Goal: Task Accomplishment & Management: Manage account settings

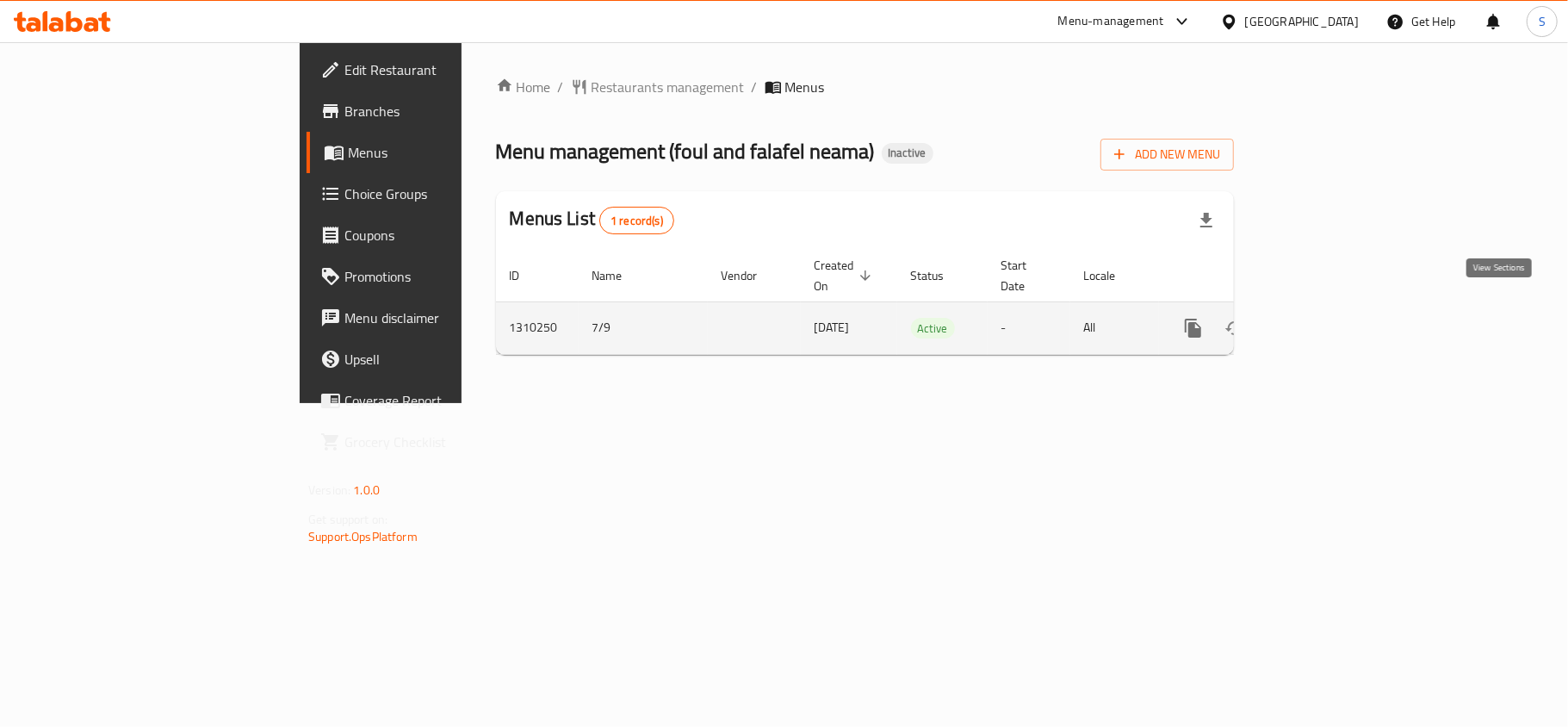
click at [1328, 318] on icon "enhanced table" at bounding box center [1317, 328] width 21 height 21
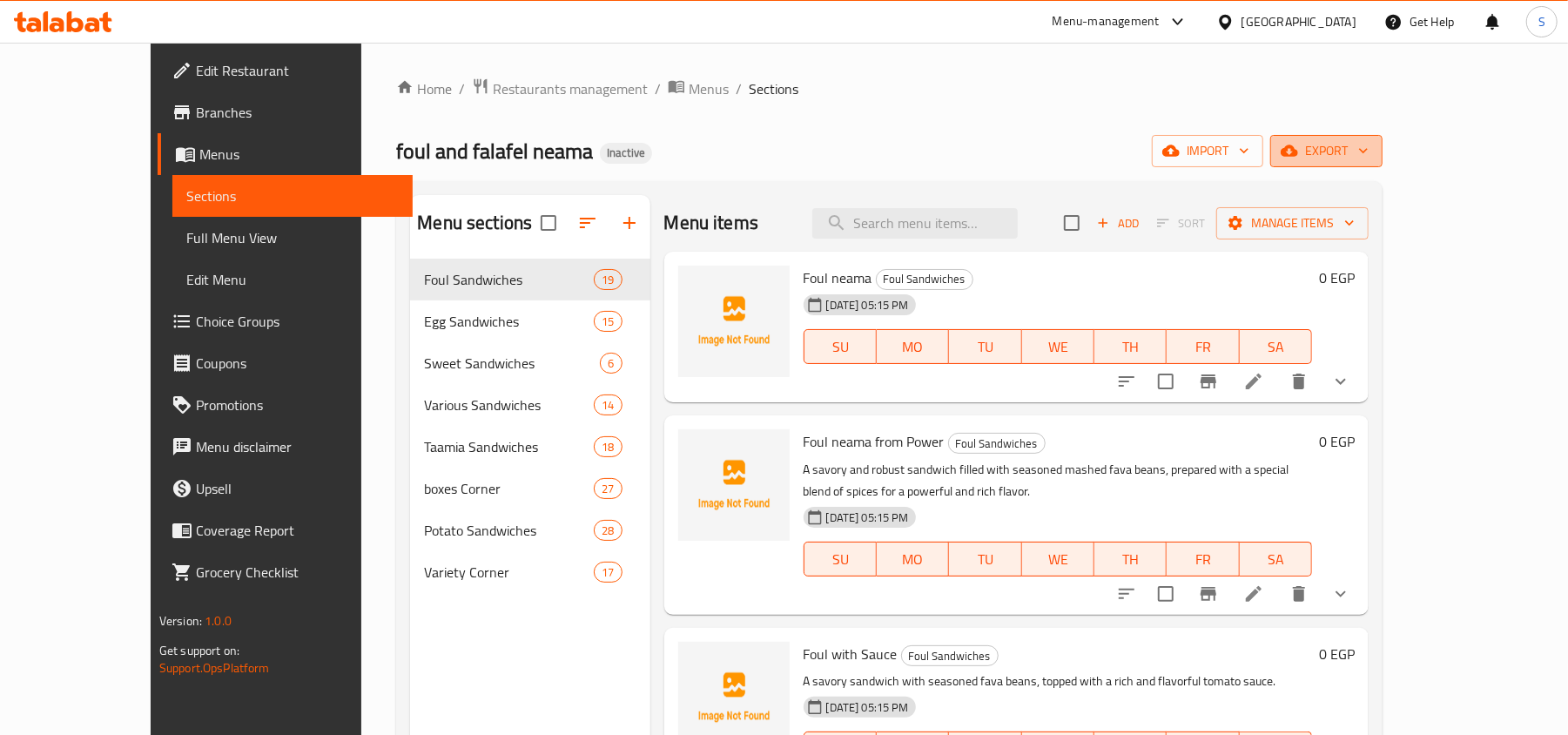
click at [1298, 147] on icon "button" at bounding box center [1289, 151] width 17 height 11
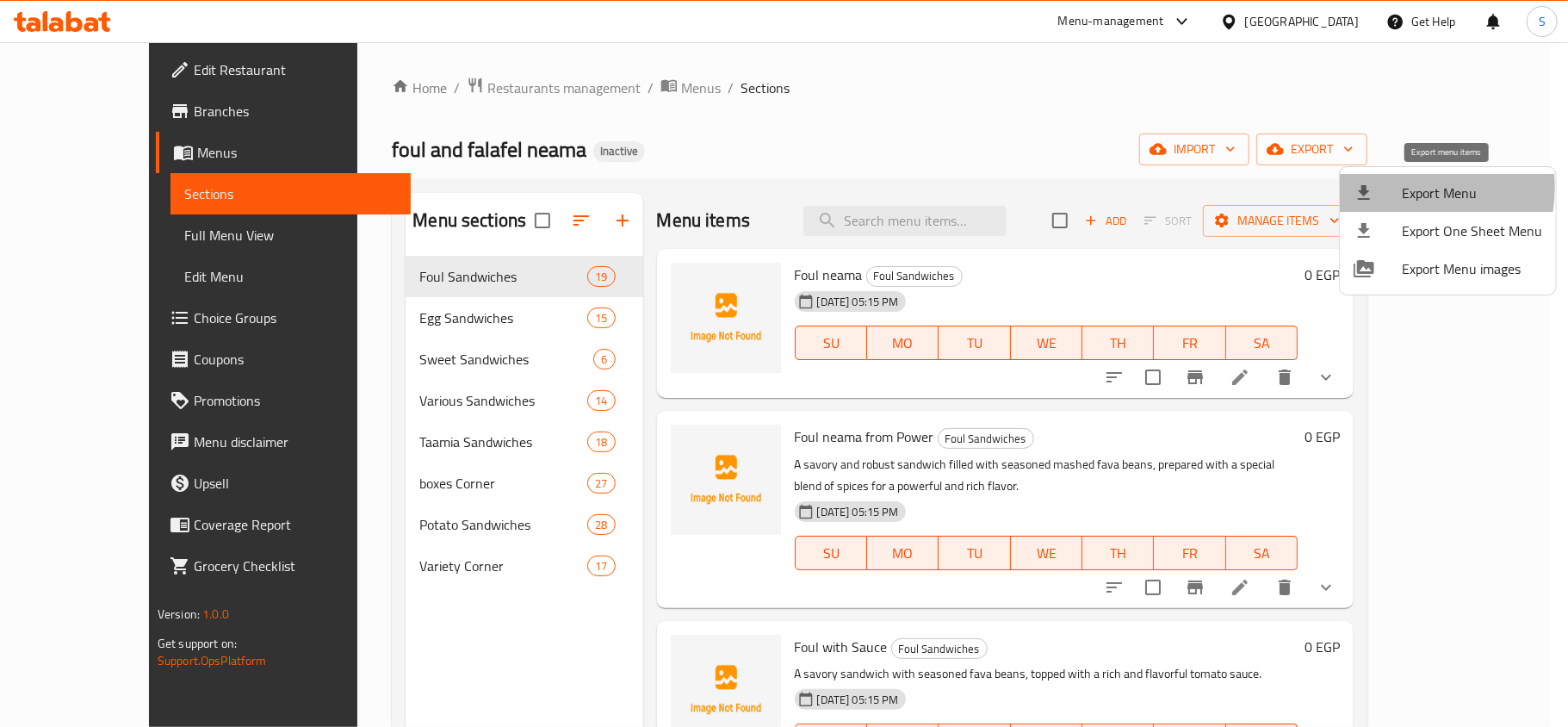
click at [1385, 187] on div at bounding box center [1377, 192] width 48 height 21
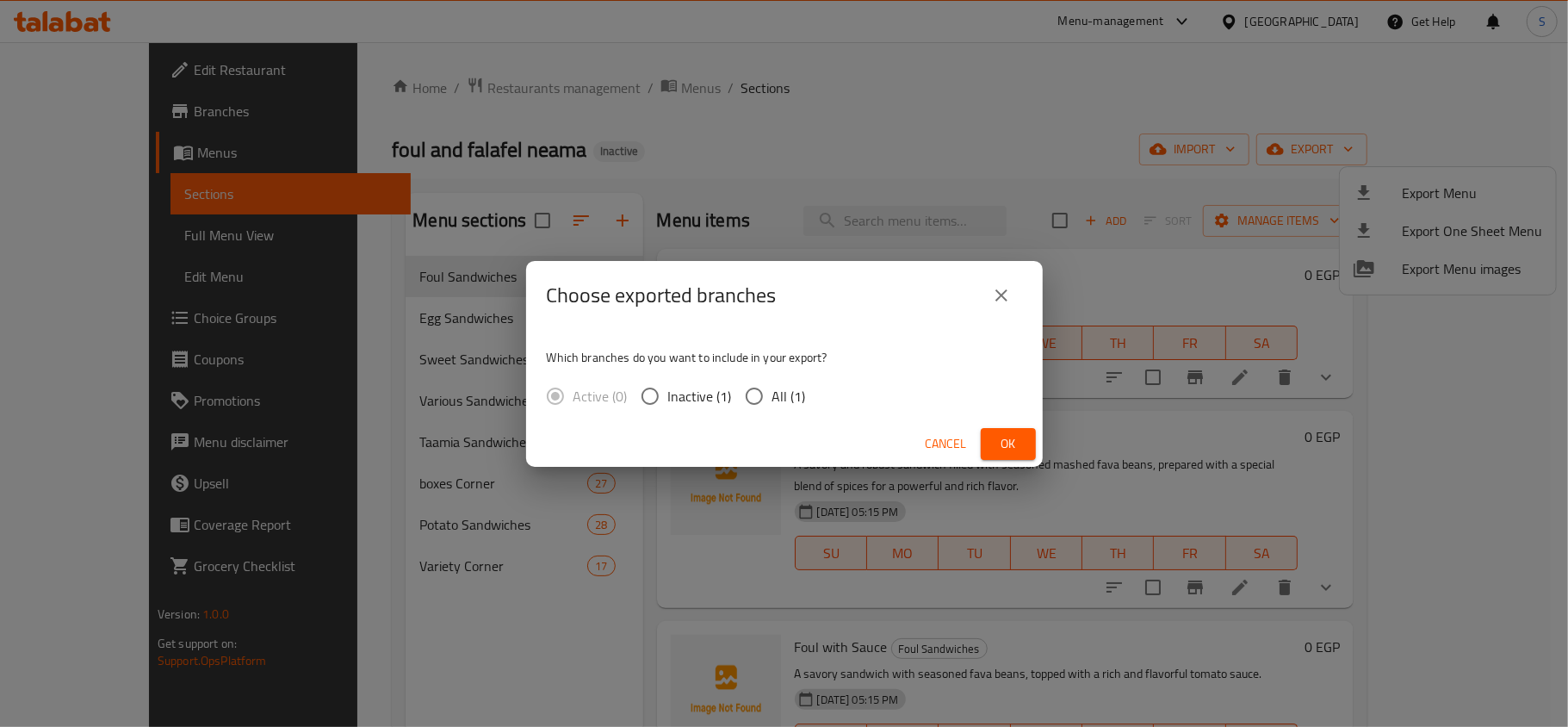
click at [767, 397] on input "All (1)" at bounding box center [754, 396] width 36 height 36
radio input "true"
click at [1013, 445] on span "Ok" at bounding box center [1008, 445] width 27 height 22
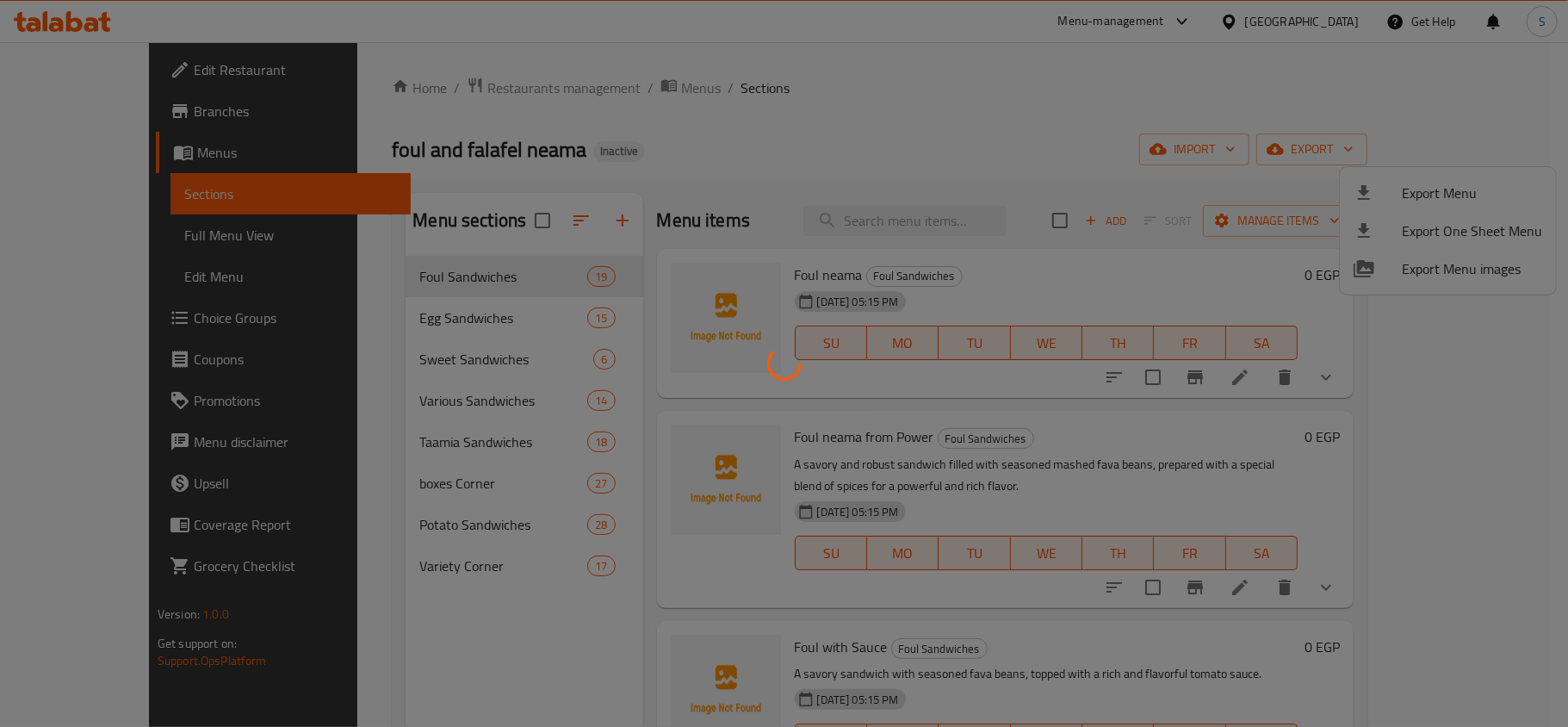
click at [147, 229] on div at bounding box center [784, 364] width 1568 height 727
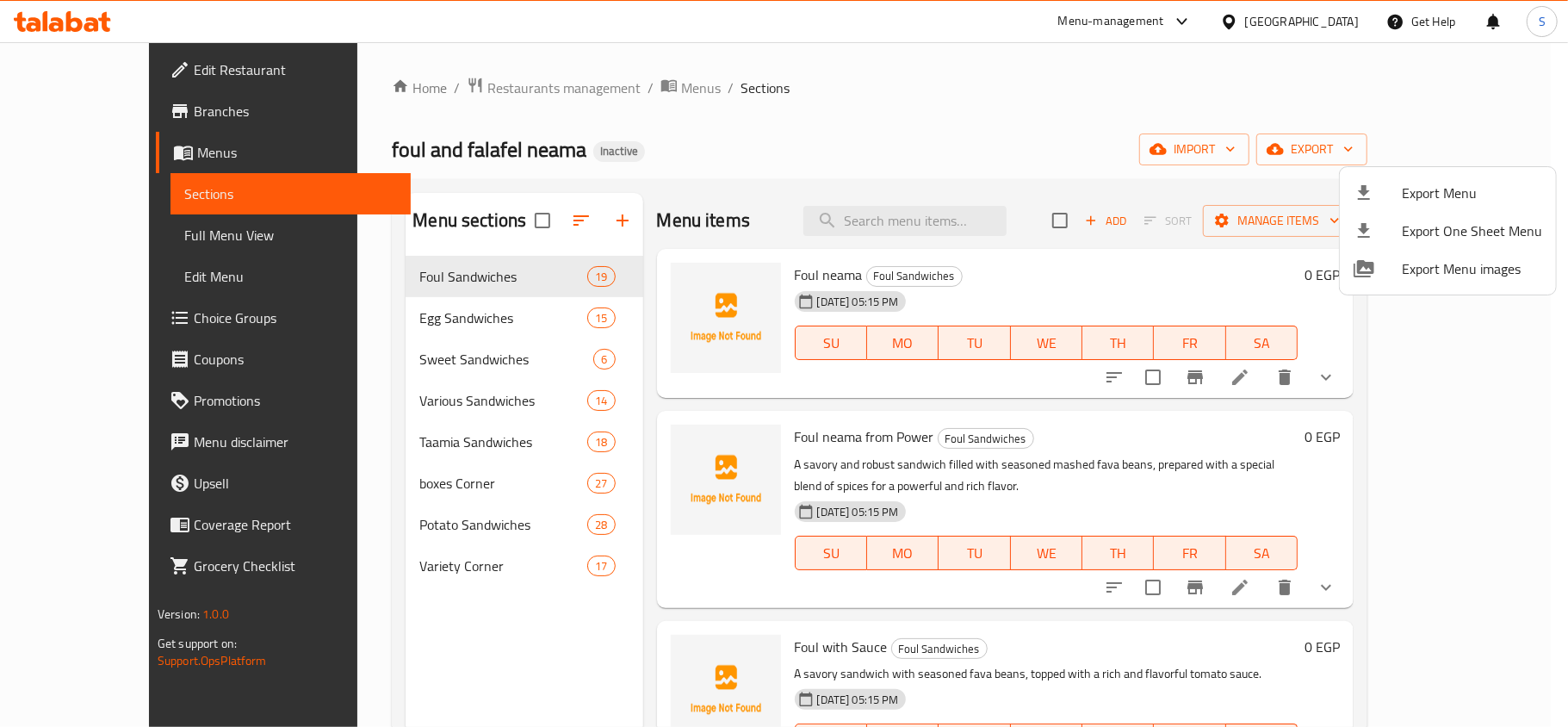
click at [147, 229] on div at bounding box center [784, 364] width 1568 height 727
click at [139, 234] on div at bounding box center [784, 364] width 1568 height 727
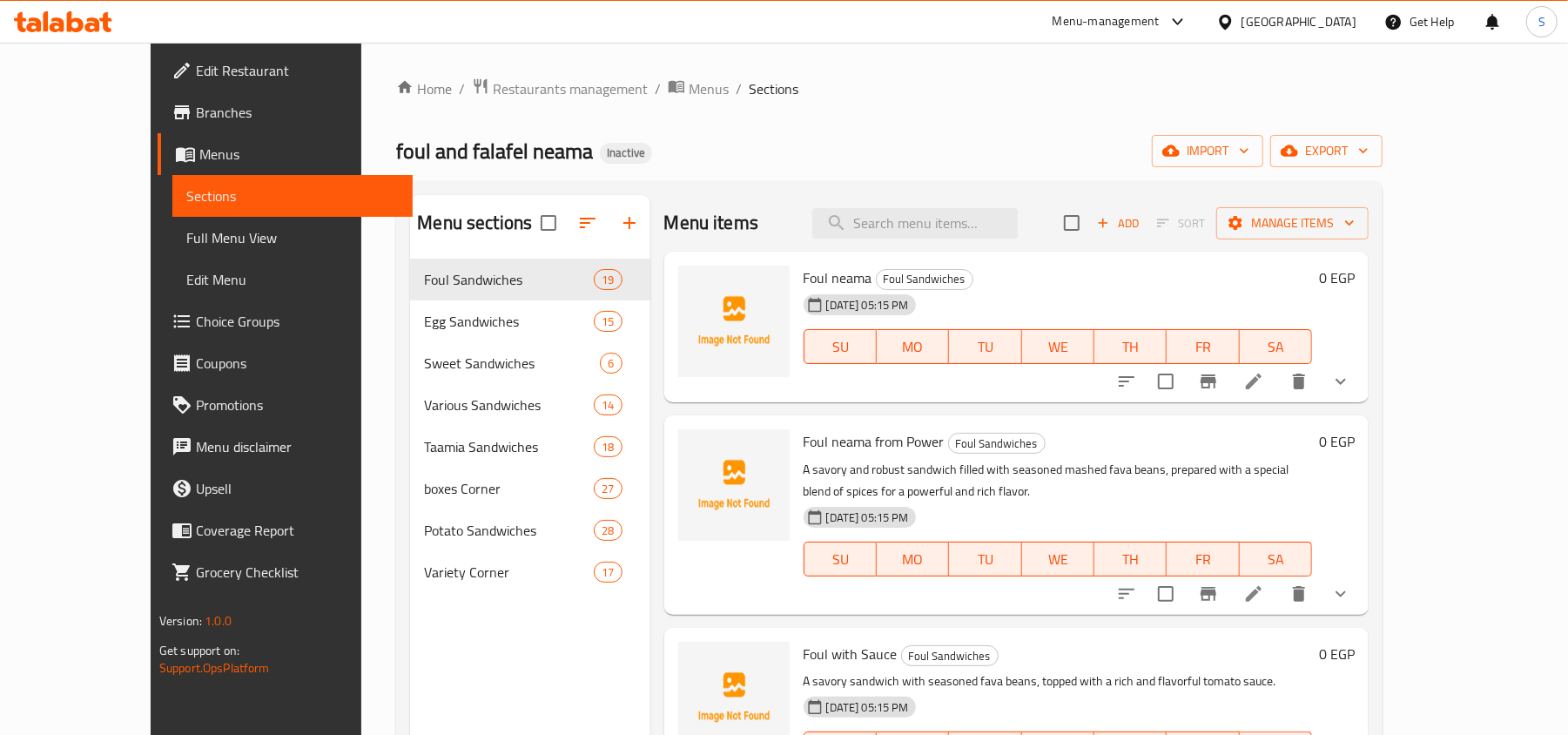
click at [186, 239] on span "Full Menu View" at bounding box center [292, 238] width 213 height 21
click at [186, 241] on span "Full Menu View" at bounding box center [292, 238] width 213 height 21
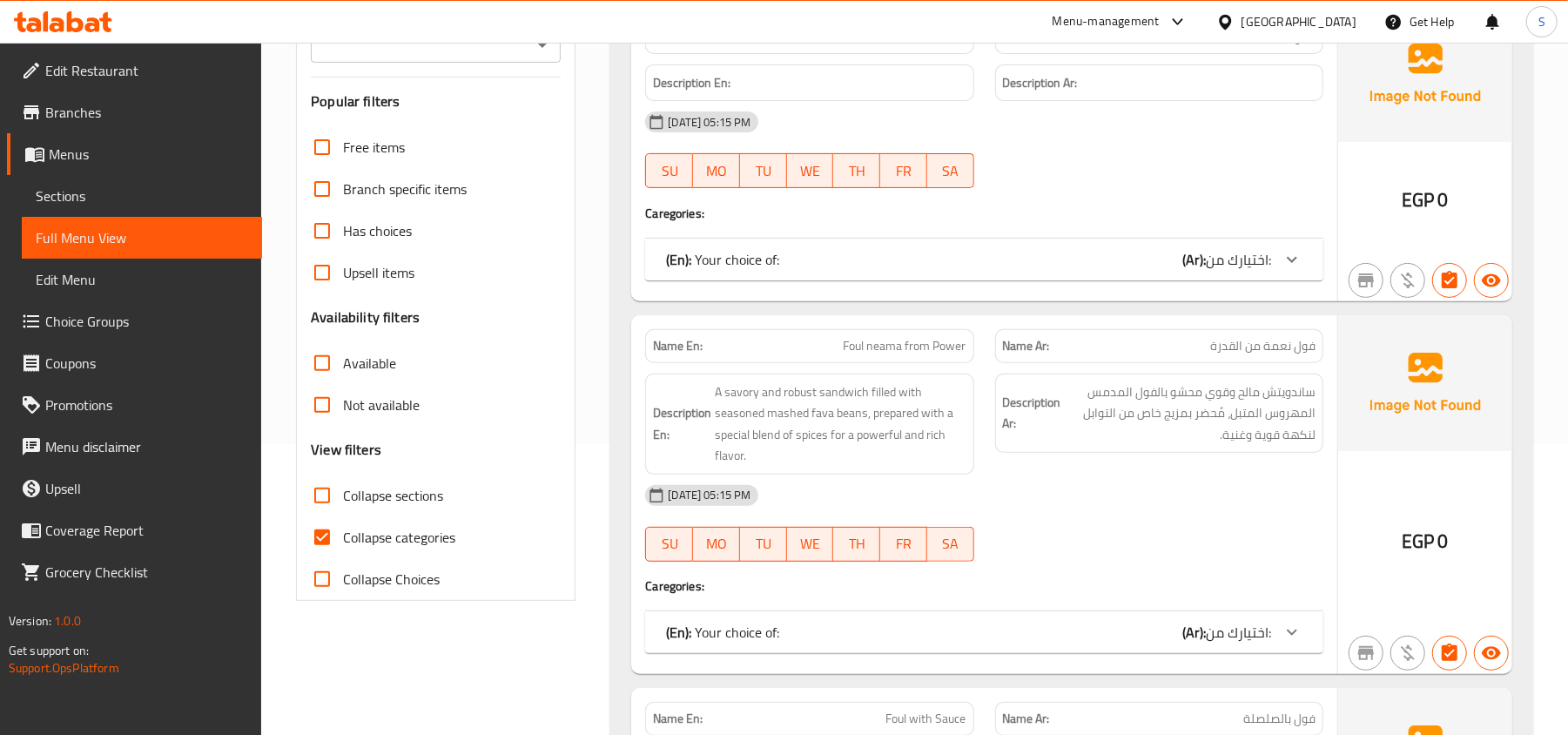
scroll to position [464, 0]
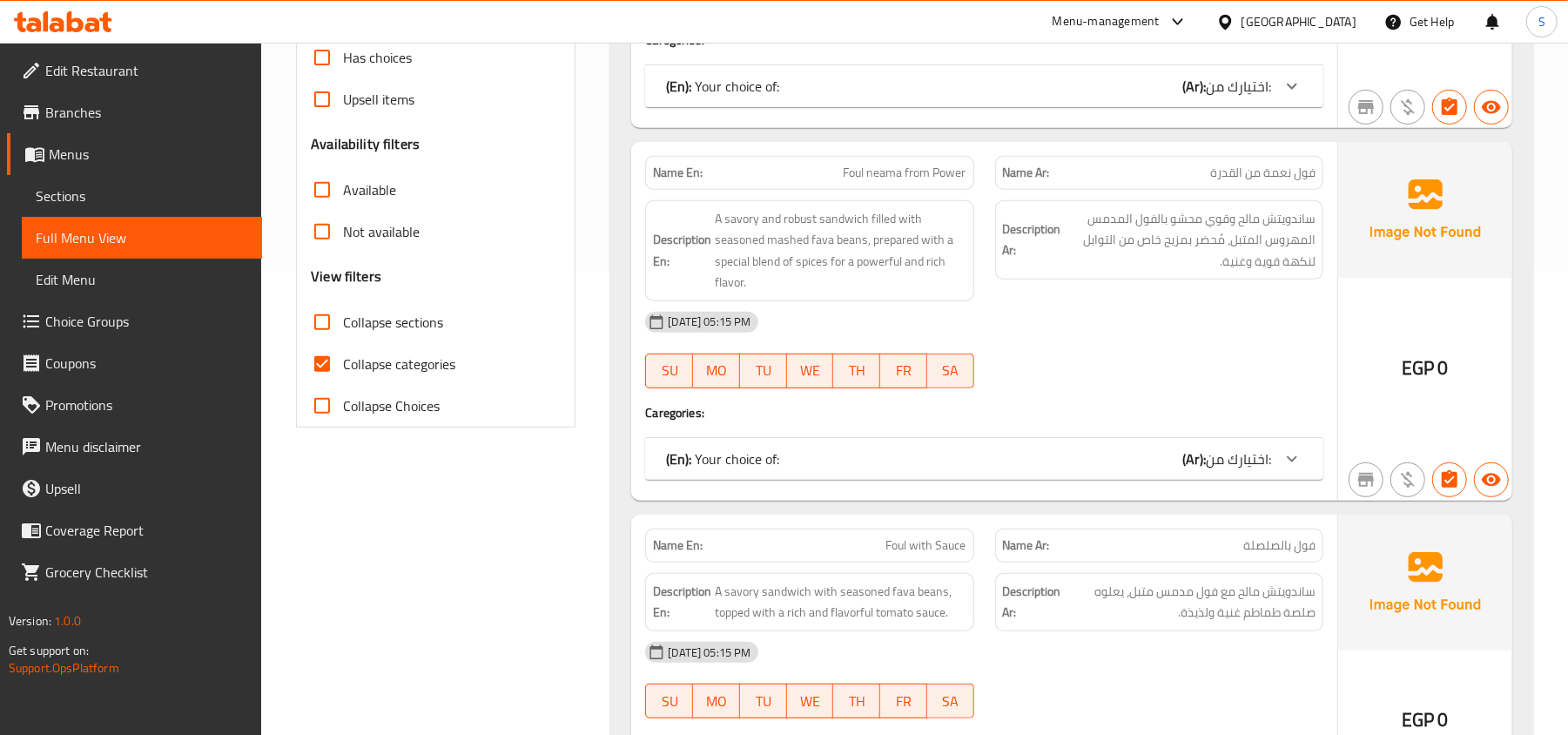
drag, startPoint x: 370, startPoint y: 357, endPoint x: 374, endPoint y: 336, distance: 21.4
click at [371, 357] on span "Collapse categories" at bounding box center [400, 364] width 112 height 21
click at [343, 357] on input "Collapse categories" at bounding box center [321, 364] width 41 height 41
checkbox input "false"
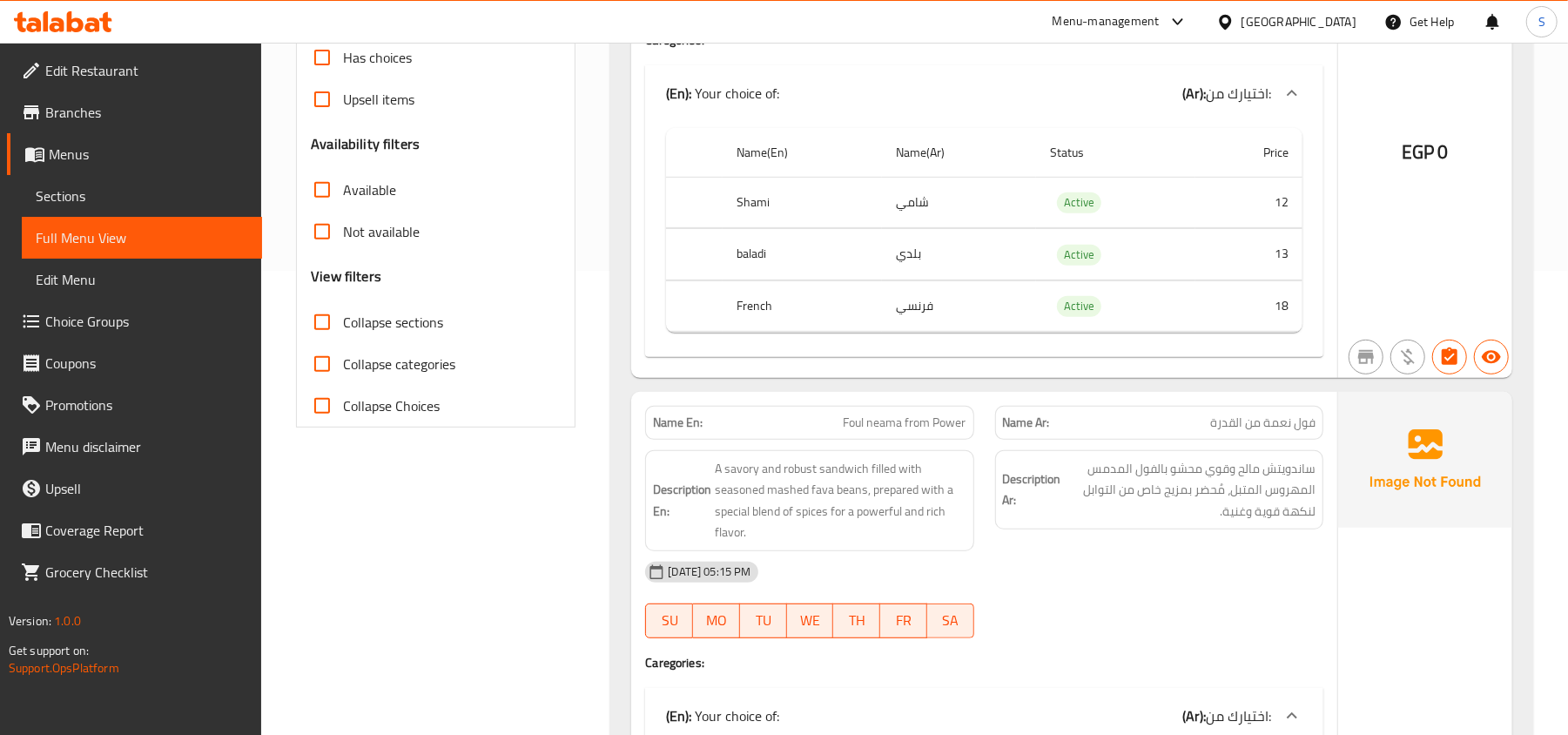
scroll to position [0, 0]
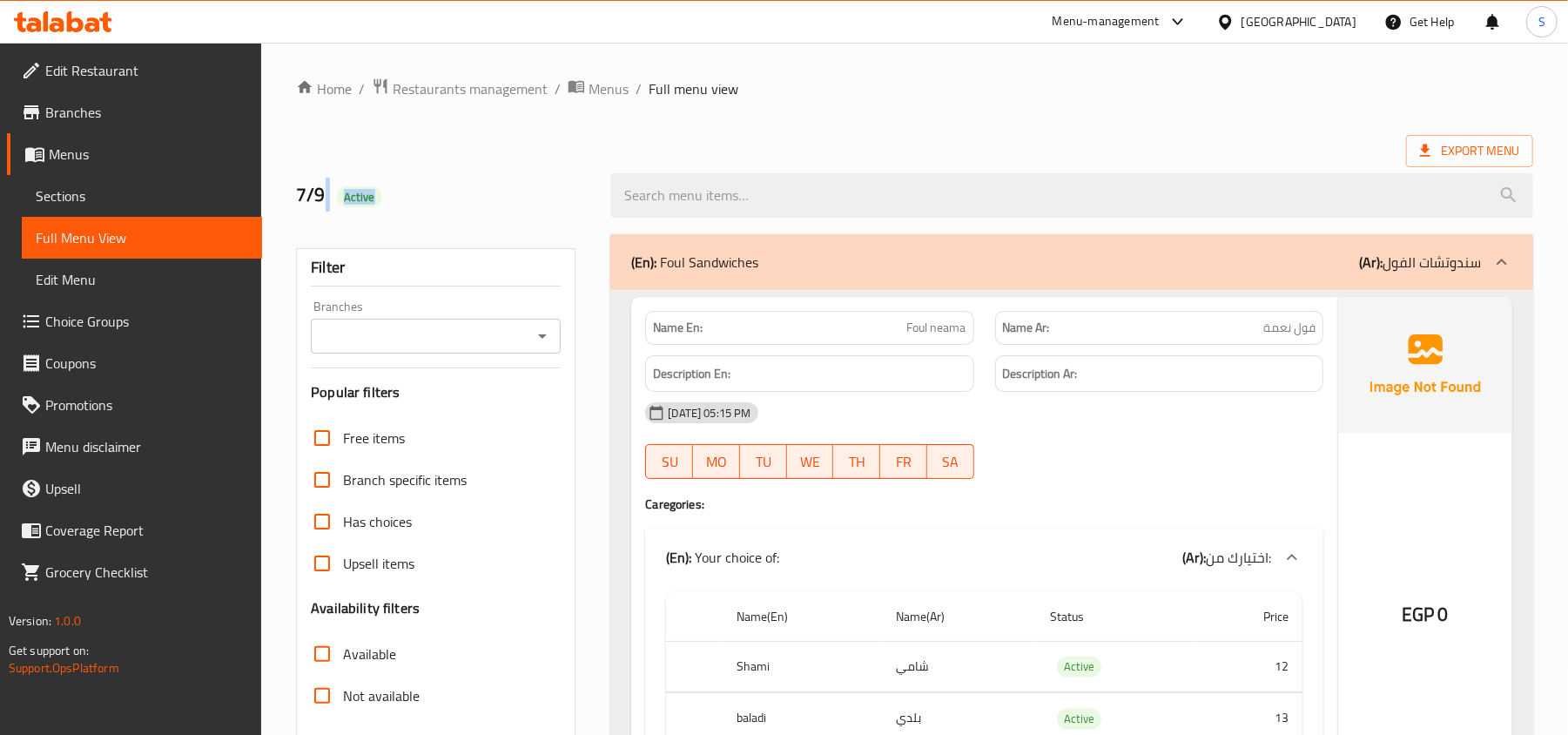
drag, startPoint x: 326, startPoint y: 197, endPoint x: 387, endPoint y: 213, distance: 63.1
click at [387, 213] on div "7/9 Active" at bounding box center [442, 195] width 314 height 77
drag, startPoint x: 339, startPoint y: 192, endPoint x: 461, endPoint y: 195, distance: 122.0
click at [461, 195] on h2 "7/9 Active" at bounding box center [443, 195] width 294 height 26
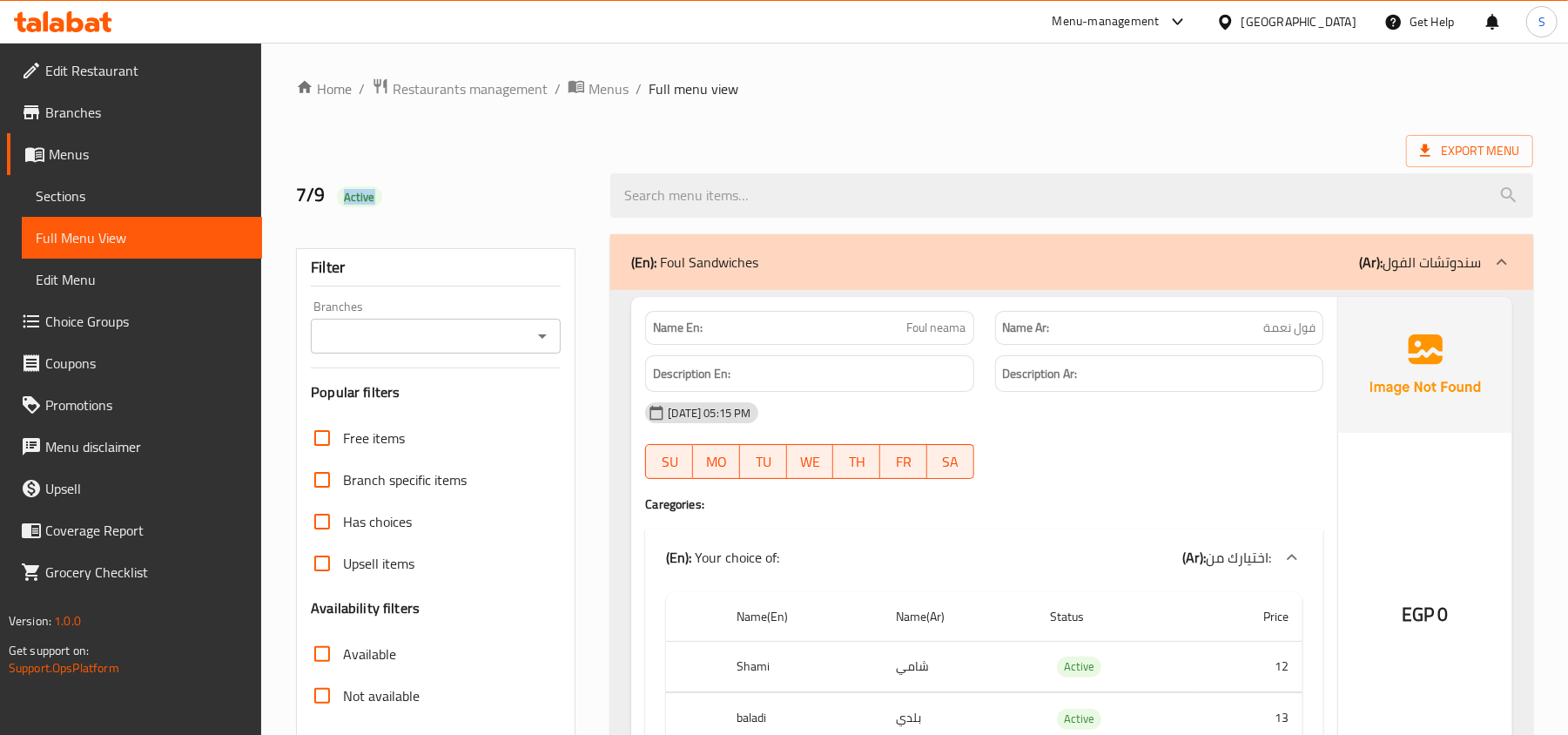
copy span "Active"
click at [42, 185] on span "Sections" at bounding box center [142, 195] width 213 height 21
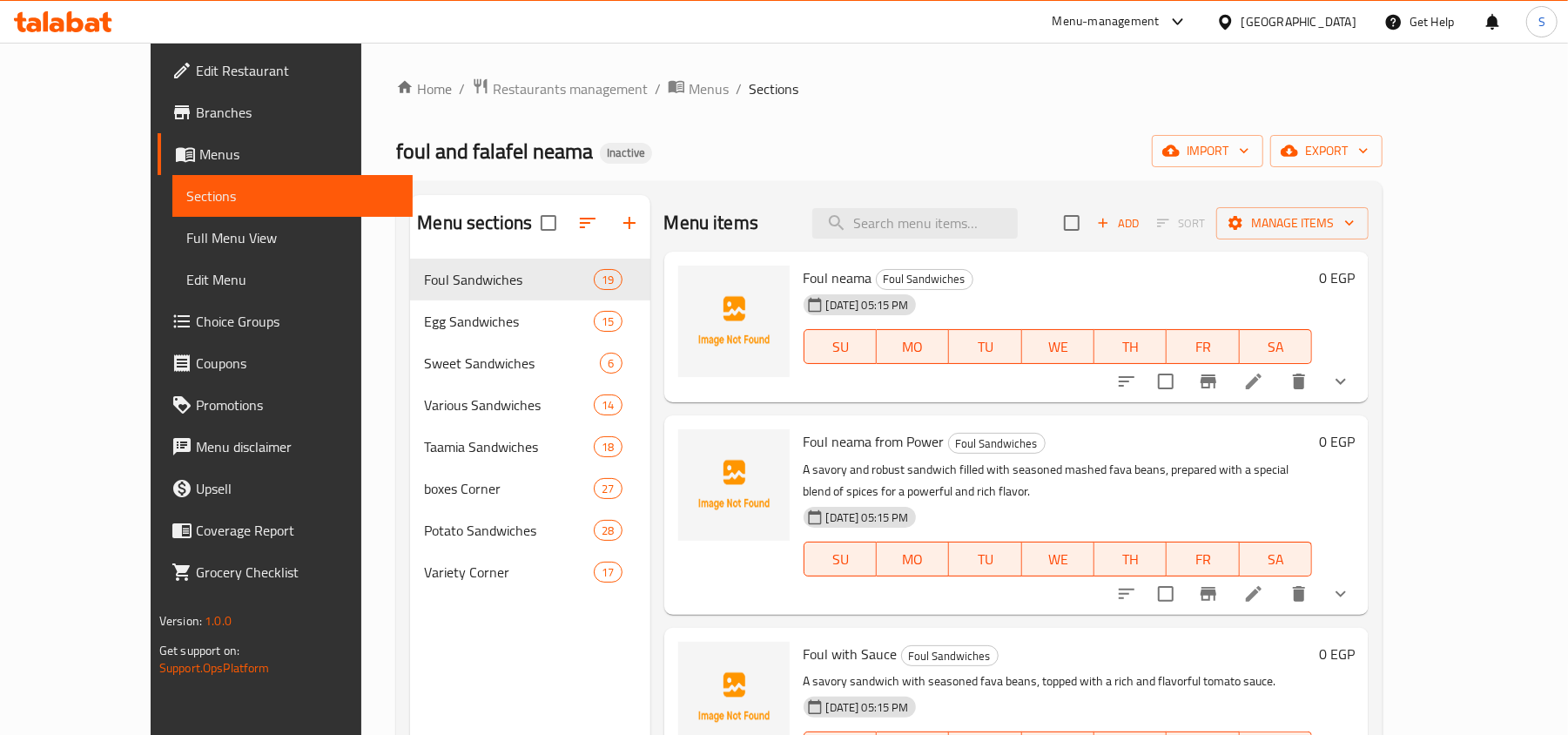
click at [930, 99] on ol "Home / Restaurants management / Menus / Sections" at bounding box center [889, 88] width 986 height 23
click at [1045, 150] on div "foul and falafel neama Inactive import export" at bounding box center [889, 151] width 986 height 32
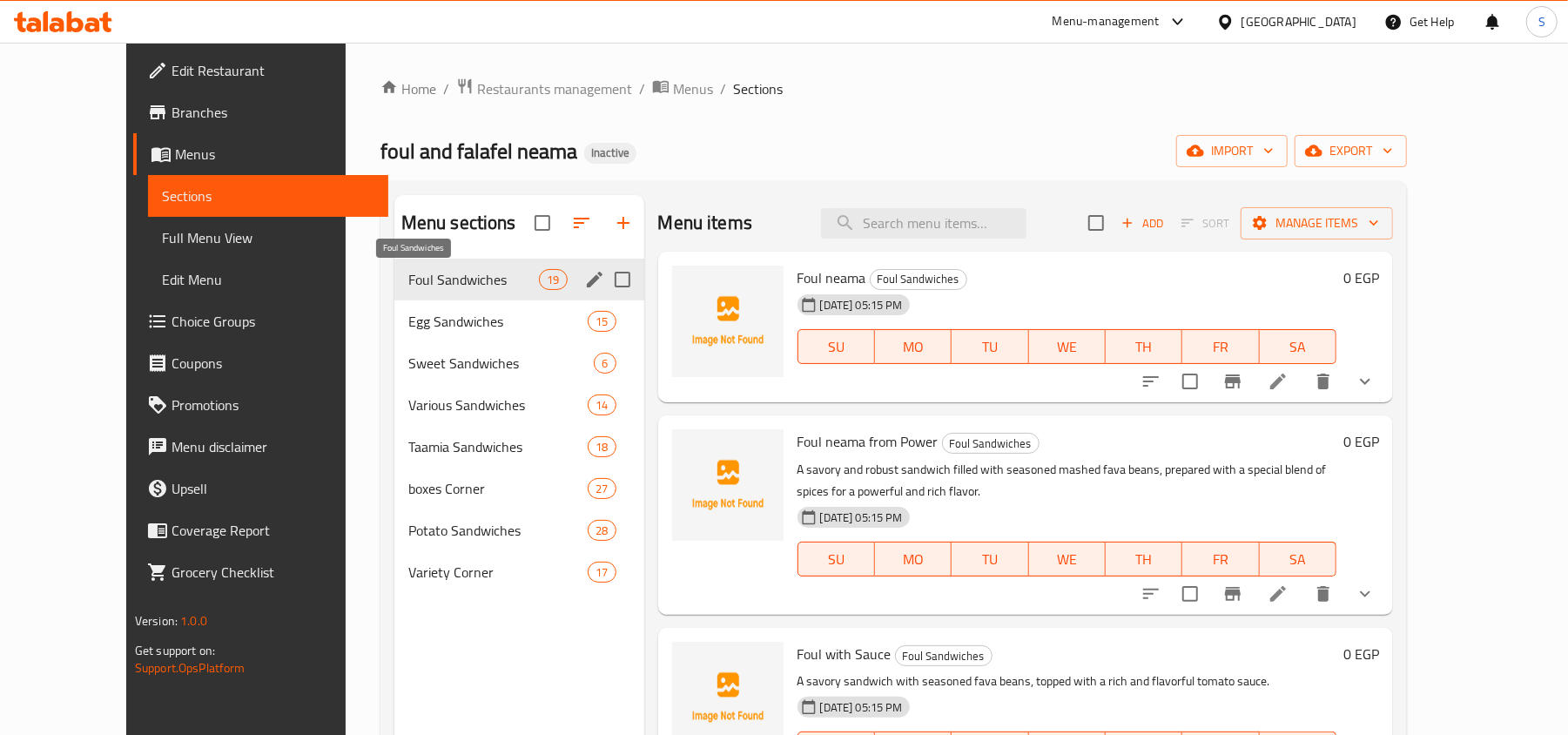
click at [436, 274] on span "Foul Sandwiches" at bounding box center [473, 279] width 132 height 21
click at [408, 447] on span "Taamia Sandwiches" at bounding box center [473, 447] width 132 height 21
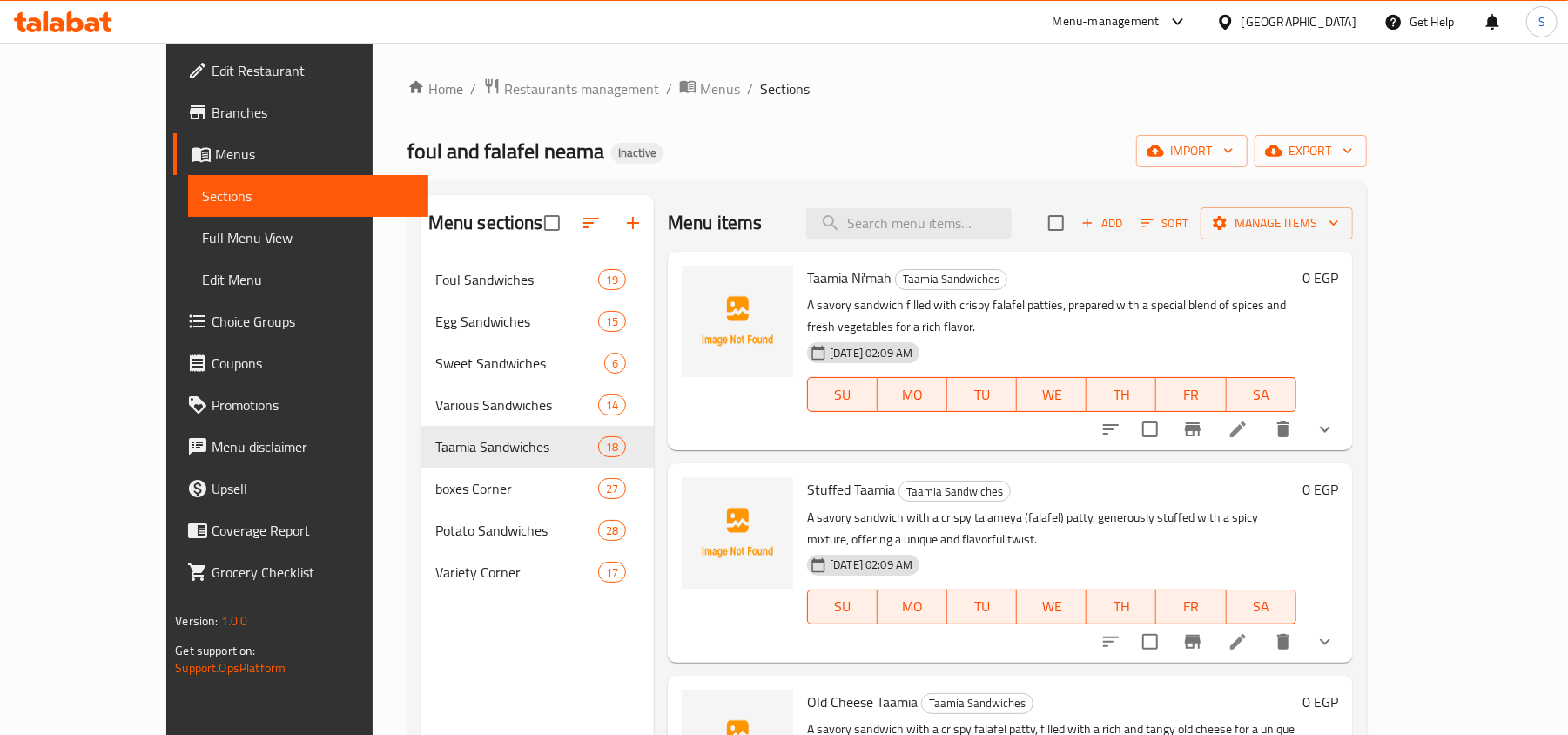
click at [1028, 110] on div "Home / Restaurants management / Menus / Sections foul and falafel neama Inactiv…" at bounding box center [888, 510] width 959 height 867
click at [237, 75] on span "Edit Restaurant" at bounding box center [313, 70] width 203 height 21
click at [202, 237] on span "Full Menu View" at bounding box center [308, 238] width 213 height 21
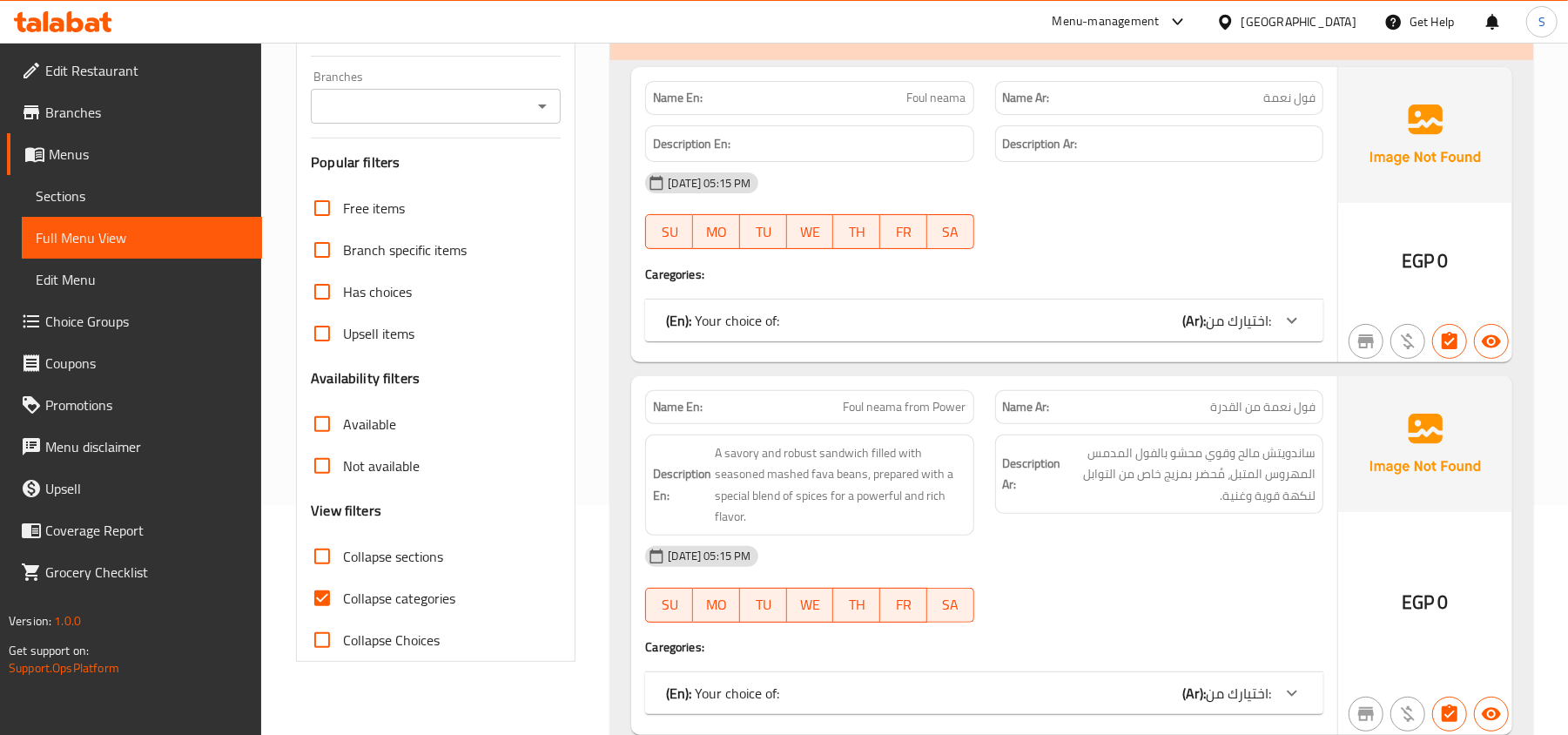
scroll to position [232, 0]
click at [350, 606] on span "Collapse categories" at bounding box center [400, 596] width 112 height 21
click at [343, 606] on input "Collapse categories" at bounding box center [321, 596] width 41 height 41
checkbox input "false"
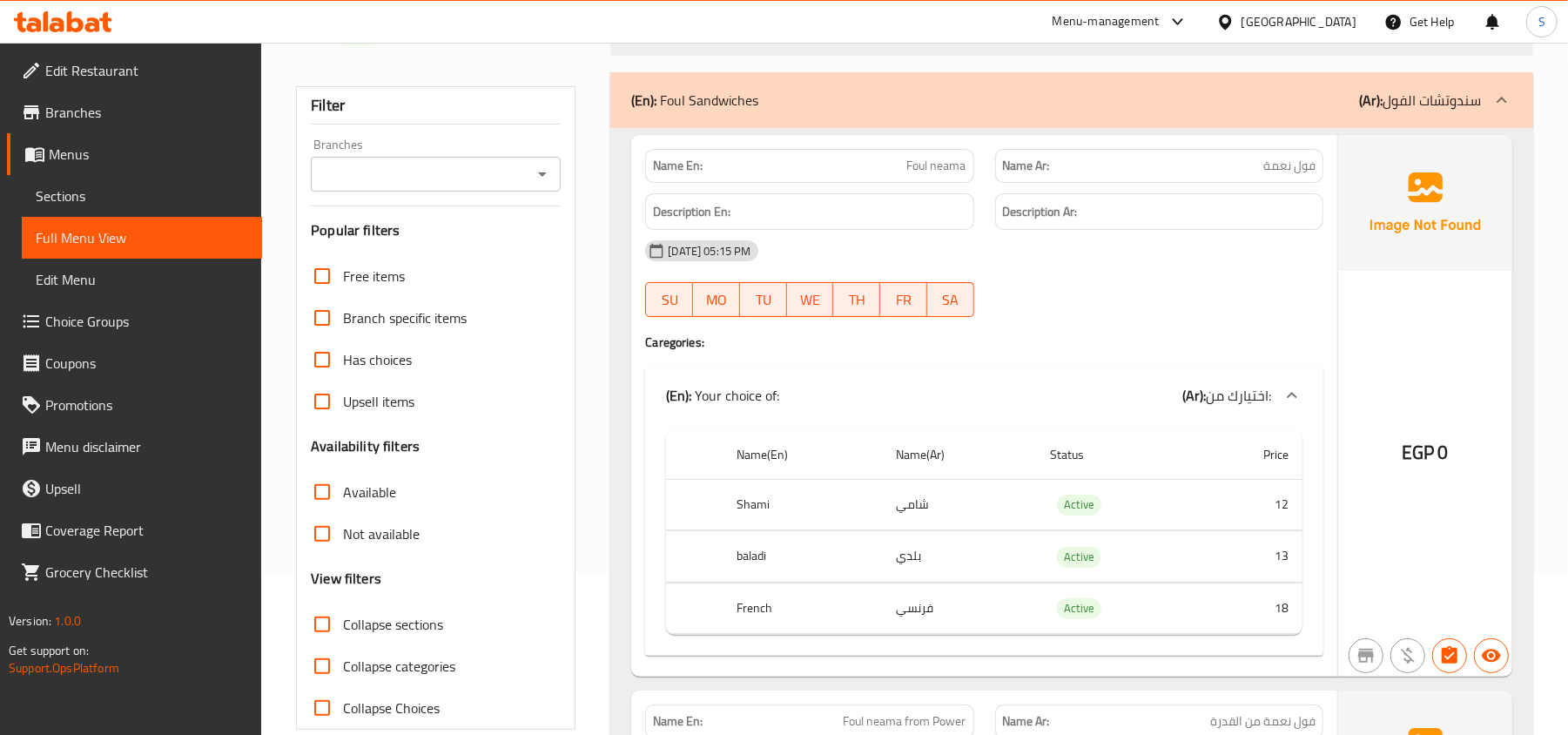
scroll to position [0, 0]
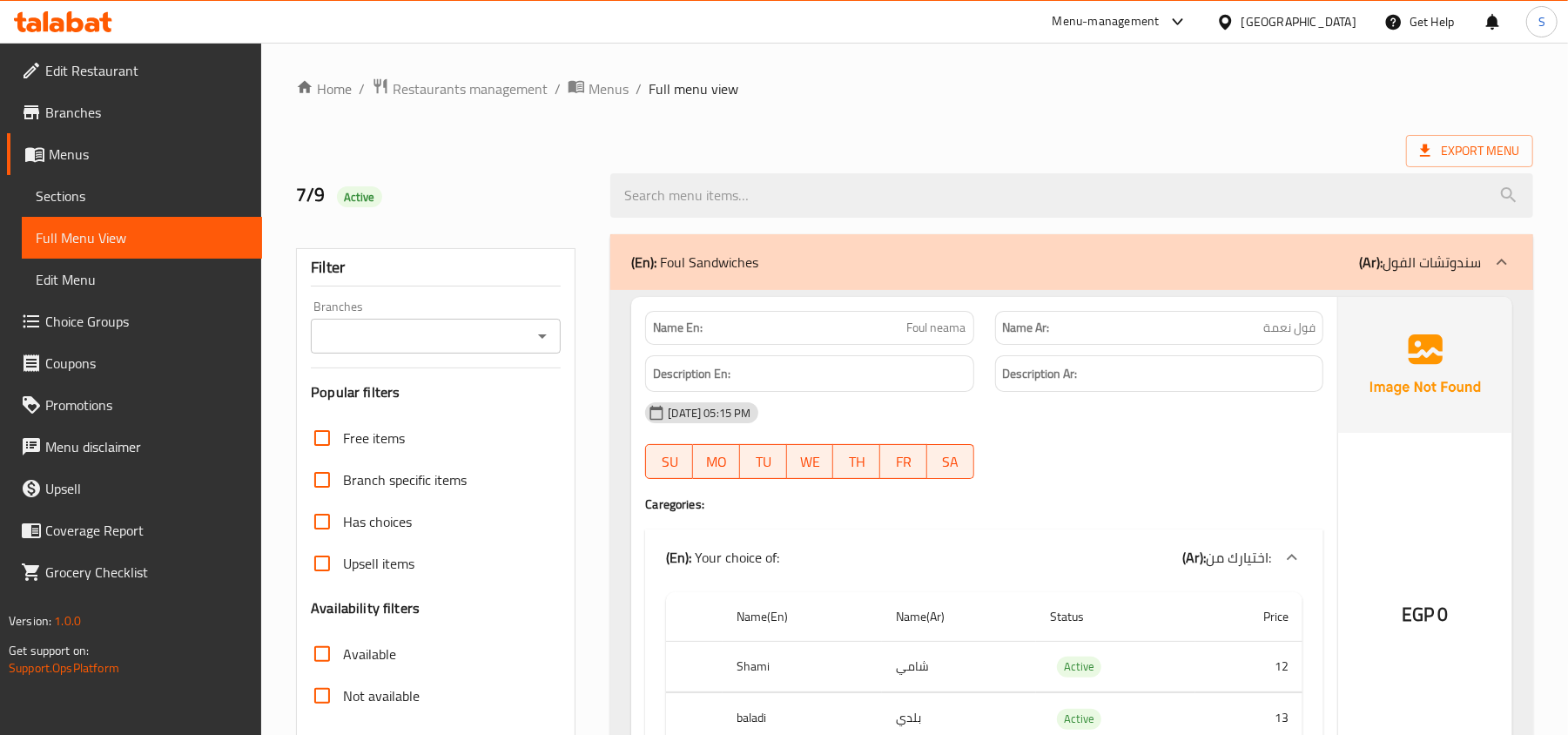
drag, startPoint x: 1130, startPoint y: 123, endPoint x: 1118, endPoint y: 51, distance: 73.0
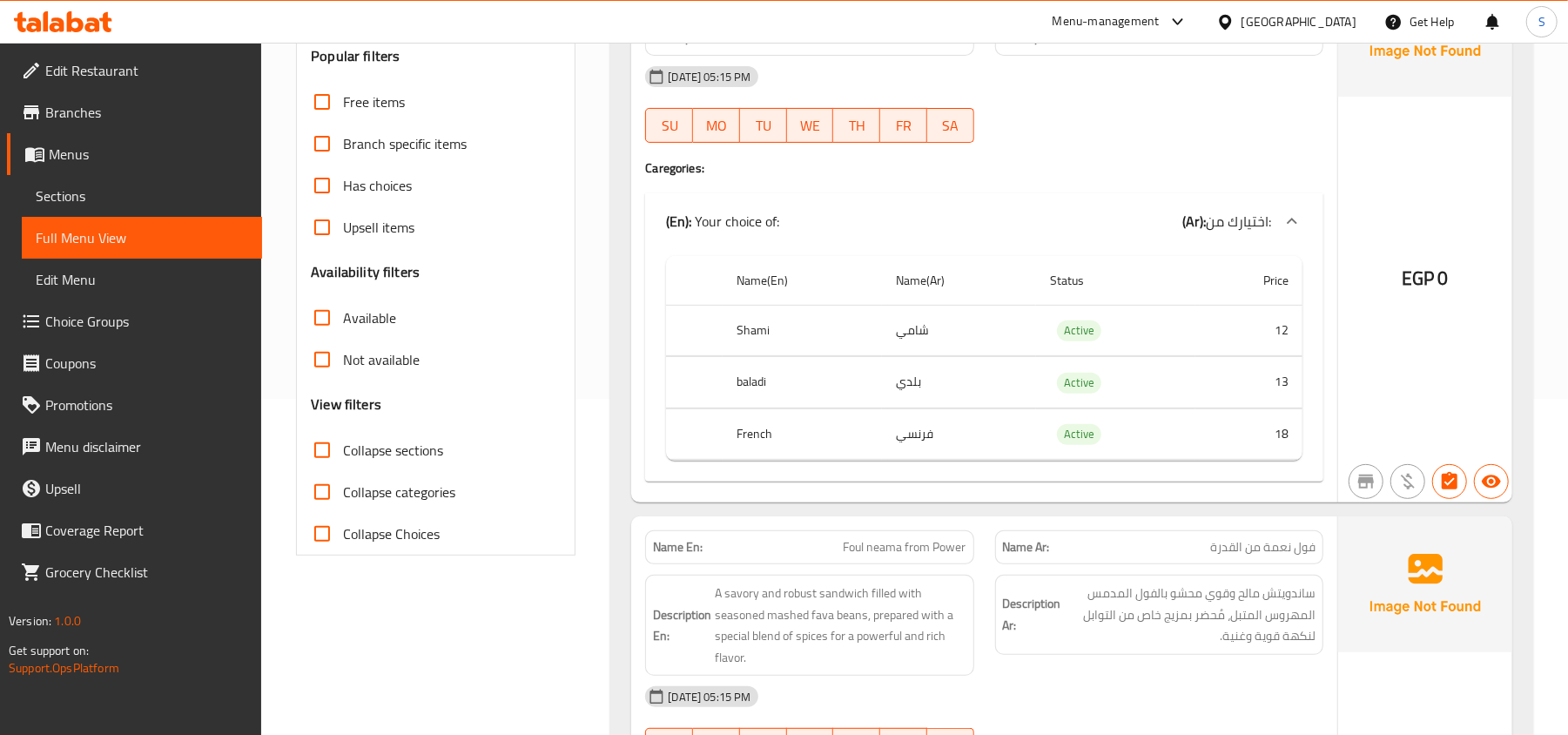
scroll to position [348, 0]
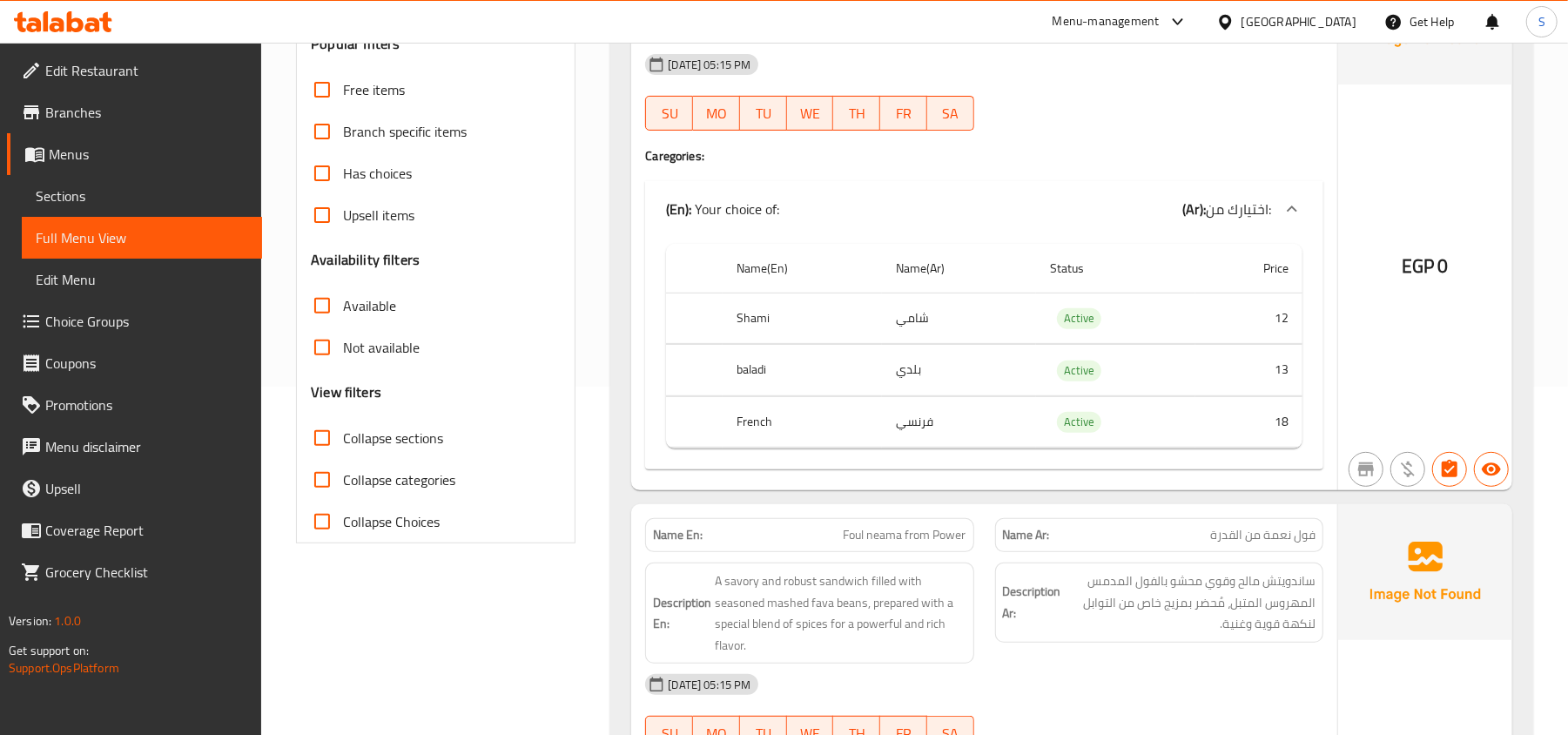
click at [391, 446] on span "Collapse sections" at bounding box center [393, 438] width 100 height 21
click at [343, 446] on input "Collapse sections" at bounding box center [321, 438] width 41 height 41
checkbox input "true"
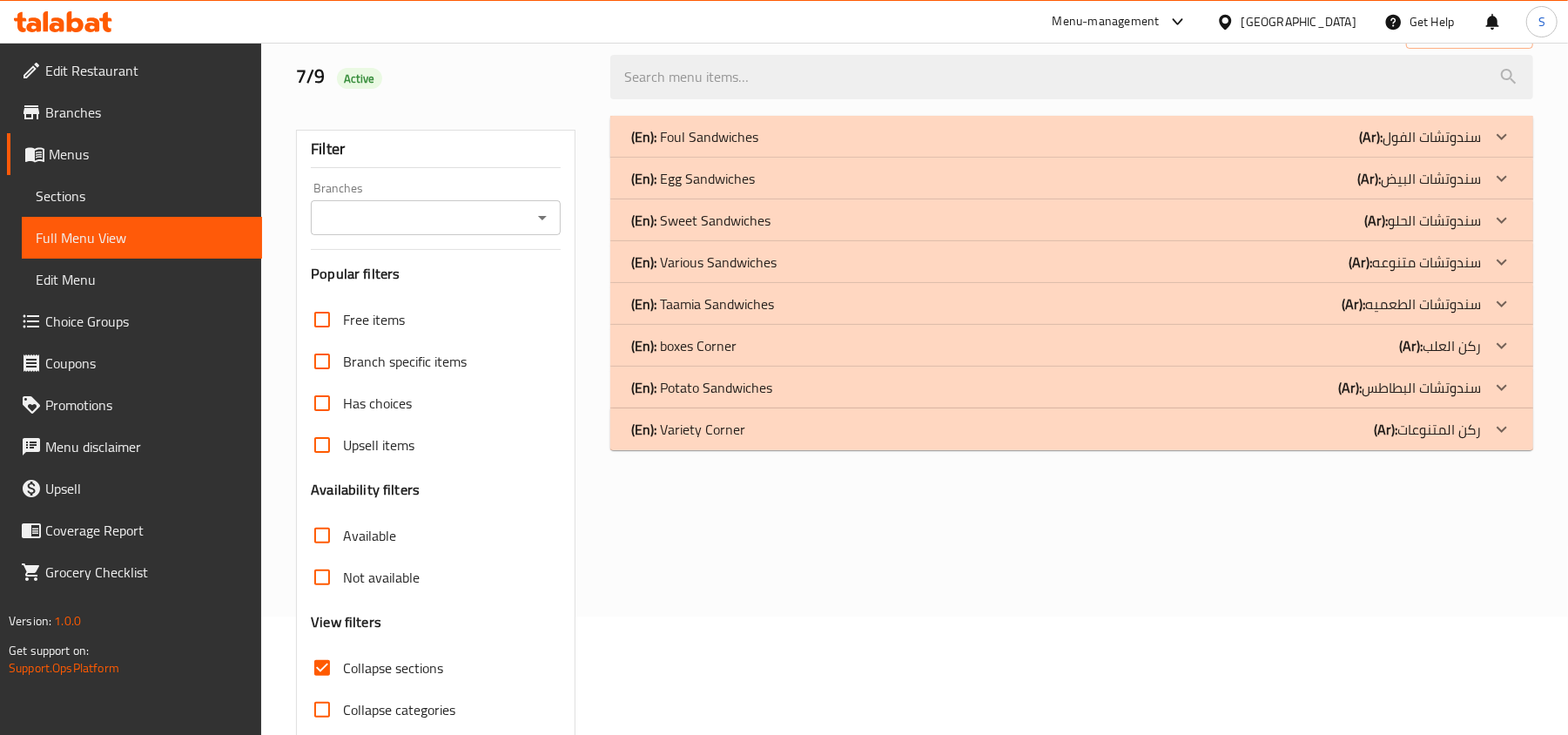
scroll to position [77, 0]
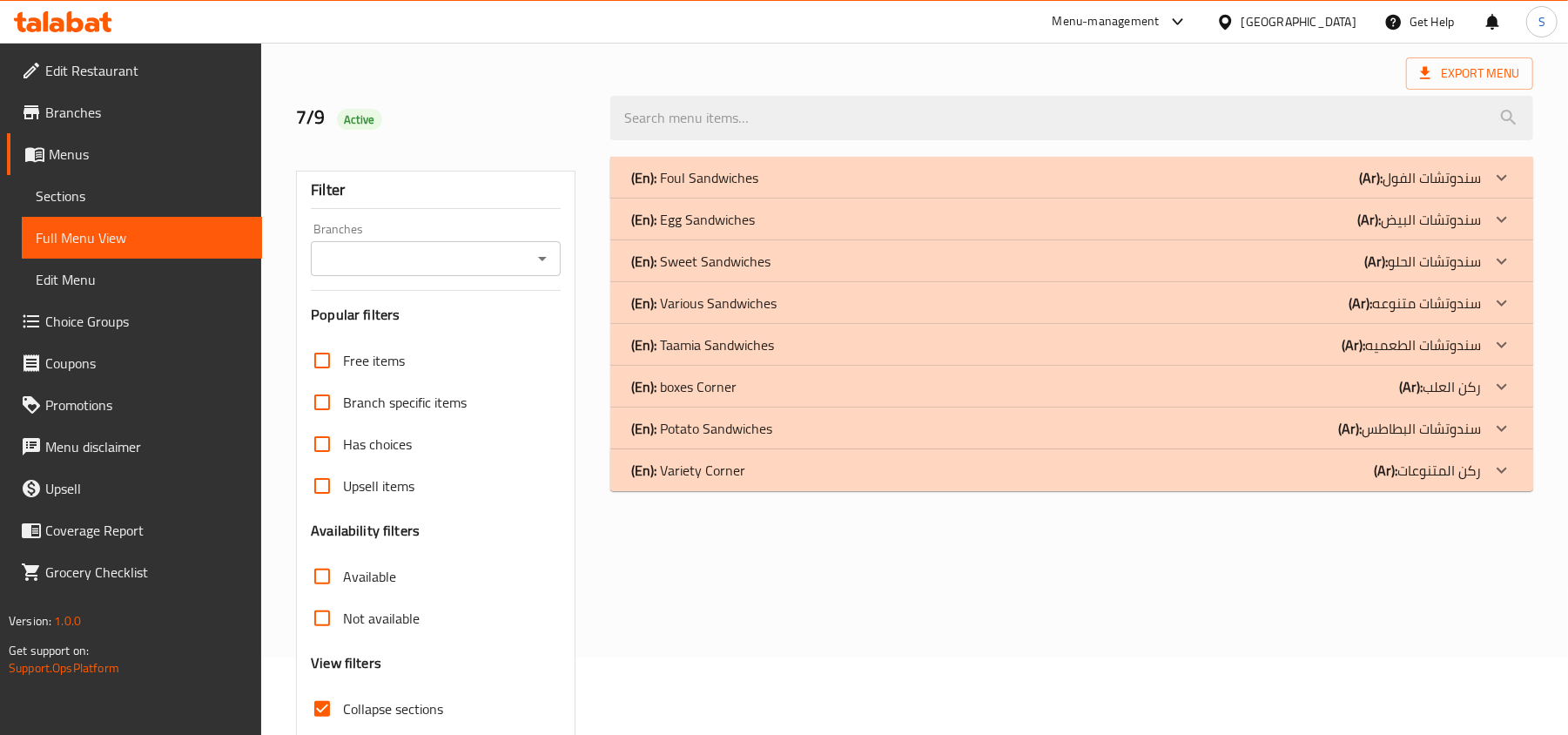
click at [703, 428] on p "(En): Potato Sandwiches" at bounding box center [702, 428] width 141 height 21
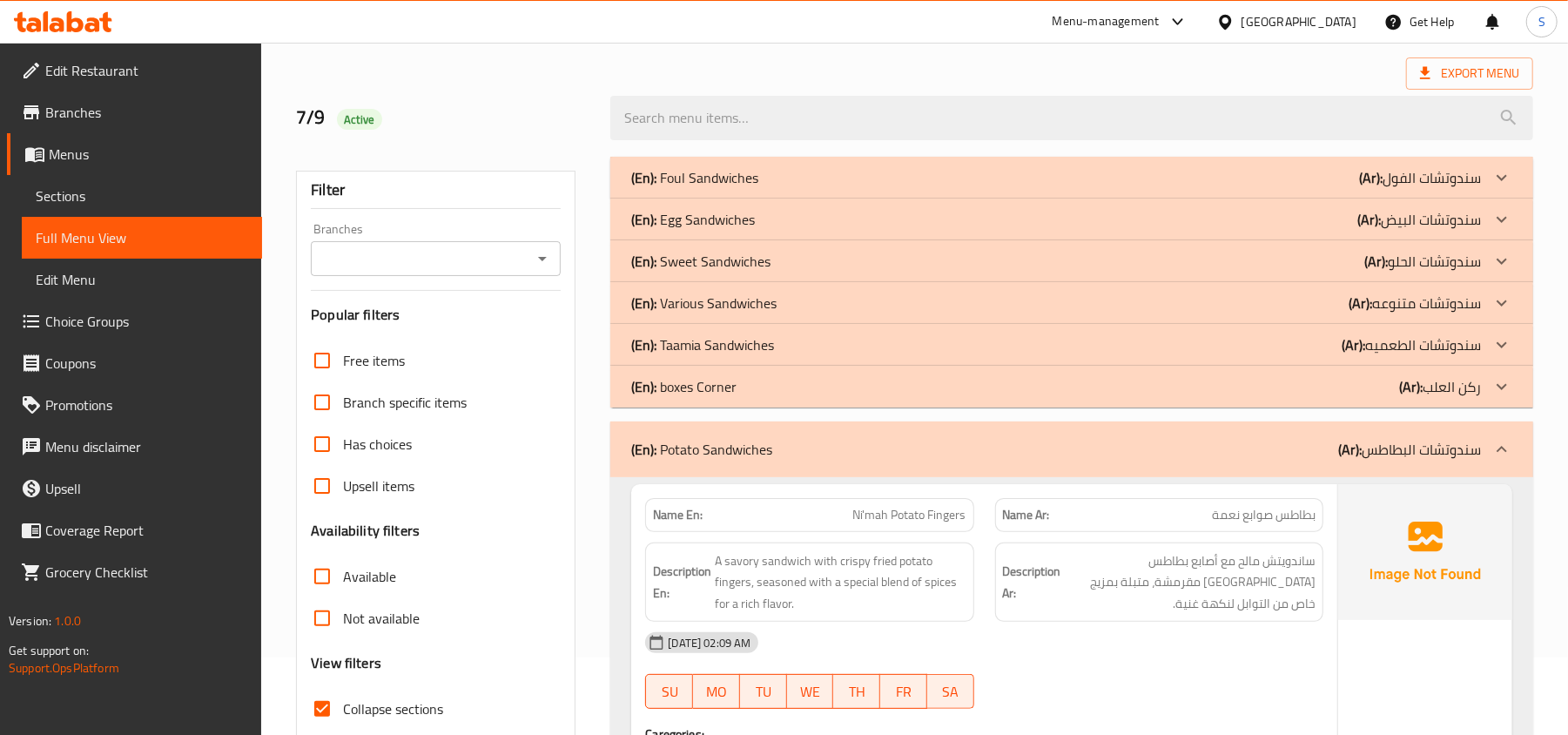
click at [694, 348] on p "(En): Taamia Sandwiches" at bounding box center [703, 344] width 143 height 21
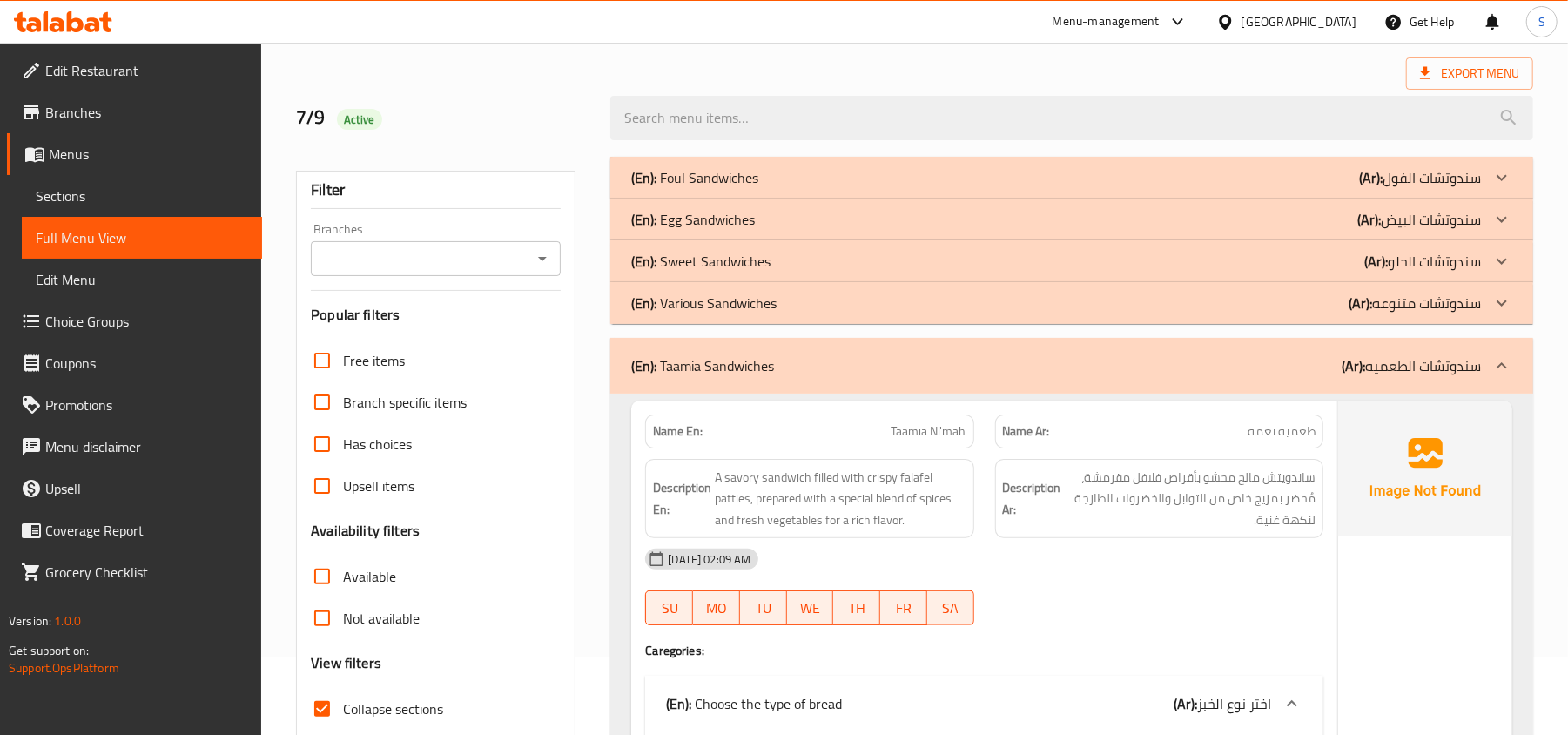
click at [731, 221] on p "(En): Egg Sandwiches" at bounding box center [693, 219] width 123 height 21
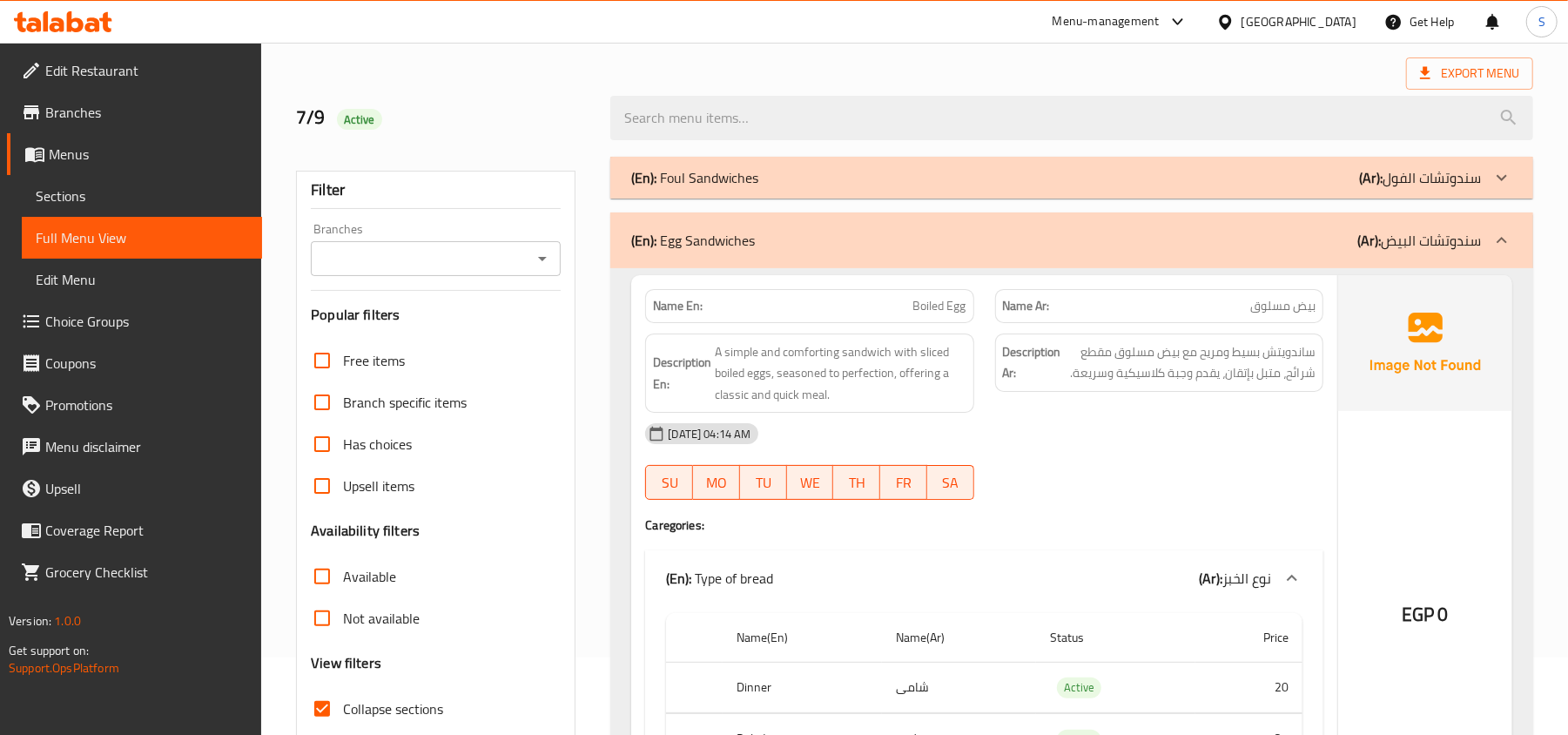
click at [726, 178] on p "(En): Foul Sandwiches" at bounding box center [695, 178] width 127 height 21
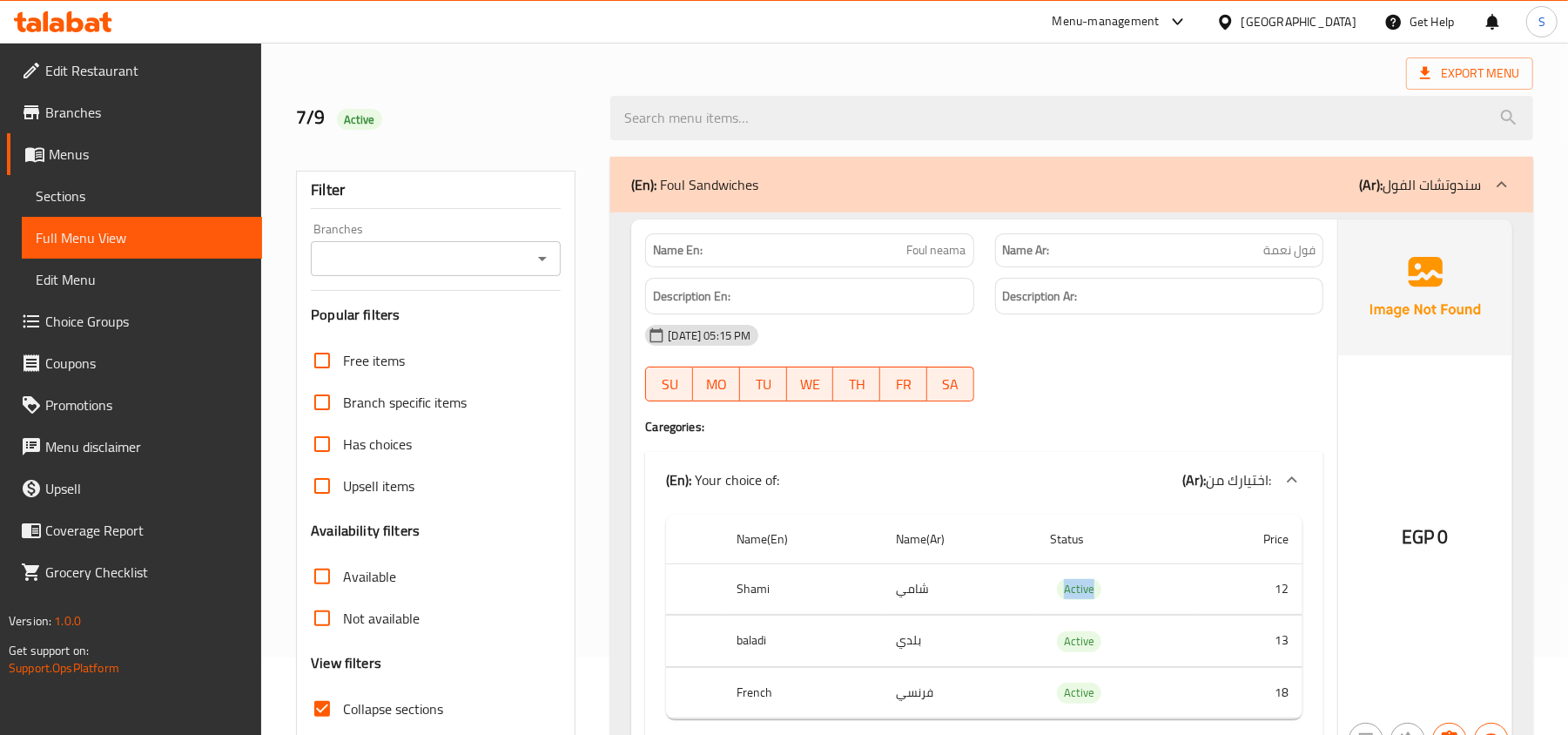
drag, startPoint x: 1049, startPoint y: 594, endPoint x: 1115, endPoint y: 596, distance: 66.0
click at [1115, 596] on td "Active" at bounding box center [1115, 589] width 159 height 52
copy span "Active"
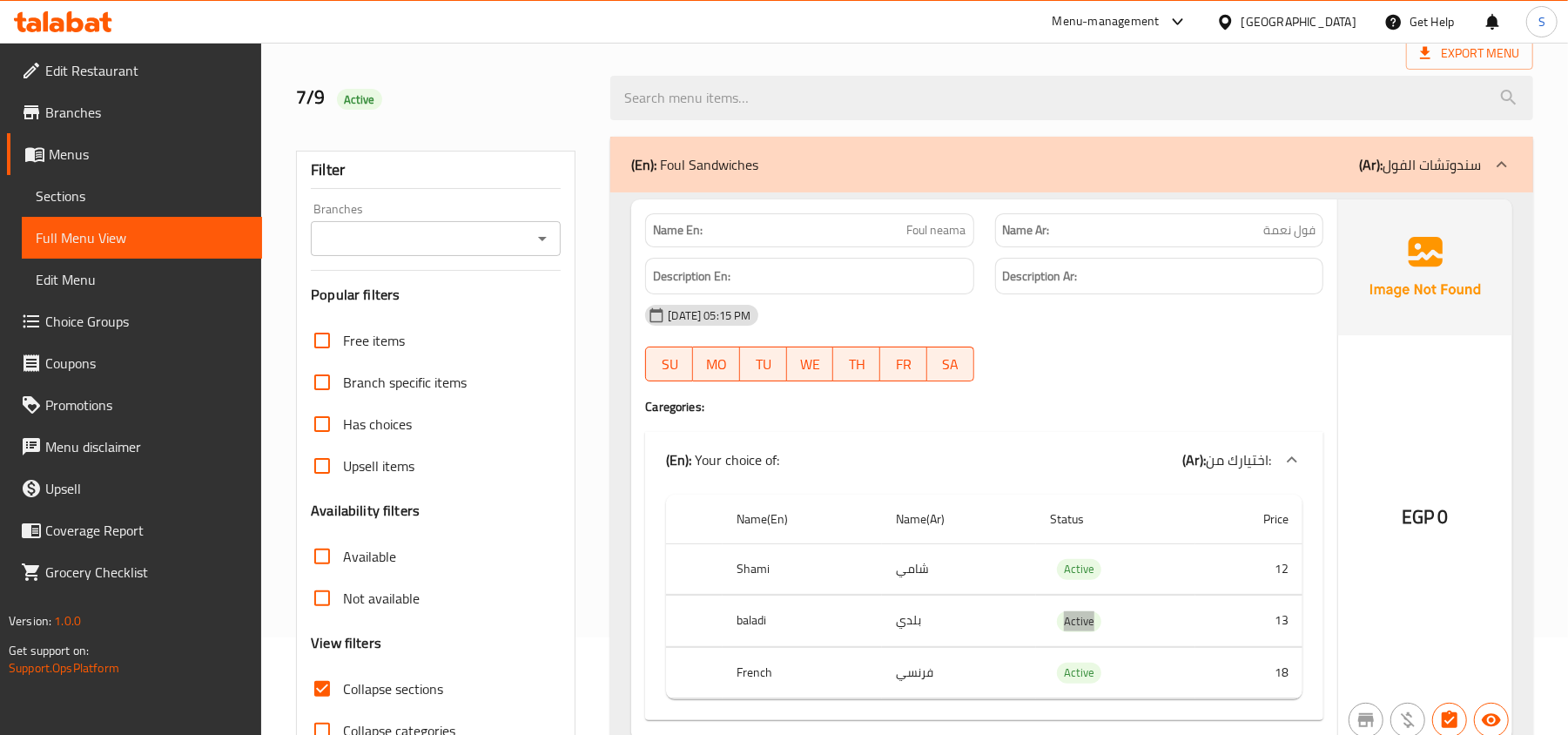
scroll to position [0, 0]
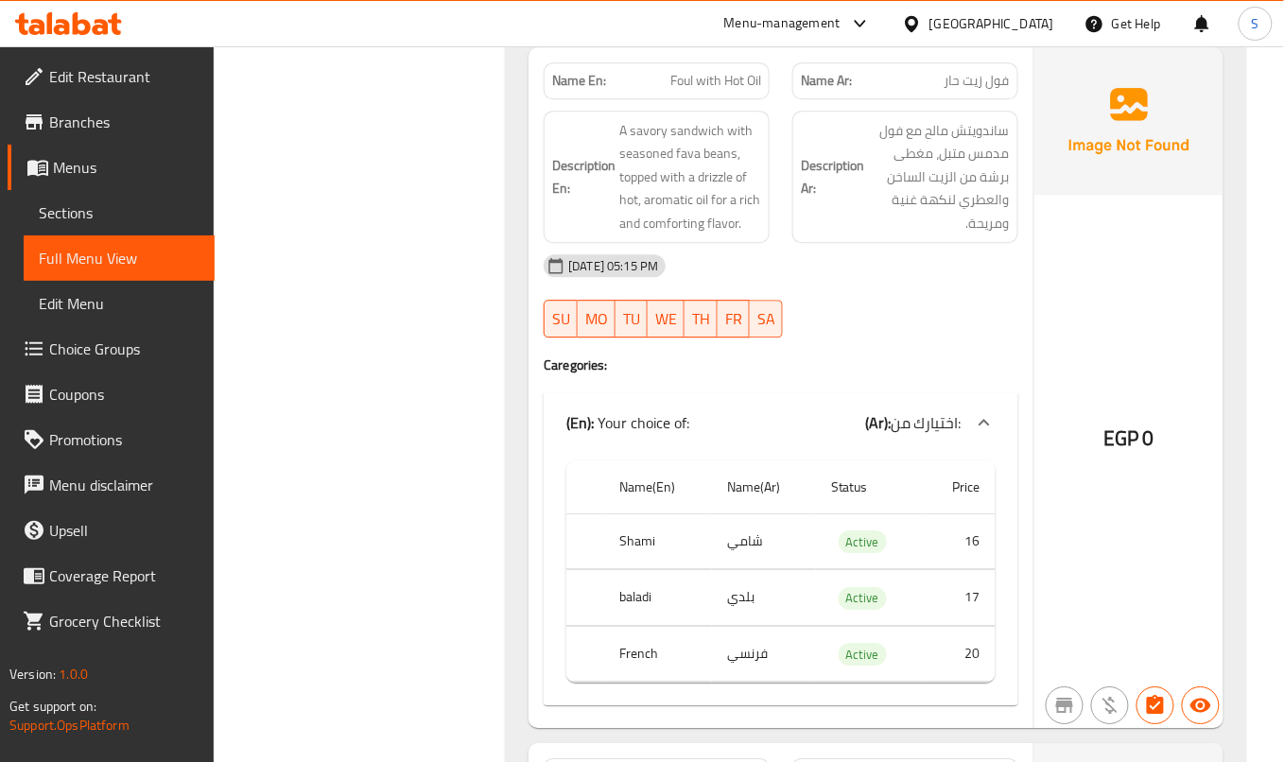
scroll to position [5169, 0]
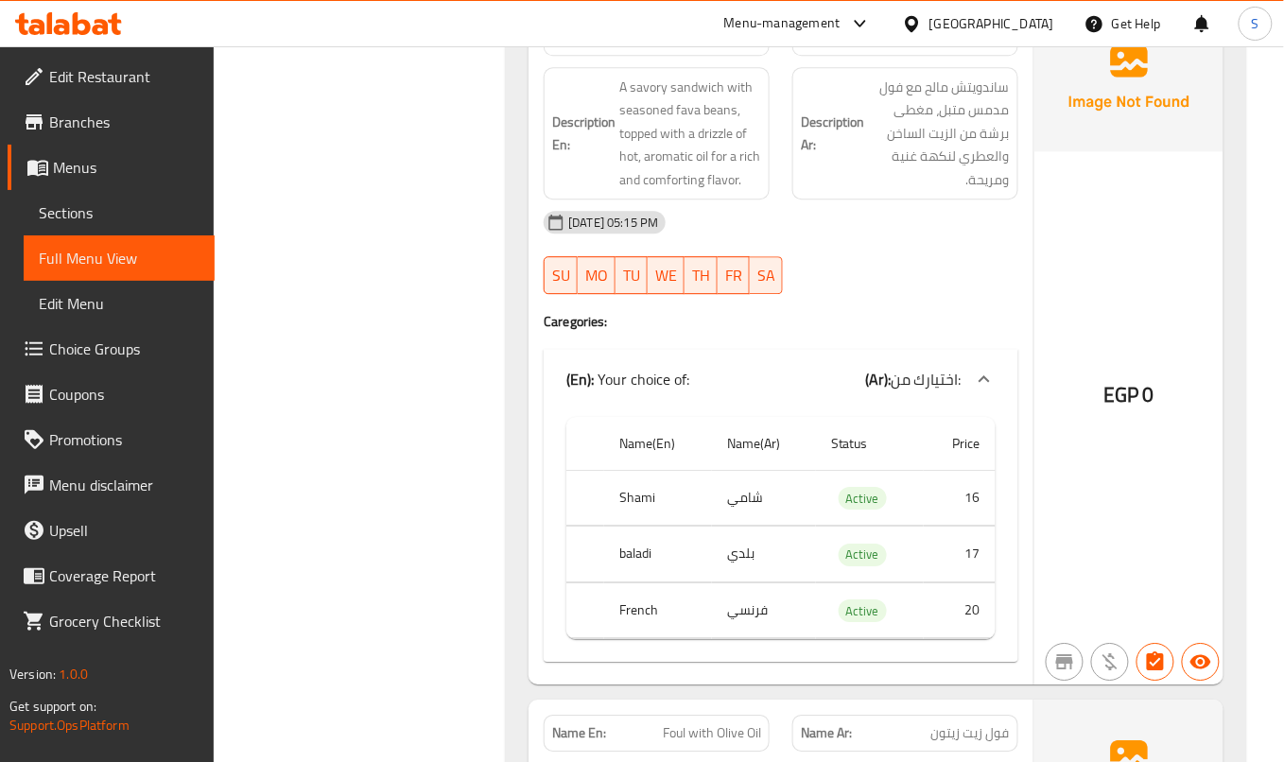
click at [715, 47] on span "Foul with Hot Oil" at bounding box center [715, 37] width 91 height 20
copy span "Foul with Hot Oil"
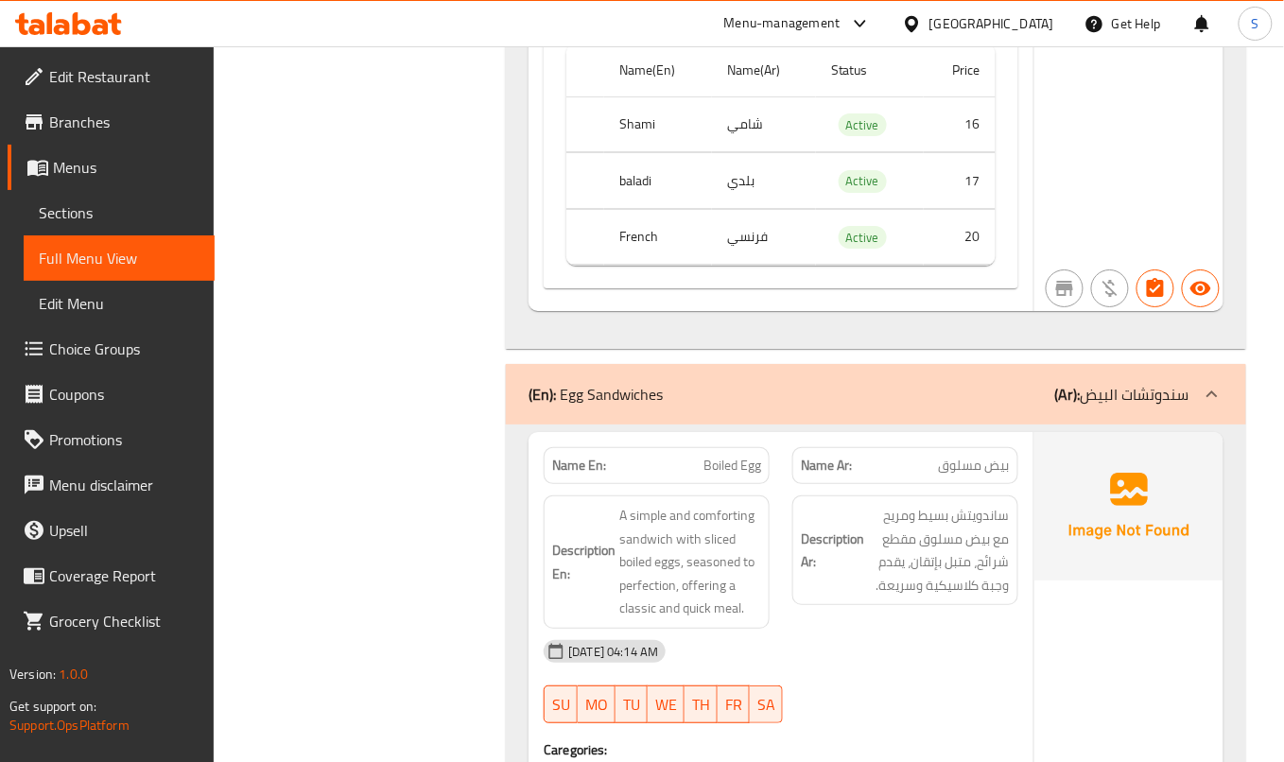
scroll to position [13364, 0]
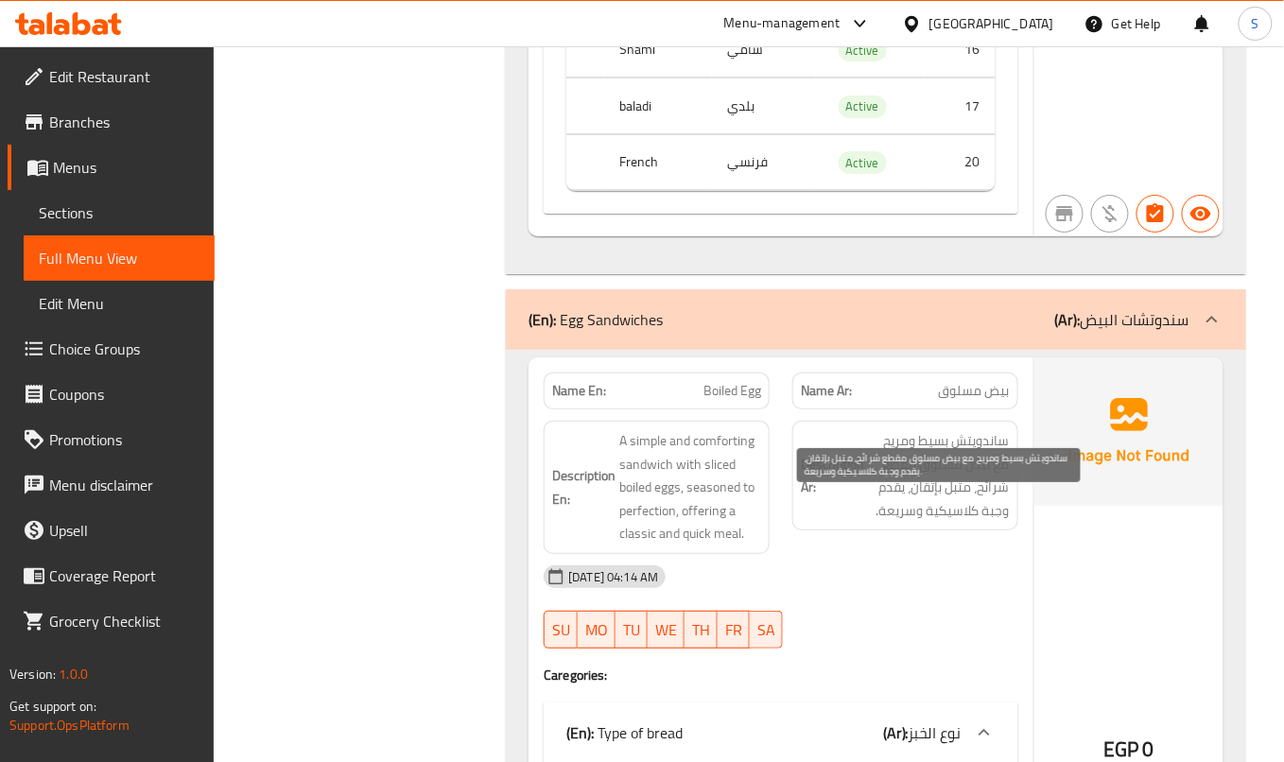
click at [897, 522] on span "ساندويتش بسيط ومريح مع بيض مسلوق مقطع شرائح، متبل بإتقان، يقدم وجبة كلاسيكية وس…" at bounding box center [939, 475] width 142 height 93
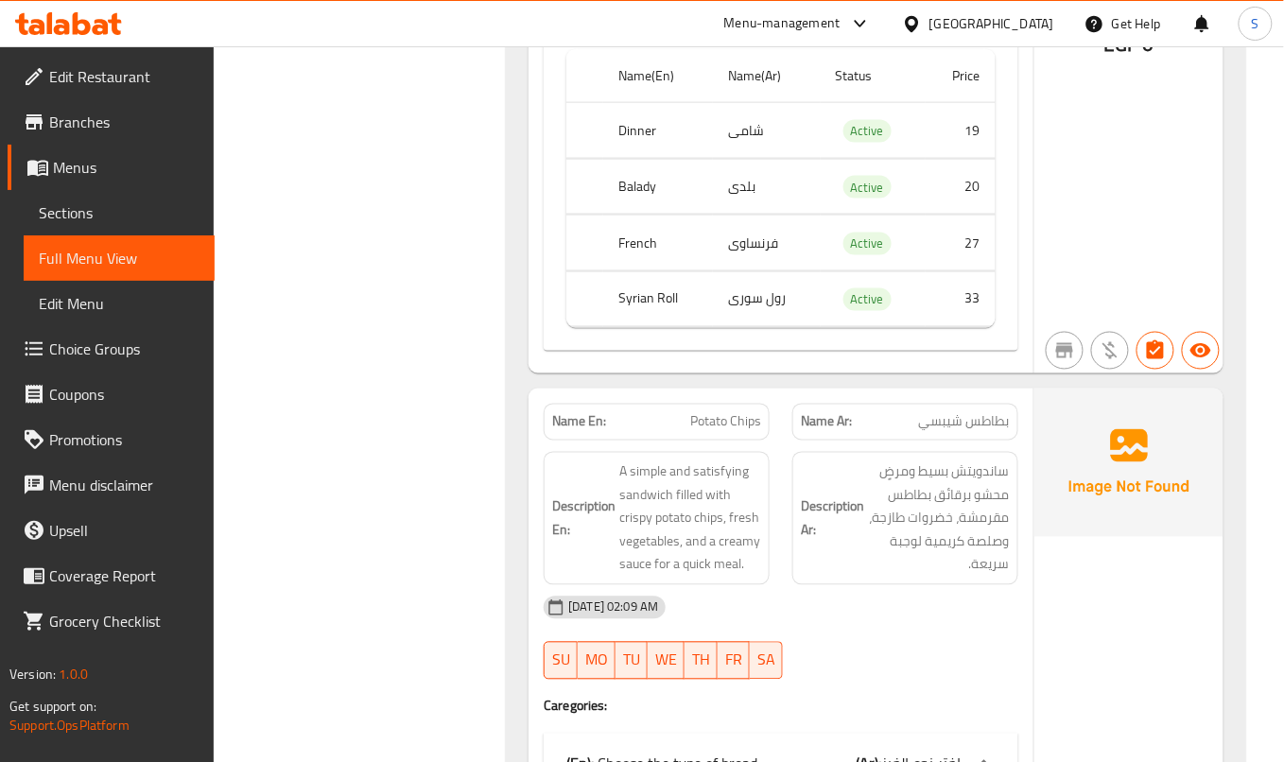
scroll to position [39334, 0]
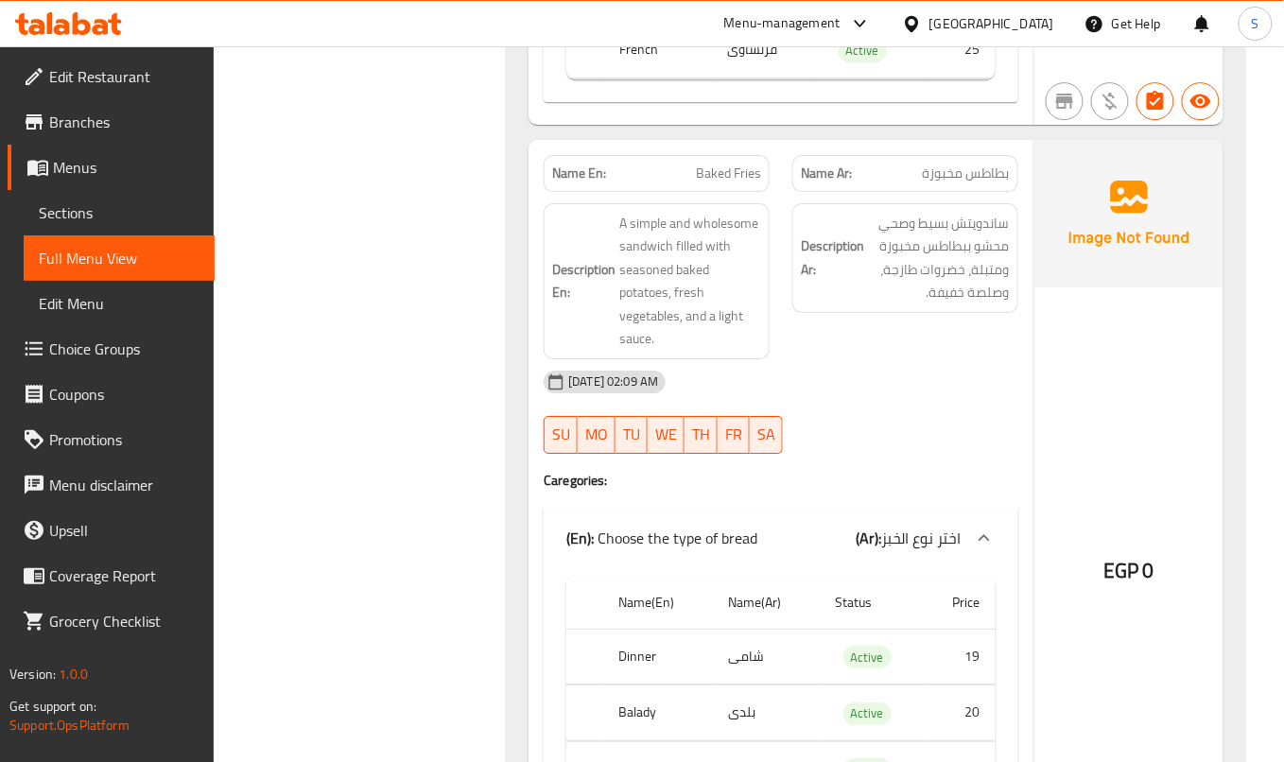
scroll to position [40091, 0]
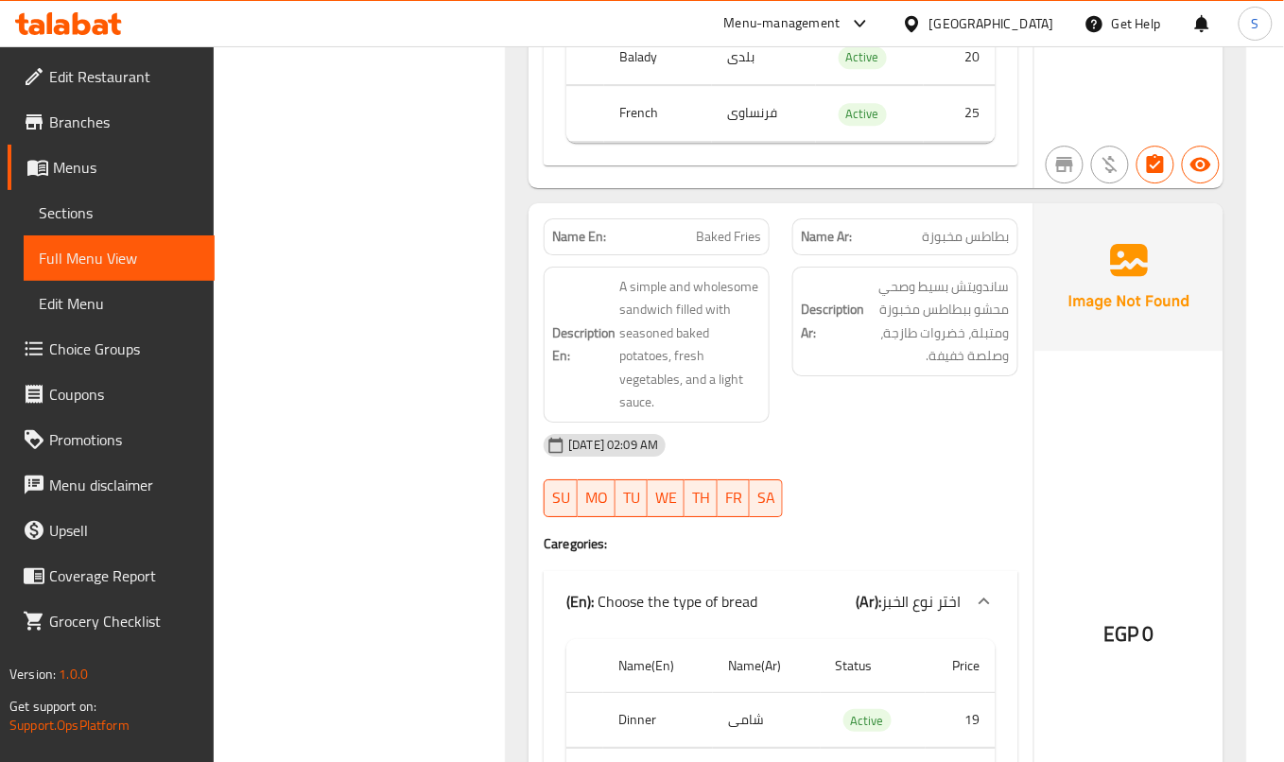
click at [719, 267] on div "Name En: Baked Fries" at bounding box center [656, 237] width 249 height 60
copy span "Baked Fries"
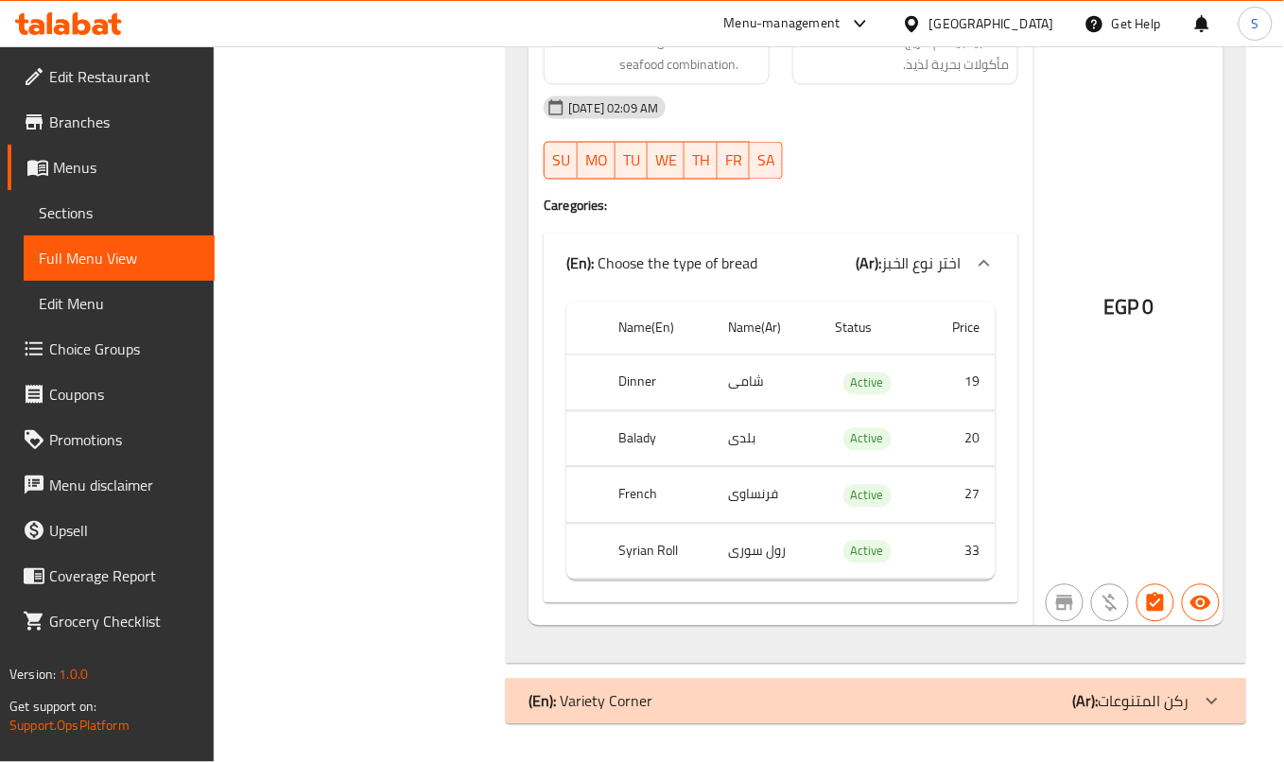
scroll to position [58799, 0]
click at [845, 183] on div at bounding box center [905, 179] width 249 height 23
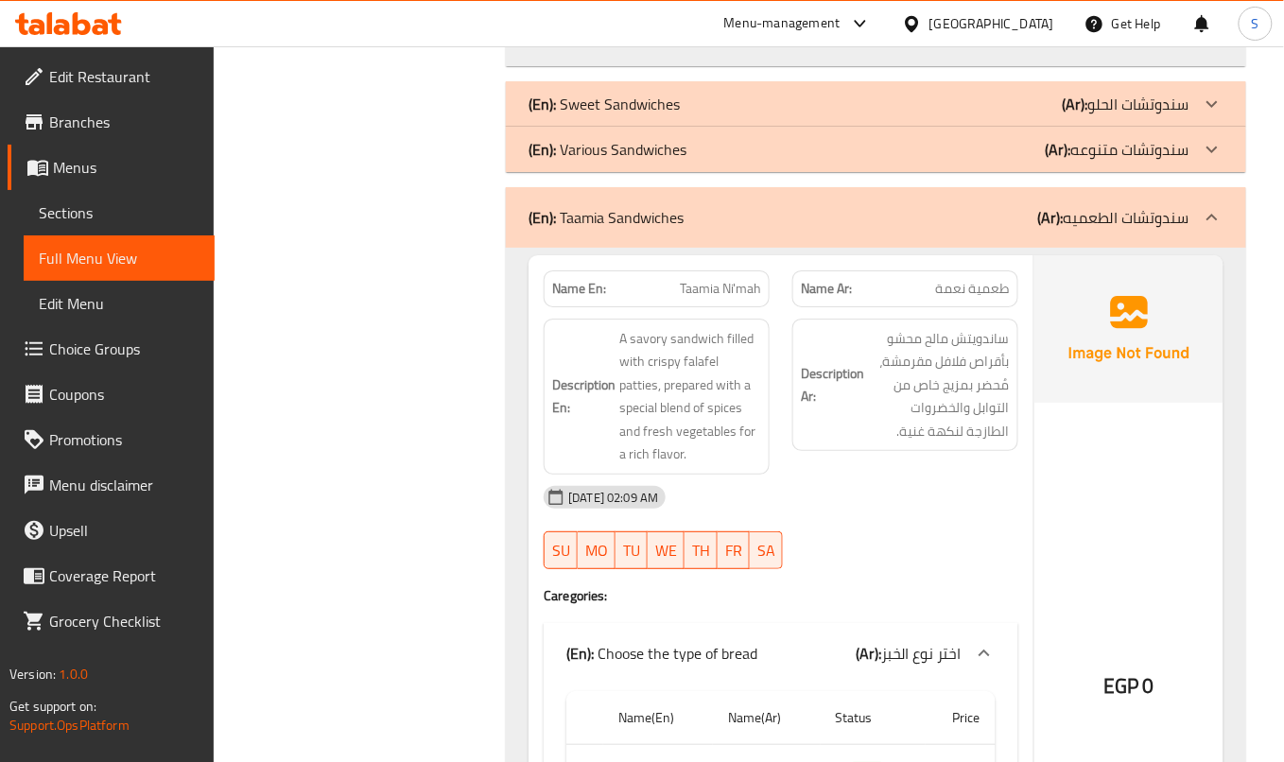
scroll to position [24966, 0]
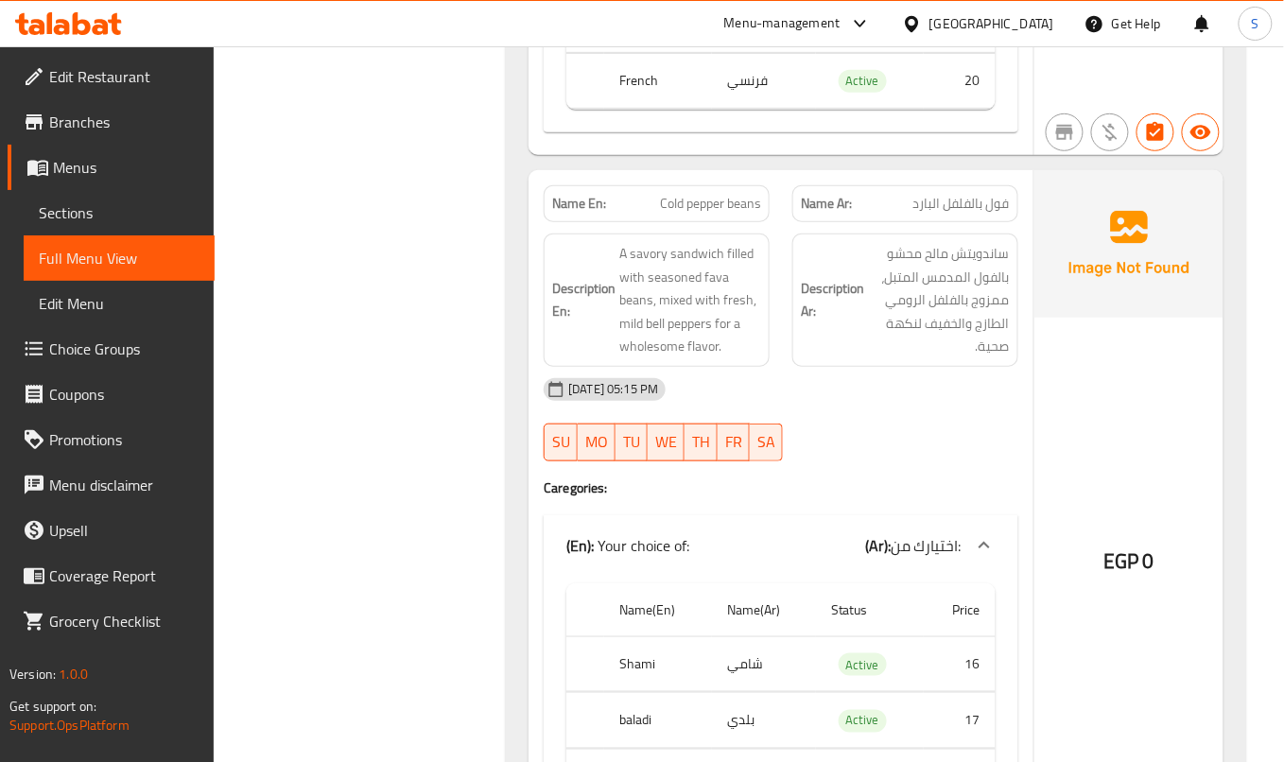
scroll to position [0, 0]
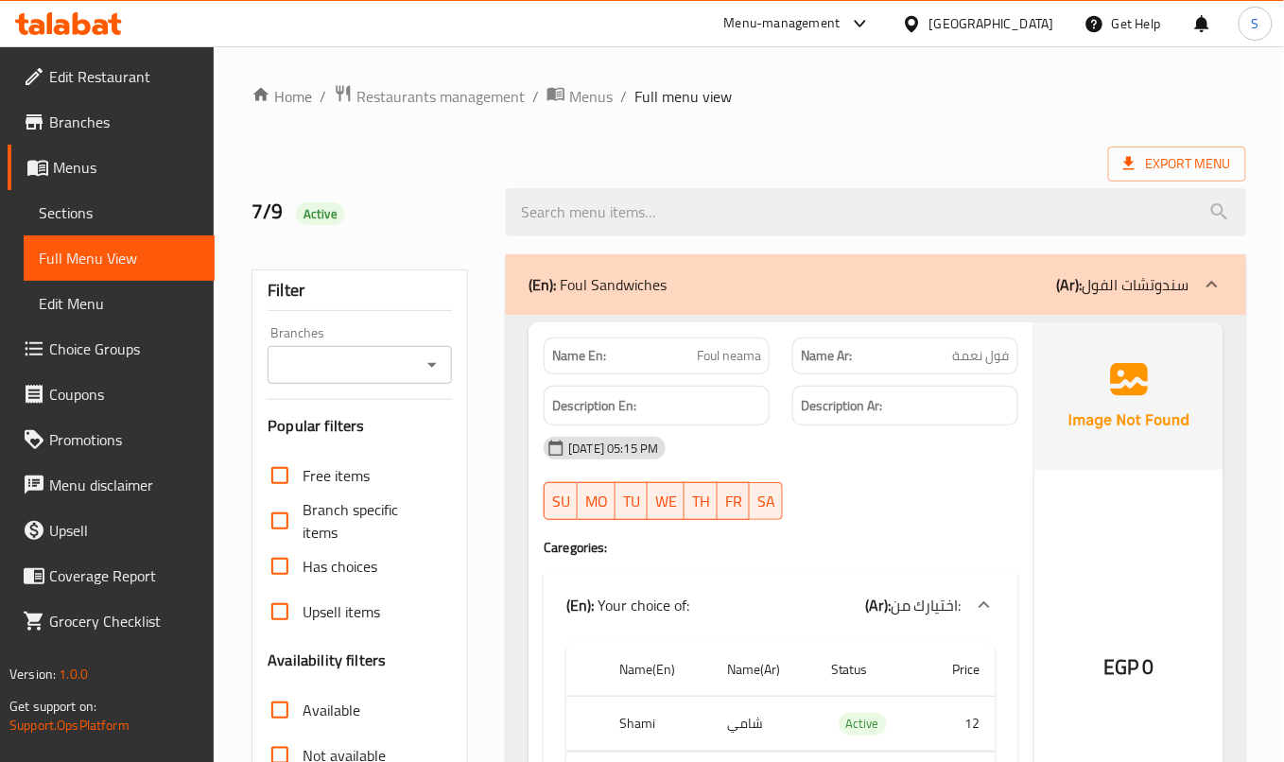
click at [910, 91] on ol "Home / Restaurants management / Menus / Full menu view" at bounding box center [749, 96] width 995 height 25
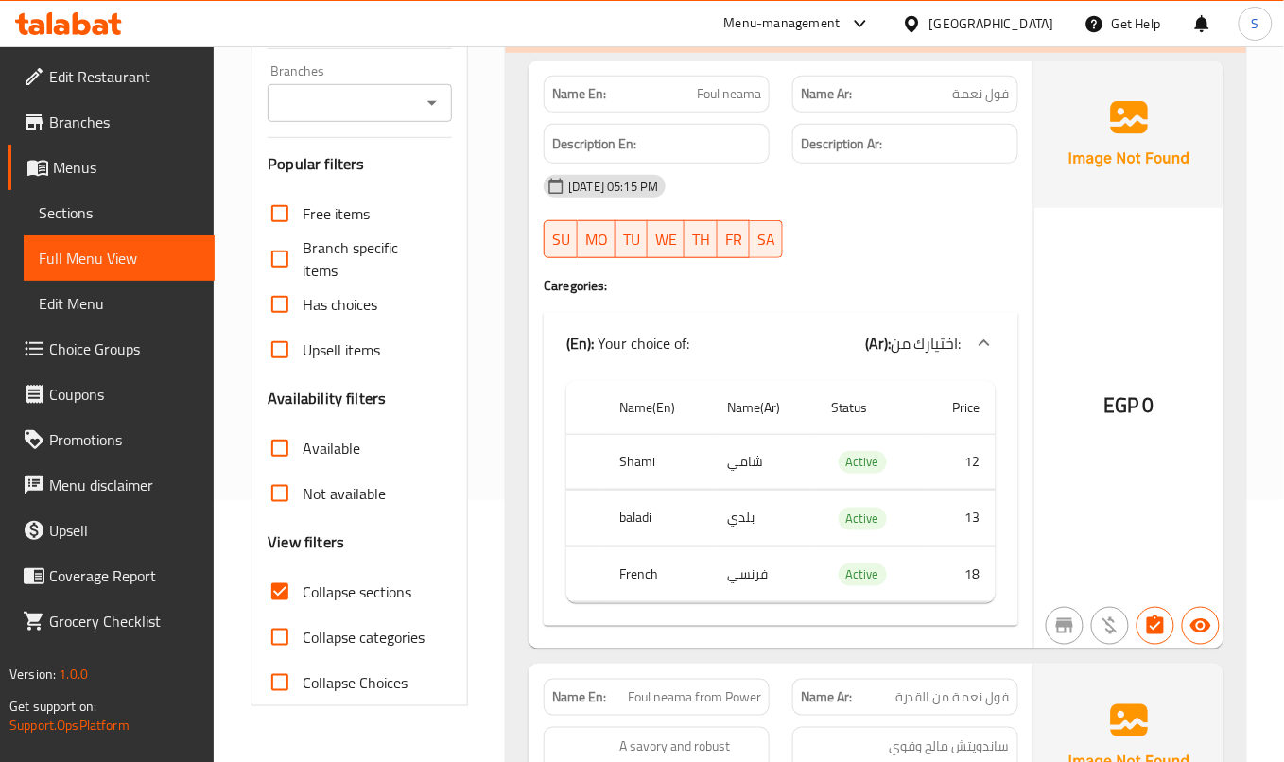
scroll to position [126, 0]
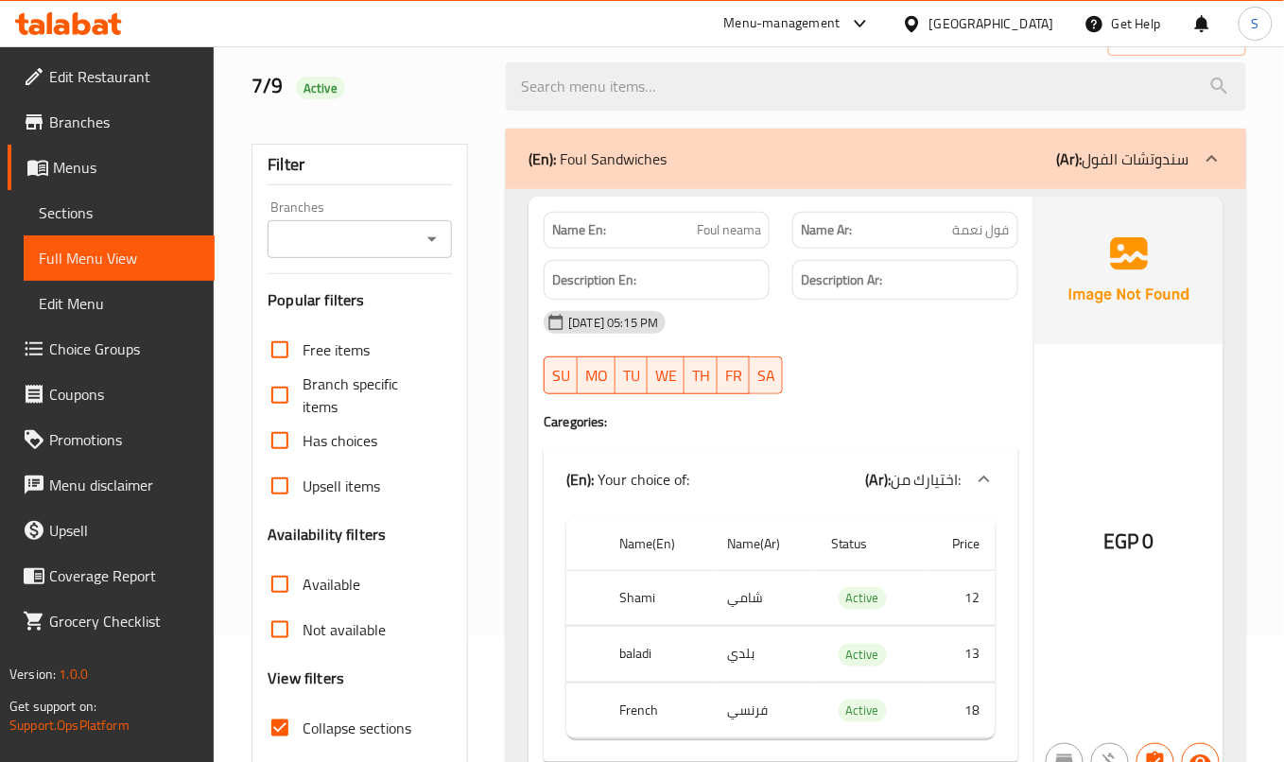
click at [728, 238] on span "Foul neama" at bounding box center [729, 230] width 64 height 20
copy span "Foul neama"
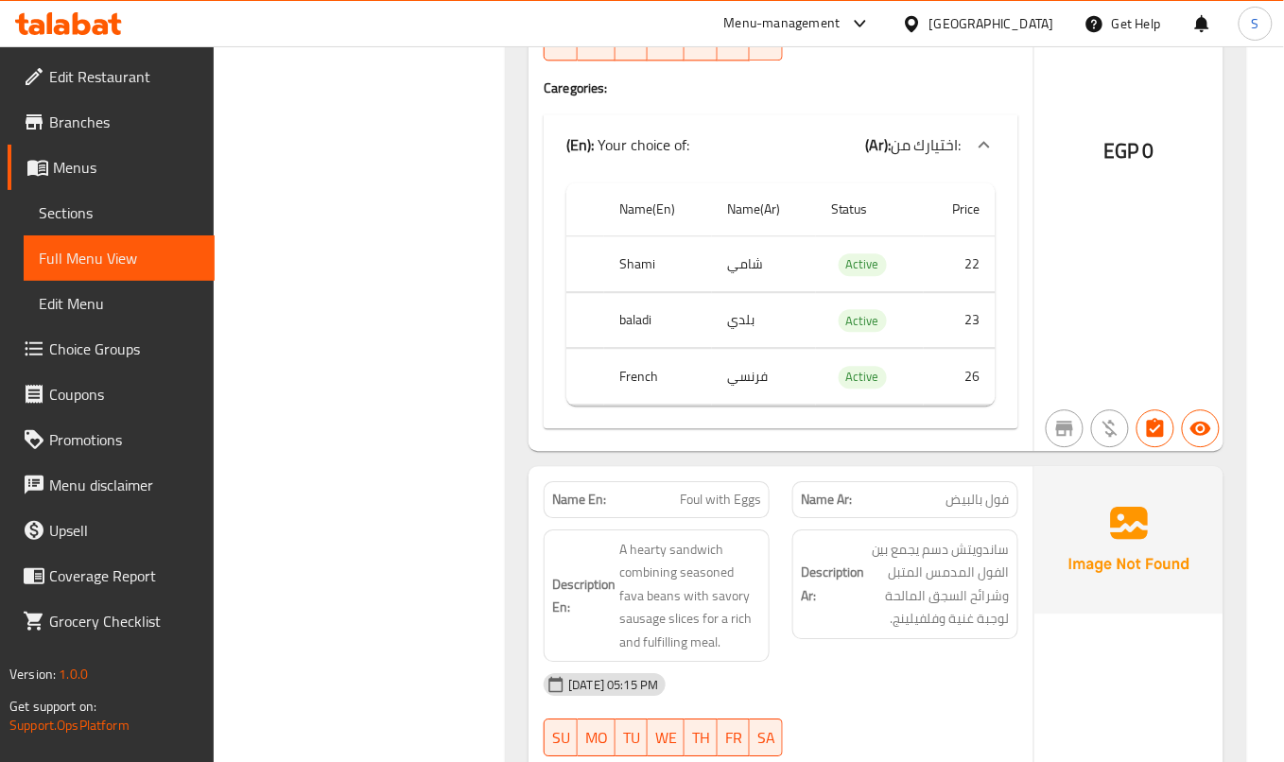
scroll to position [9078, 0]
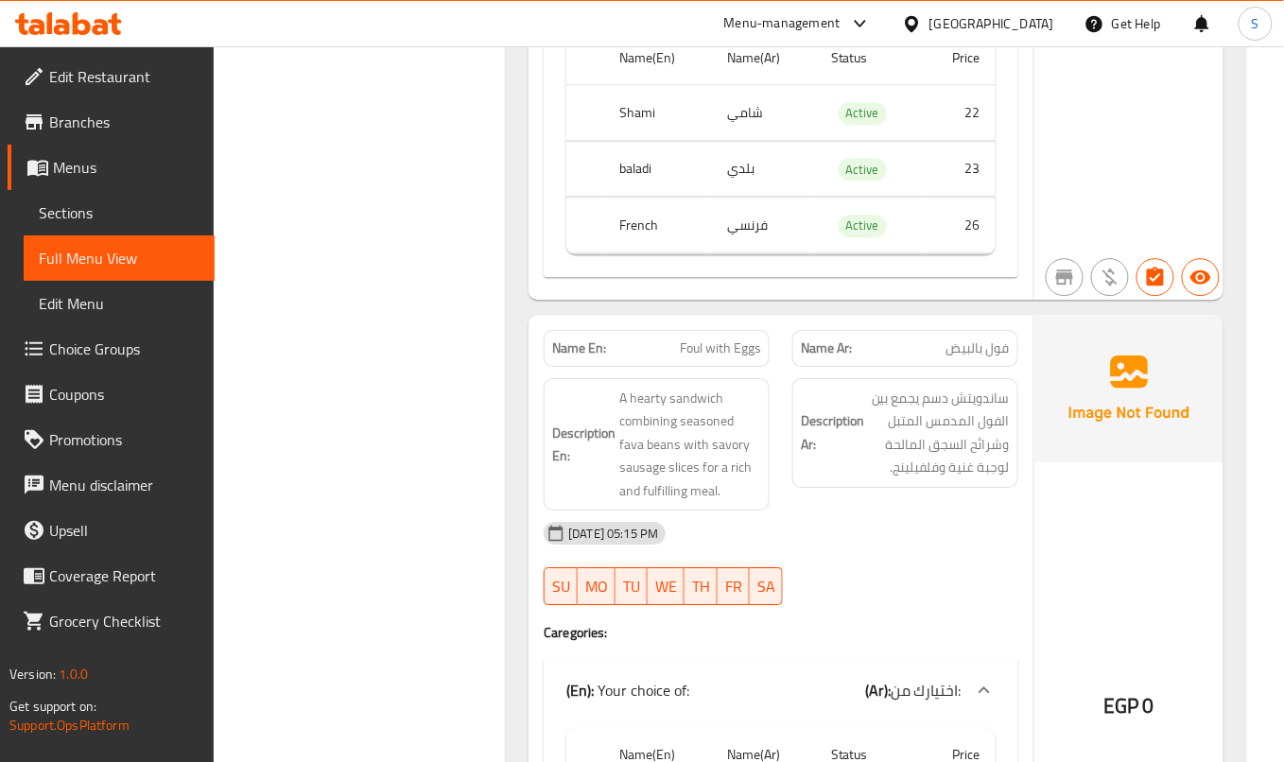
click at [1023, 515] on div "Description Ar: ساندويتش دسم يجمع بين الفول المدمس المتبل وشرائح السجق المالحة …" at bounding box center [905, 445] width 249 height 156
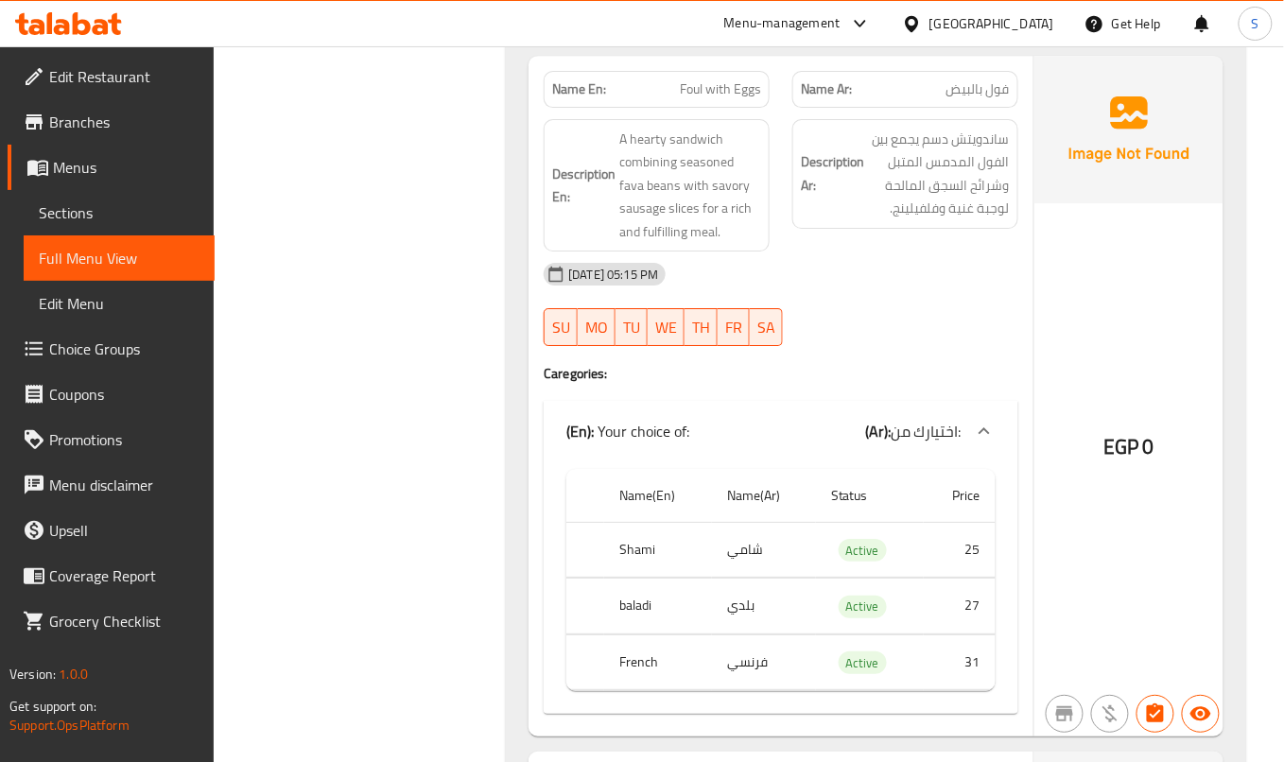
scroll to position [9329, 0]
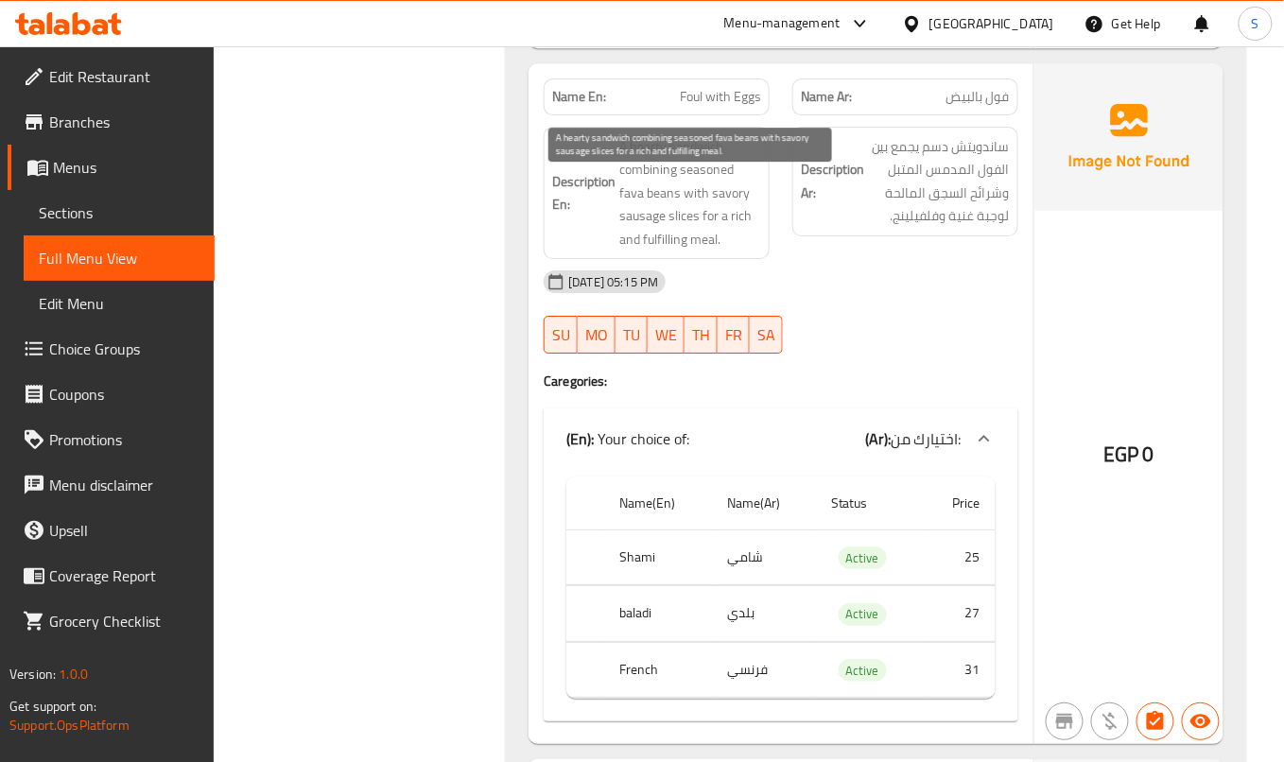
click at [741, 252] on span "A hearty sandwich combining seasoned fava beans with savory sausage slices for …" at bounding box center [690, 193] width 142 height 116
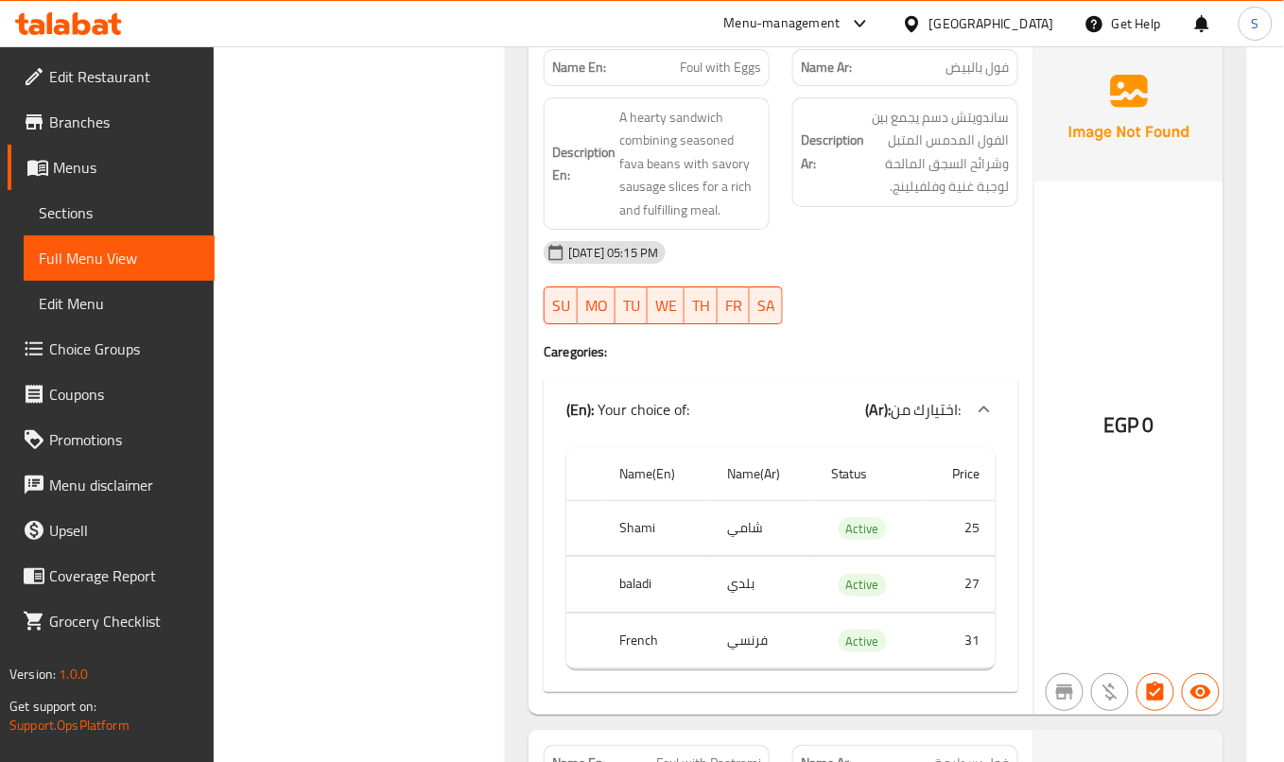
scroll to position [9261, 0]
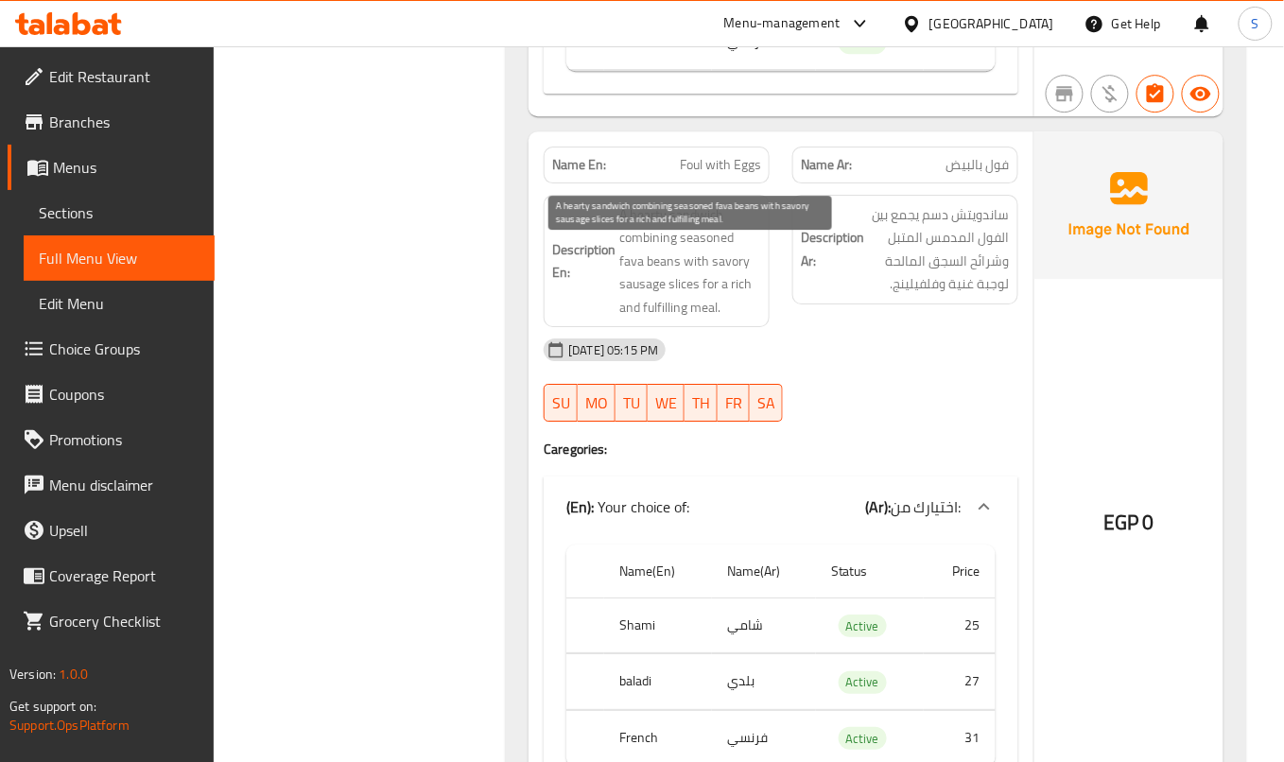
click at [659, 303] on span "A hearty sandwich combining seasoned fava beans with savory sausage slices for …" at bounding box center [690, 261] width 142 height 116
click at [656, 303] on span "A hearty sandwich combining seasoned fava beans with savory sausage slices for …" at bounding box center [690, 261] width 142 height 116
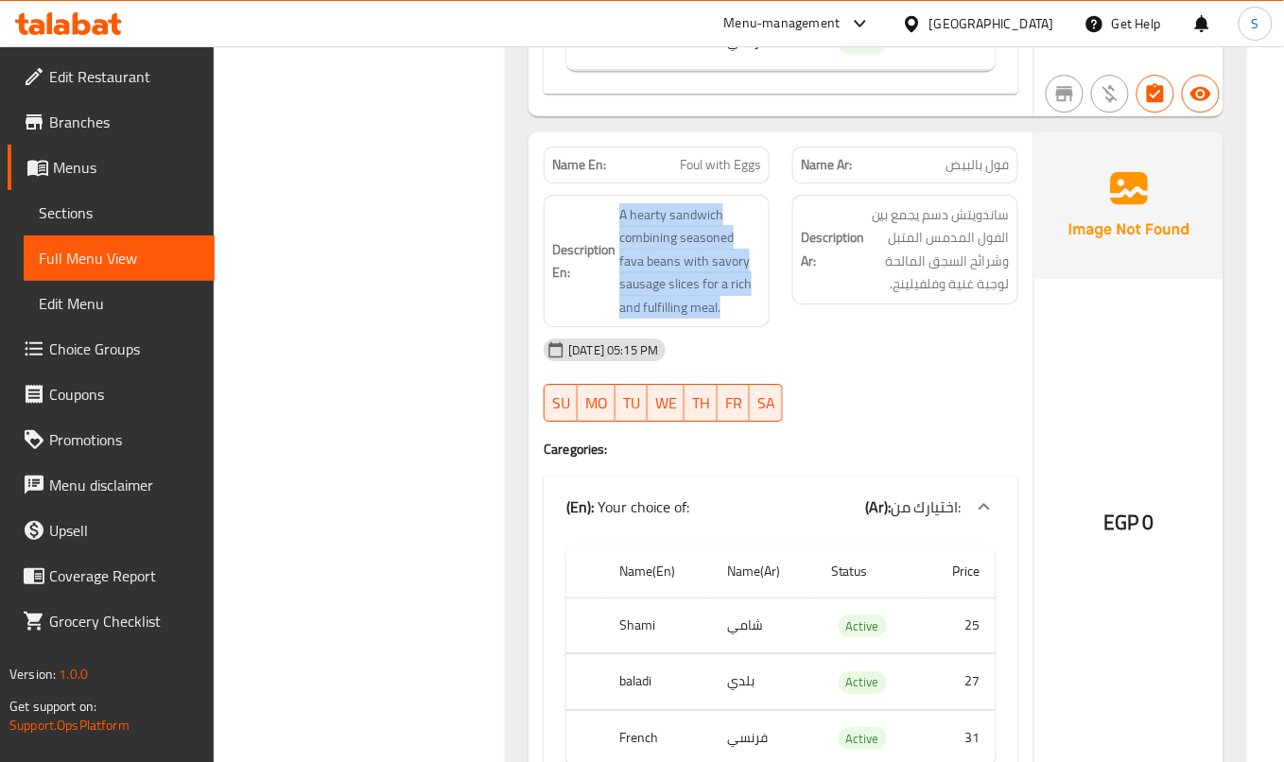
copy span "A hearty sandwich combining seasoned fava beans with savory sausage slices for …"
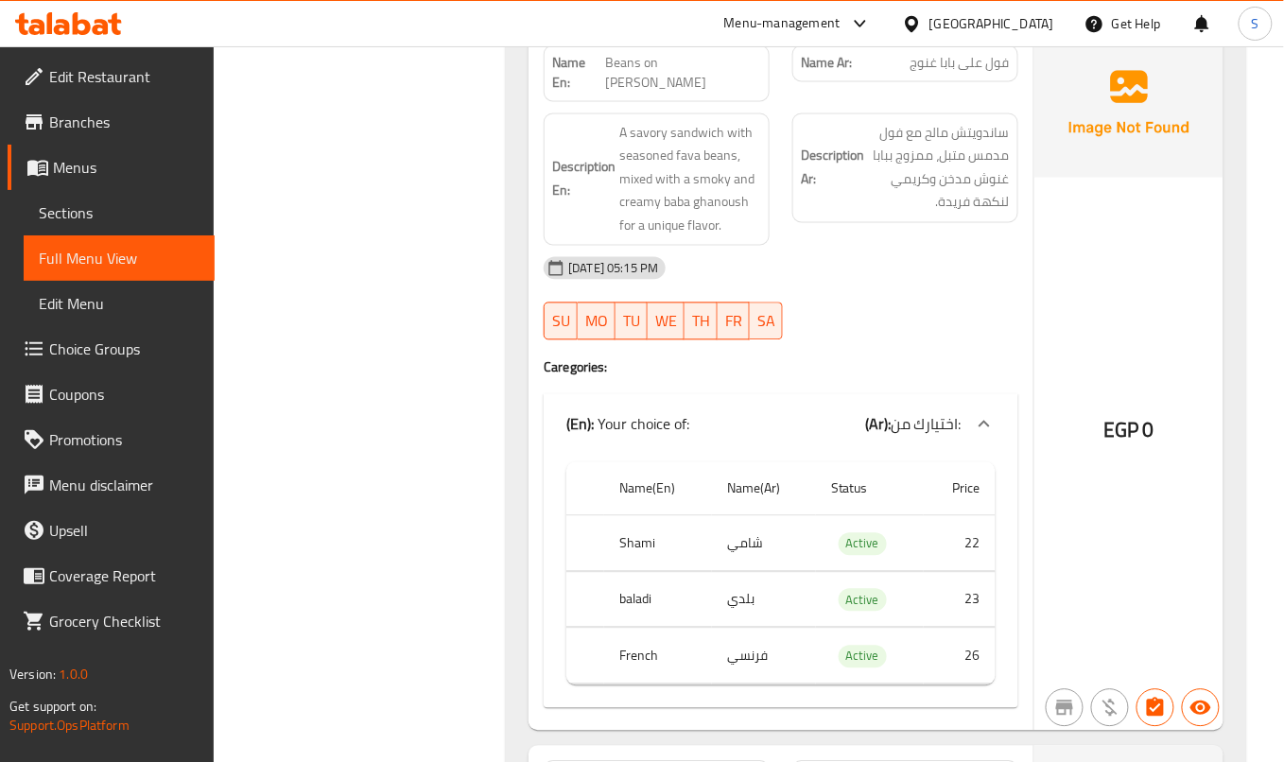
scroll to position [8632, 0]
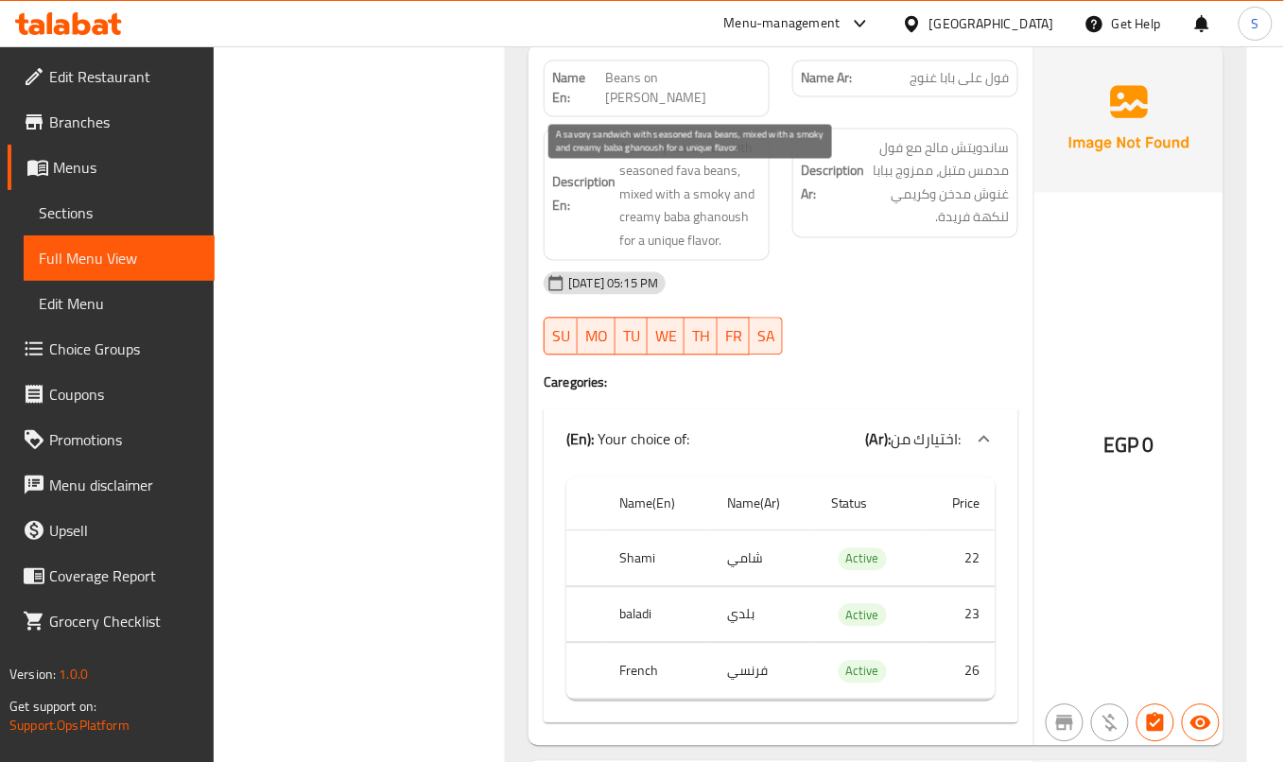
click at [701, 235] on span "A savory sandwich with seasoned fava beans, mixed with a smoky and creamy baba …" at bounding box center [690, 195] width 142 height 116
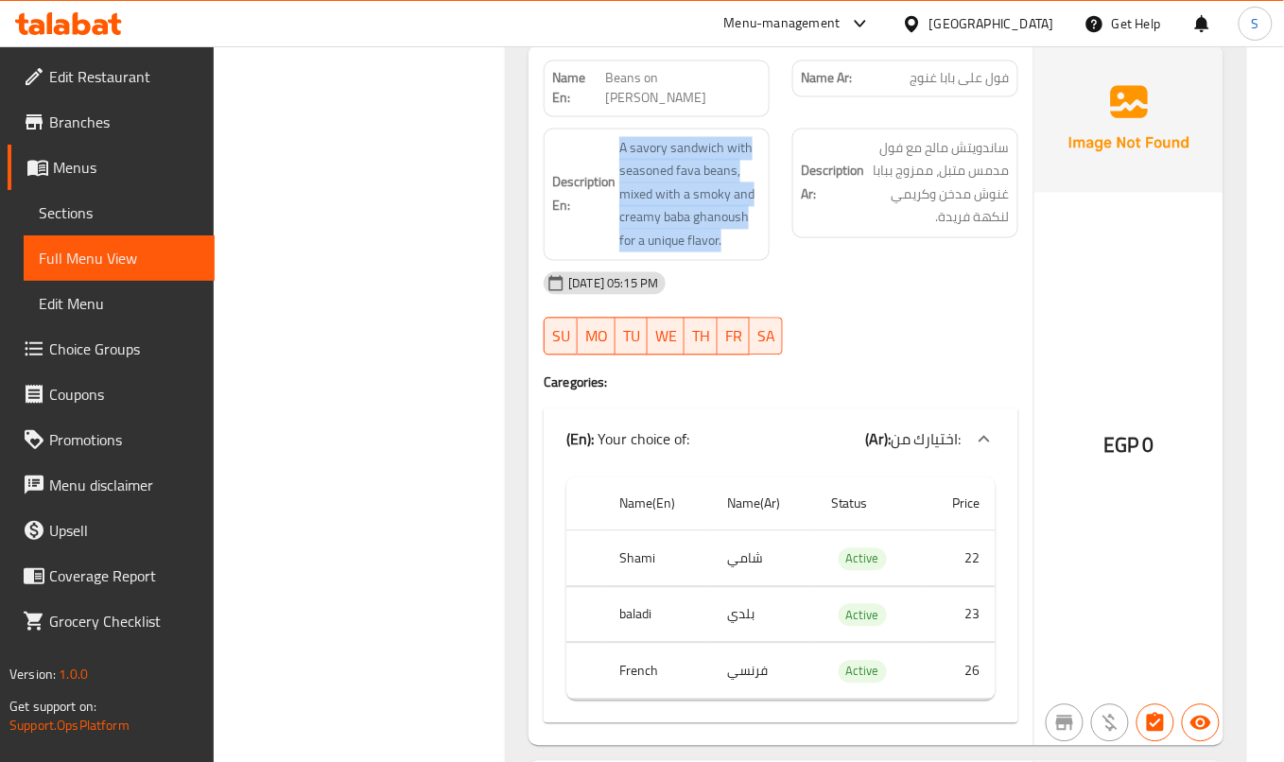
copy span "A savory sandwich with seasoned fava beans, mixed with a smoky and creamy baba …"
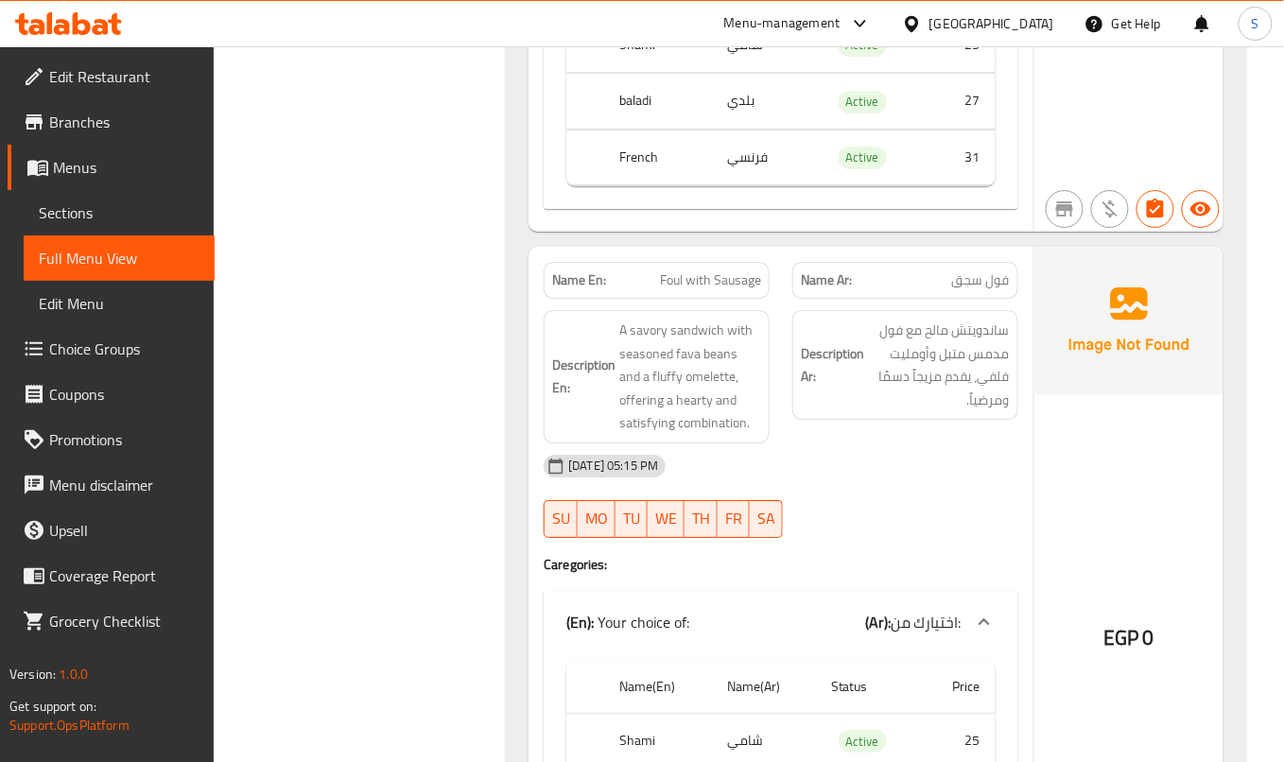
scroll to position [11279, 0]
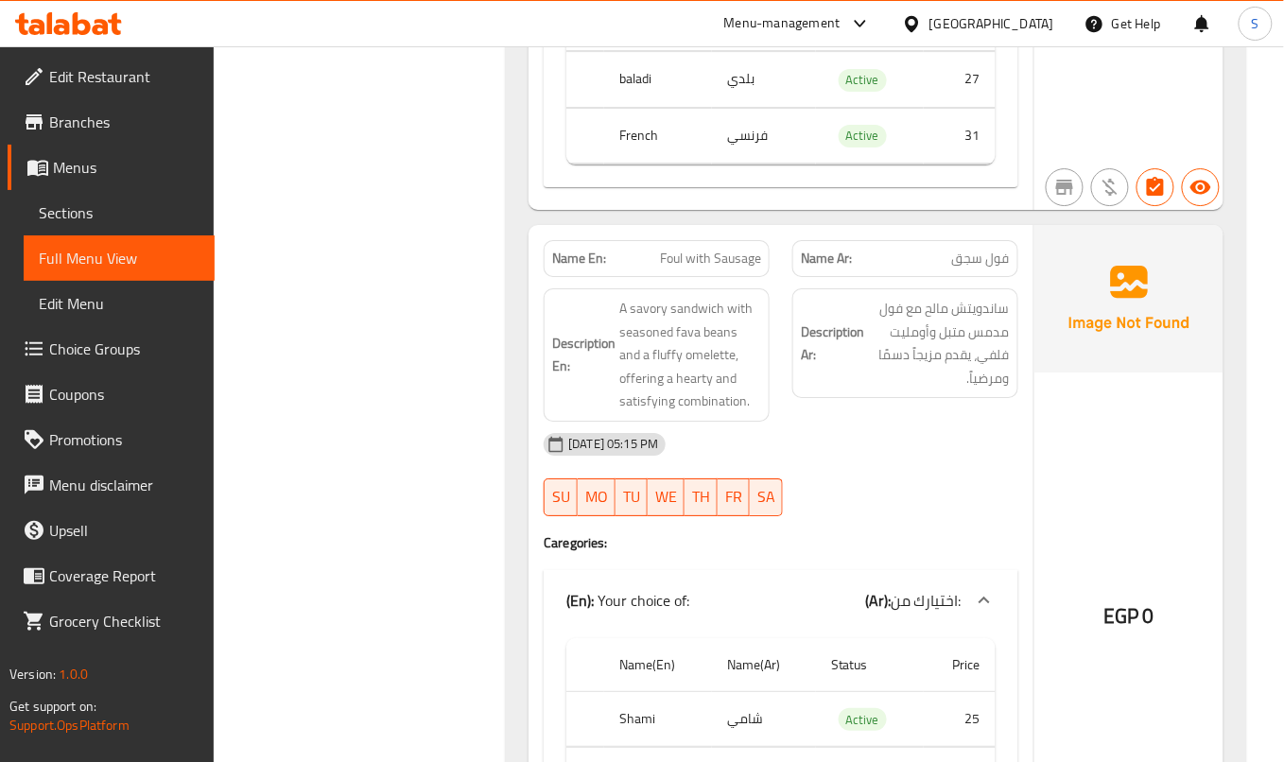
click at [842, 520] on div "07-09-2025 05:15 PM SU MO TU WE TH FR SA" at bounding box center [780, 475] width 497 height 106
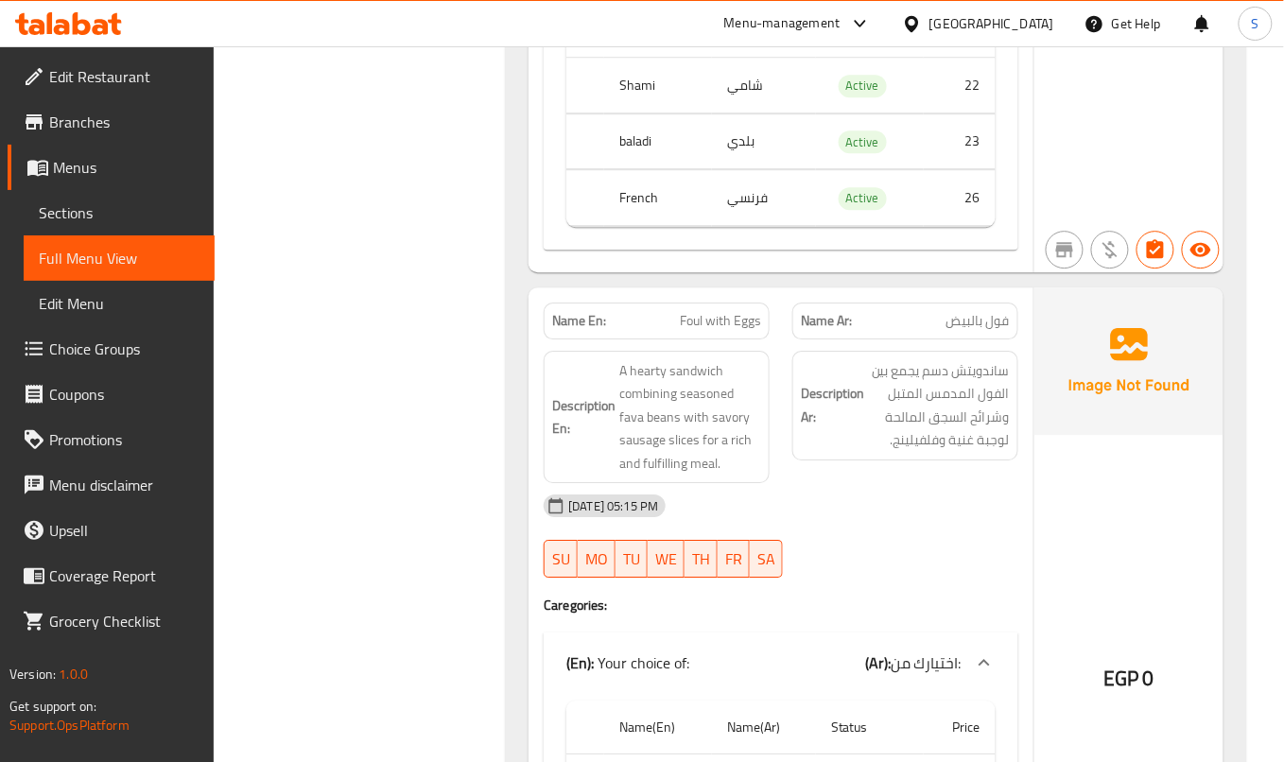
scroll to position [9231, 0]
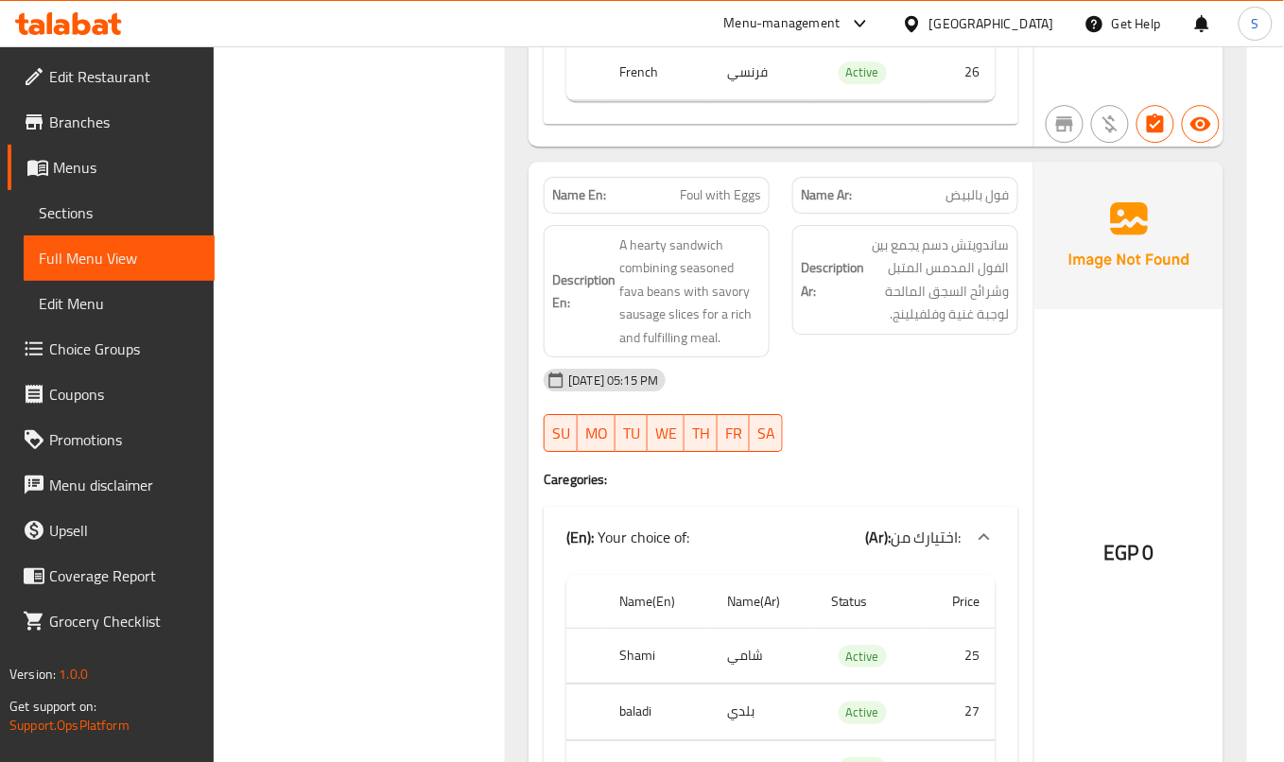
click at [704, 205] on span "Foul with Eggs" at bounding box center [720, 195] width 81 height 20
copy span "Foul with Eggs"
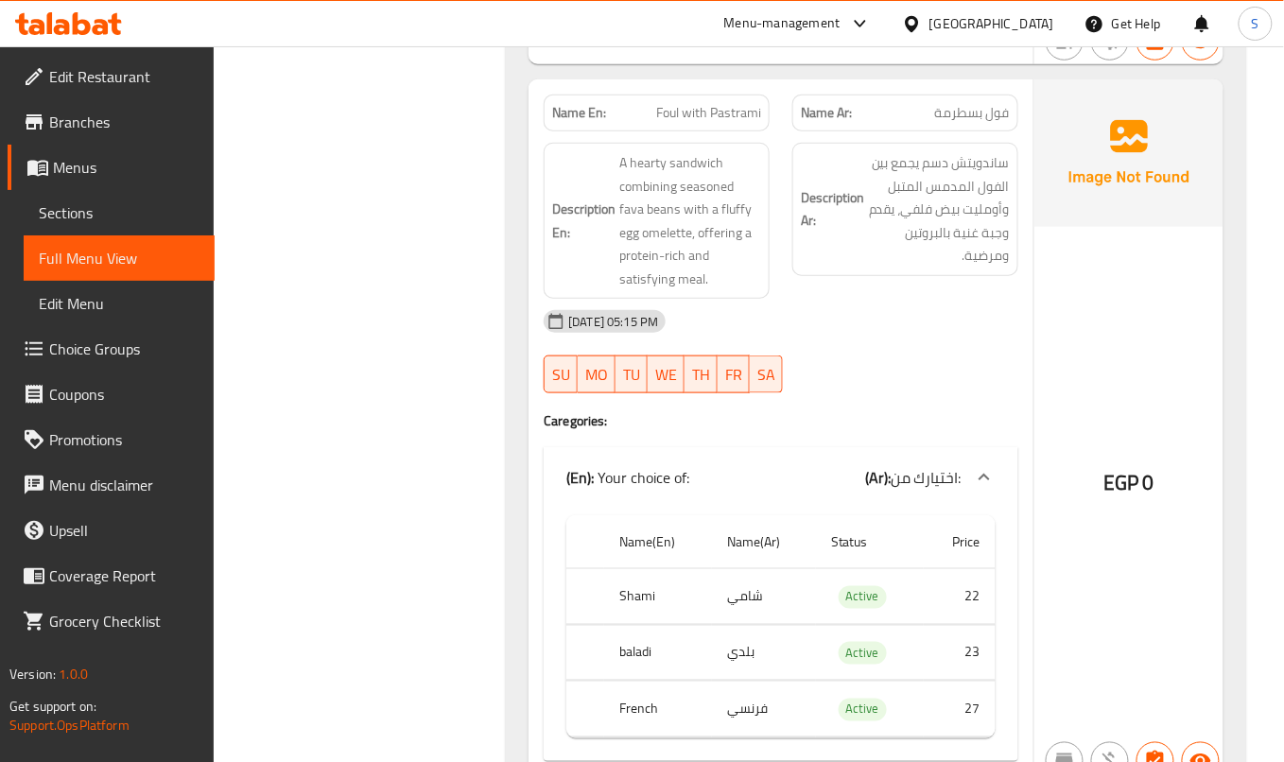
scroll to position [9862, 0]
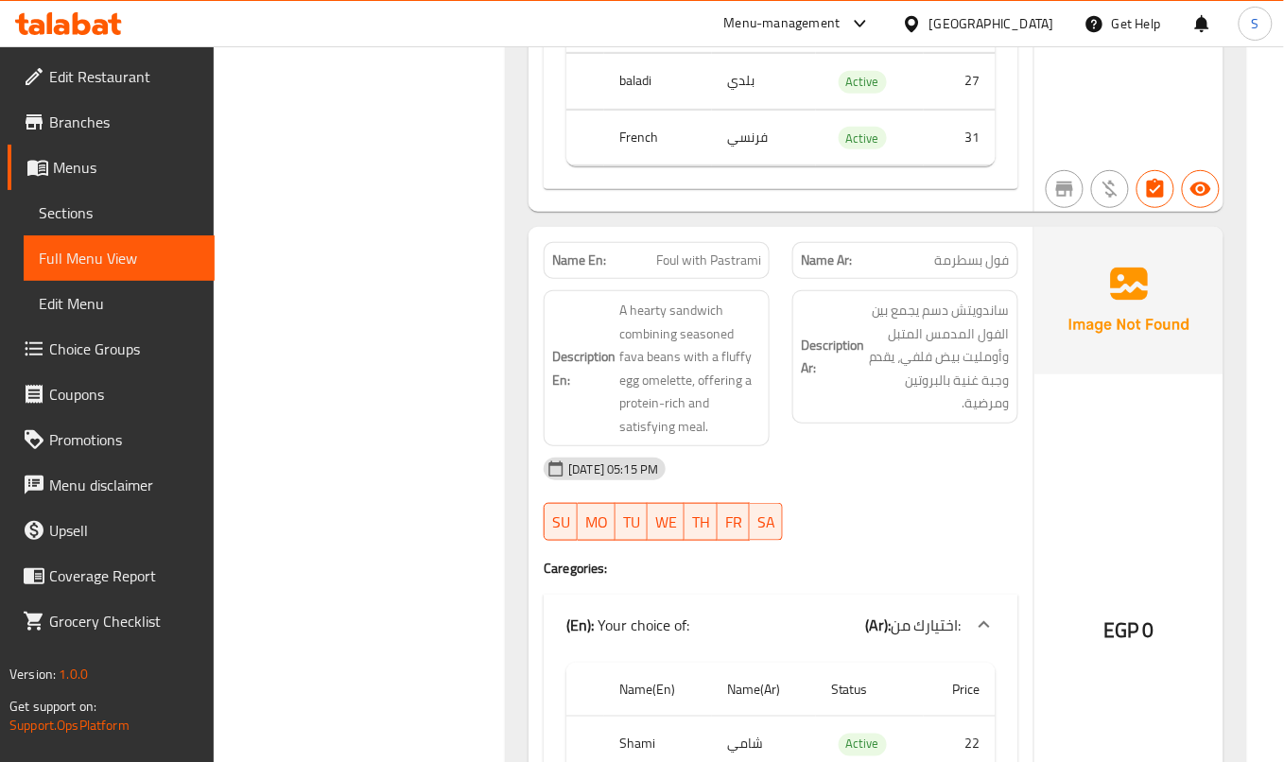
click at [704, 279] on div "Name En: Foul with Pastrami" at bounding box center [657, 260] width 226 height 37
copy span "Foul with Pastrami"
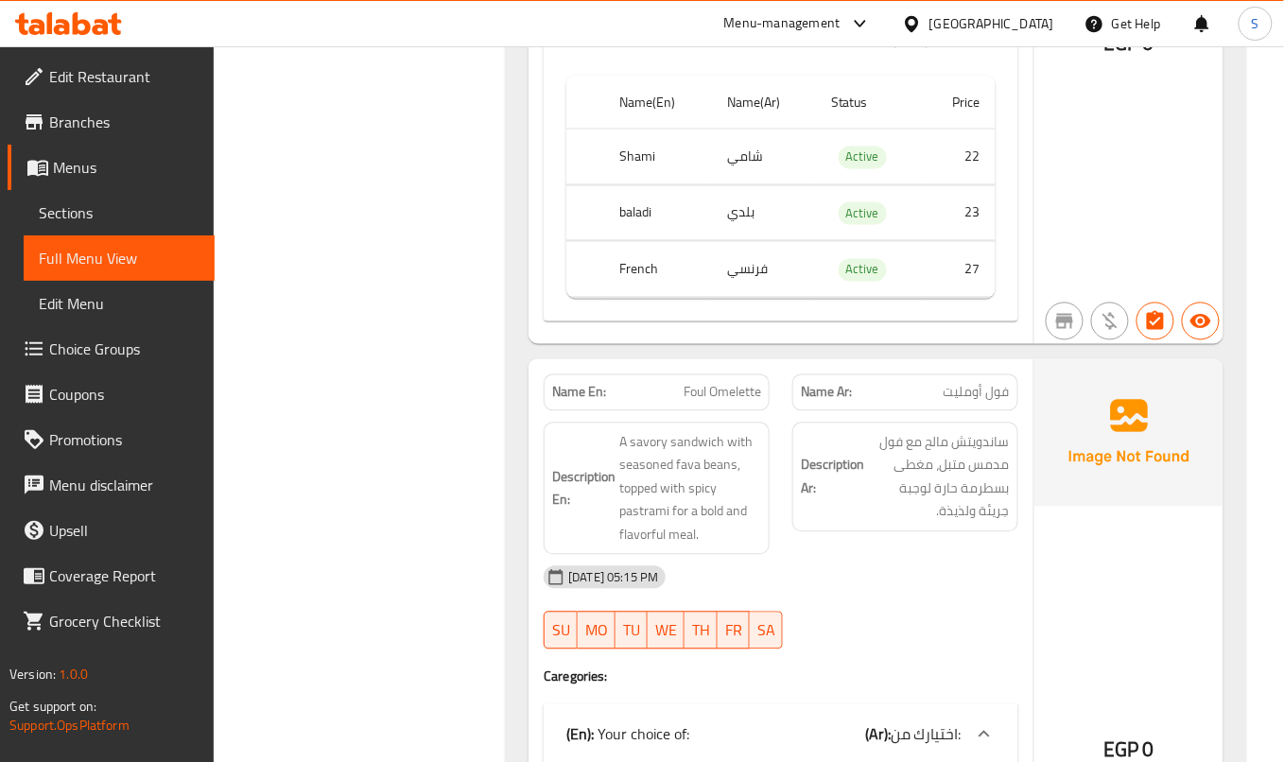
scroll to position [10492, 0]
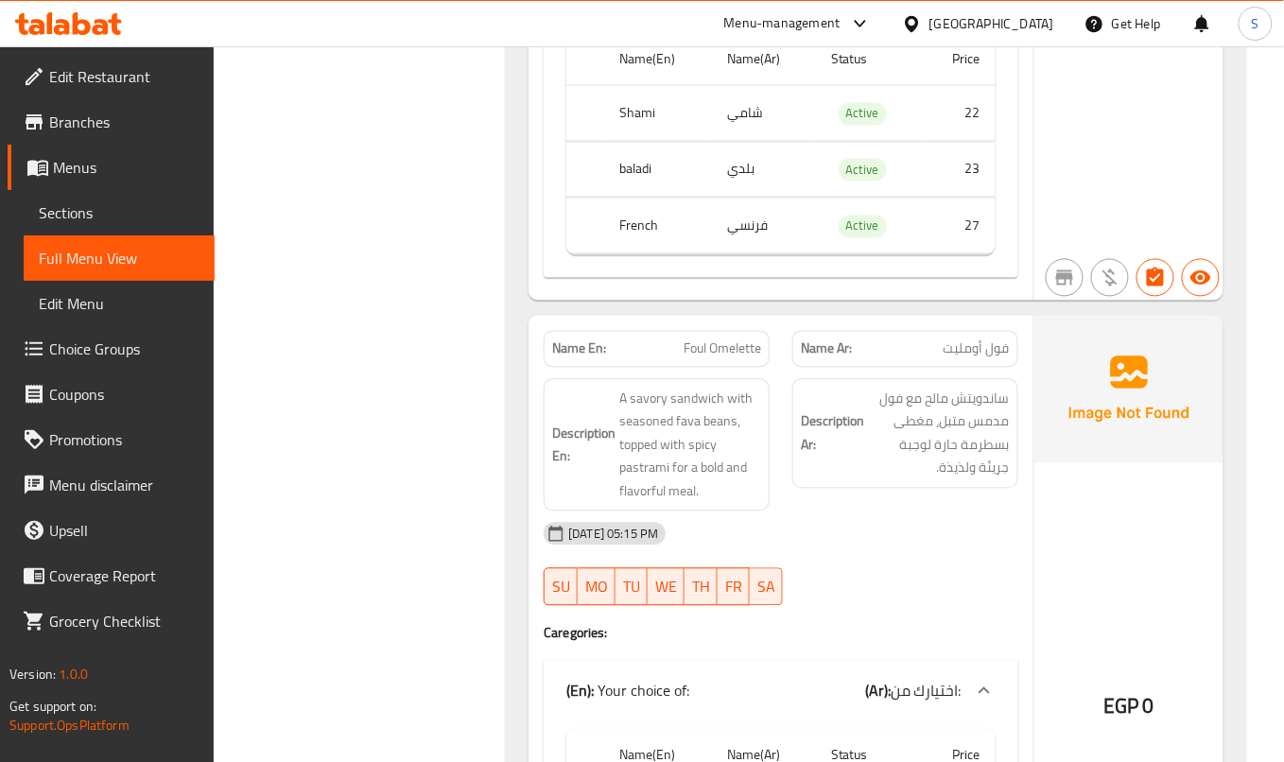
click at [673, 359] on p "Name En: Foul Omelette" at bounding box center [656, 349] width 209 height 20
copy span "Foul Omelette"
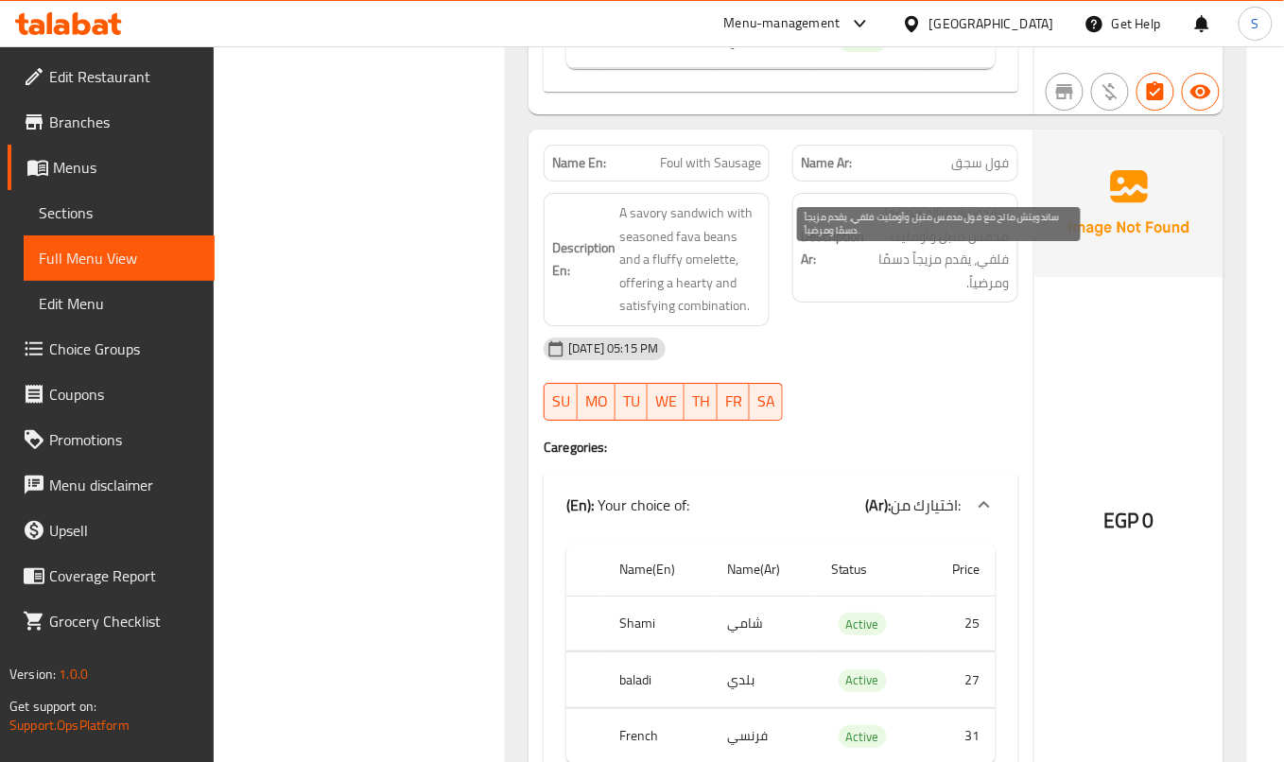
scroll to position [11500, 0]
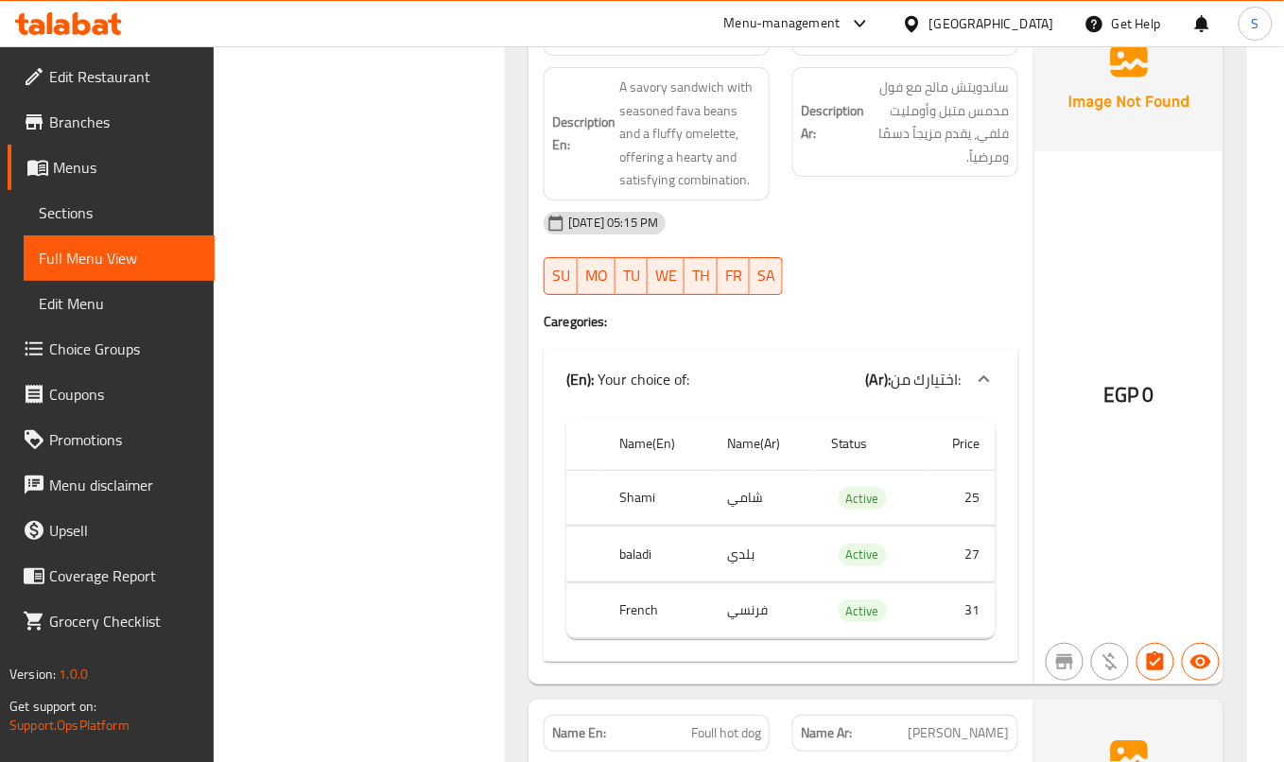
click at [931, 306] on div "07-09-2025 05:15 PM SU MO TU WE TH FR SA" at bounding box center [780, 253] width 497 height 106
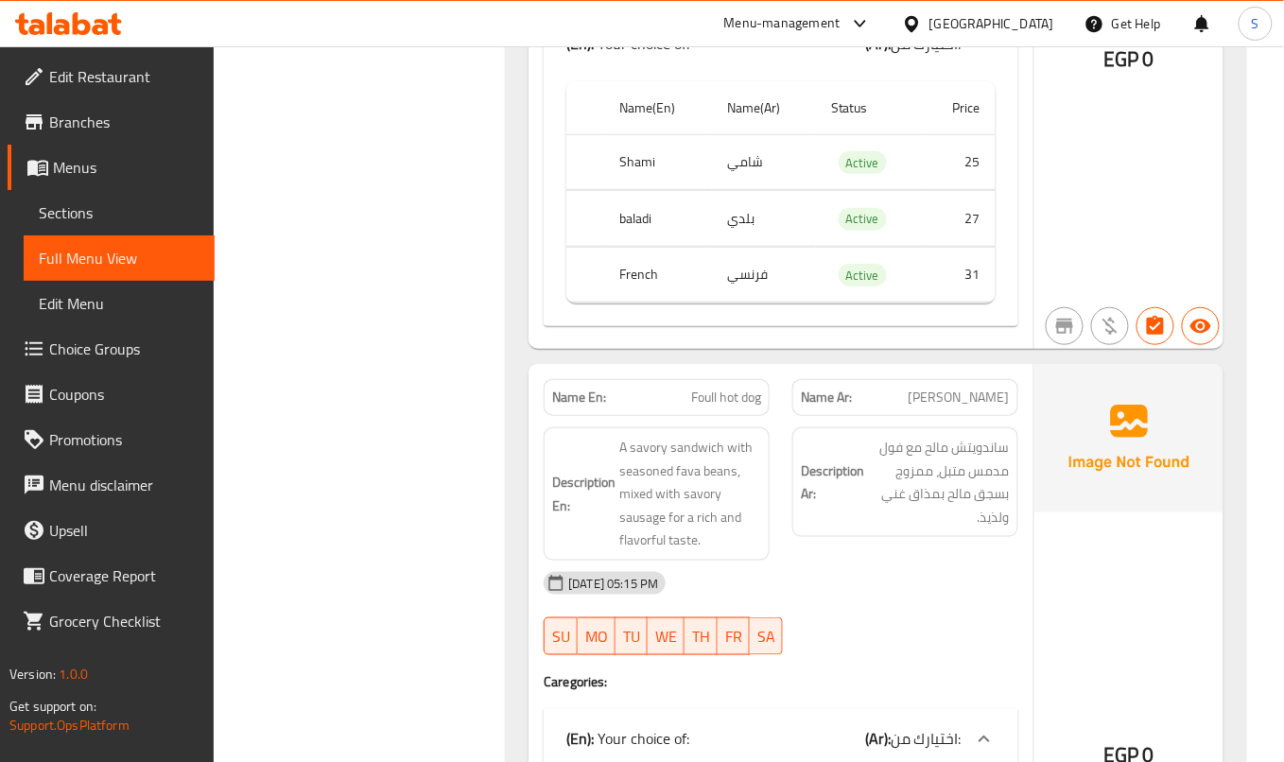
scroll to position [11879, 0]
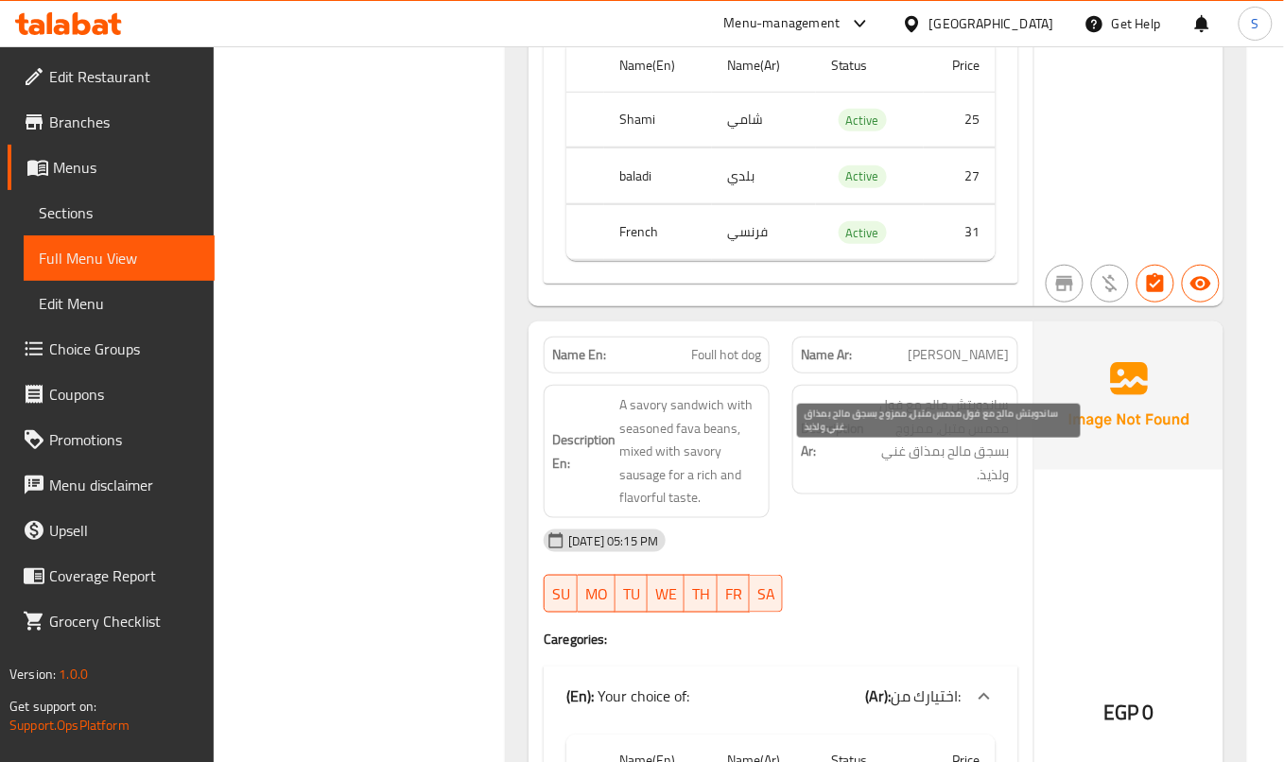
click at [901, 480] on span "ساندويتش مالح مع فول مدمس متبل، ممزوج بسجق مالح بمذاق غني ولذيذ." at bounding box center [939, 439] width 142 height 93
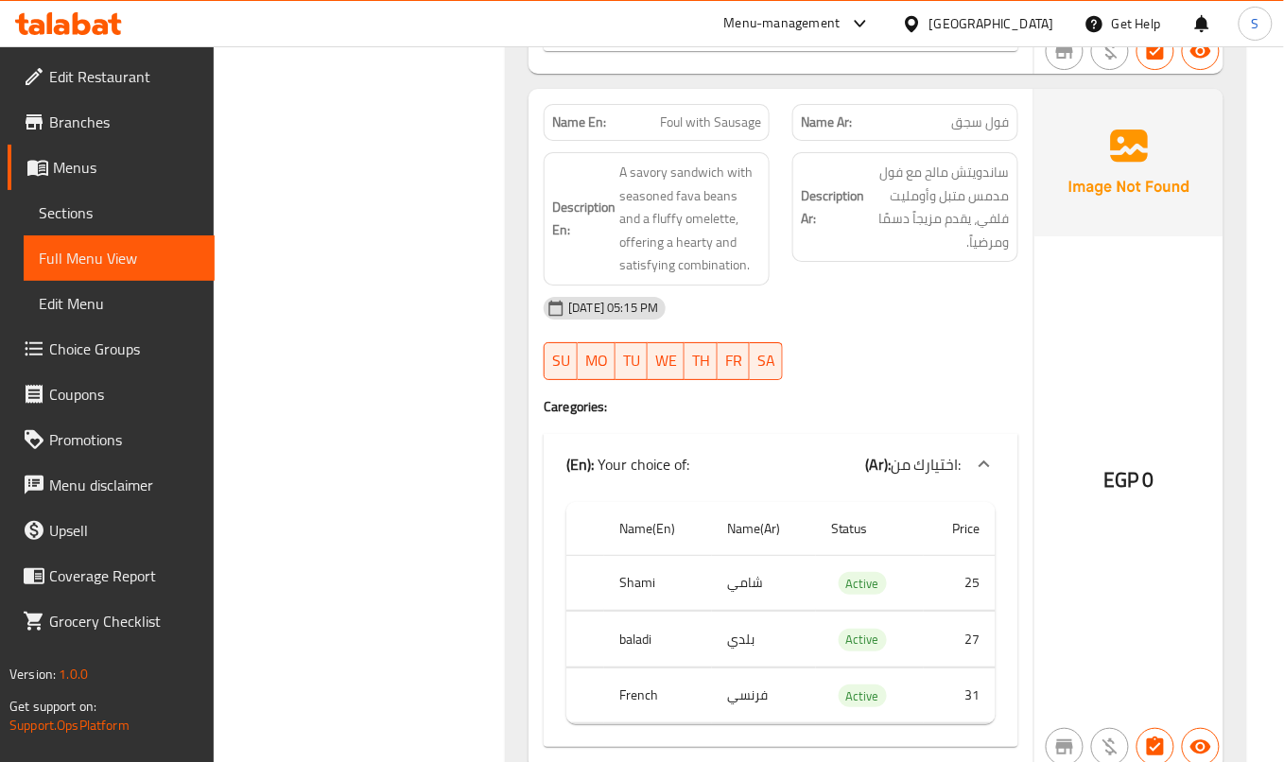
scroll to position [11375, 0]
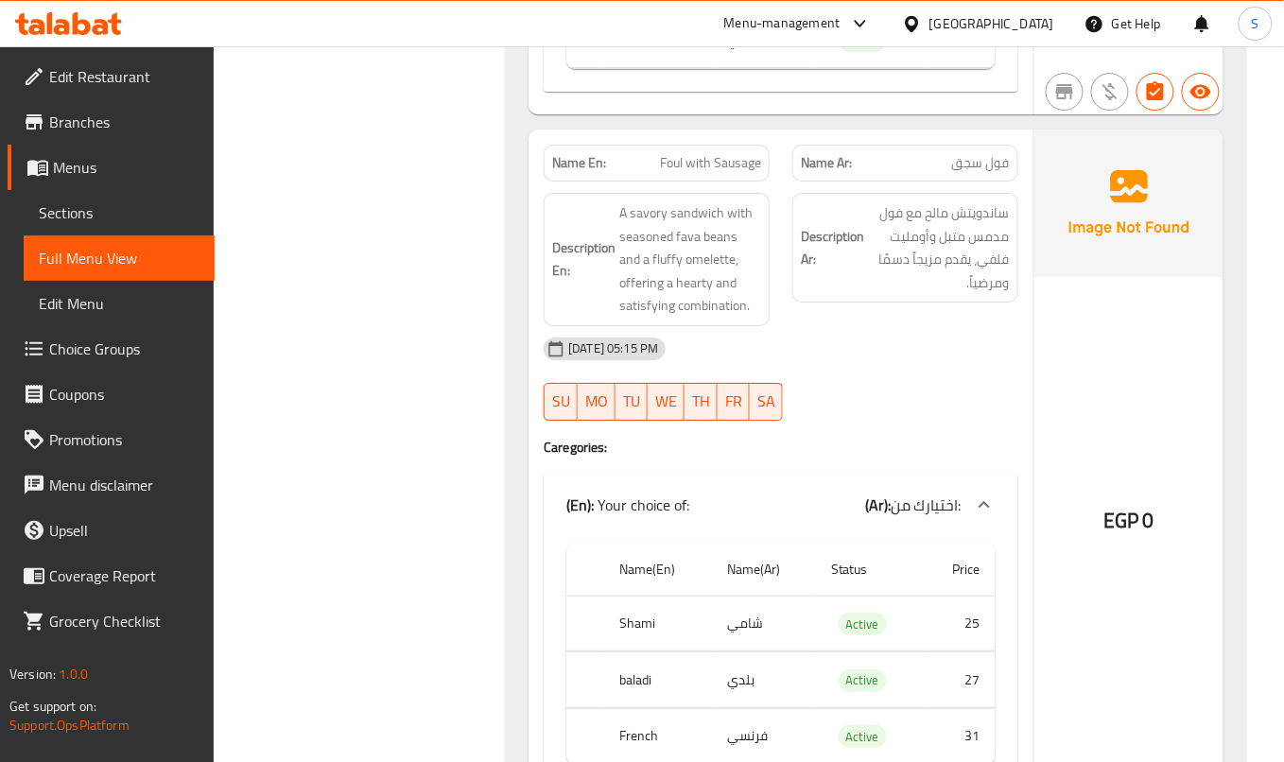
click at [690, 173] on span "Foul with Sausage" at bounding box center [710, 163] width 101 height 20
copy span "Foul with Sausage"
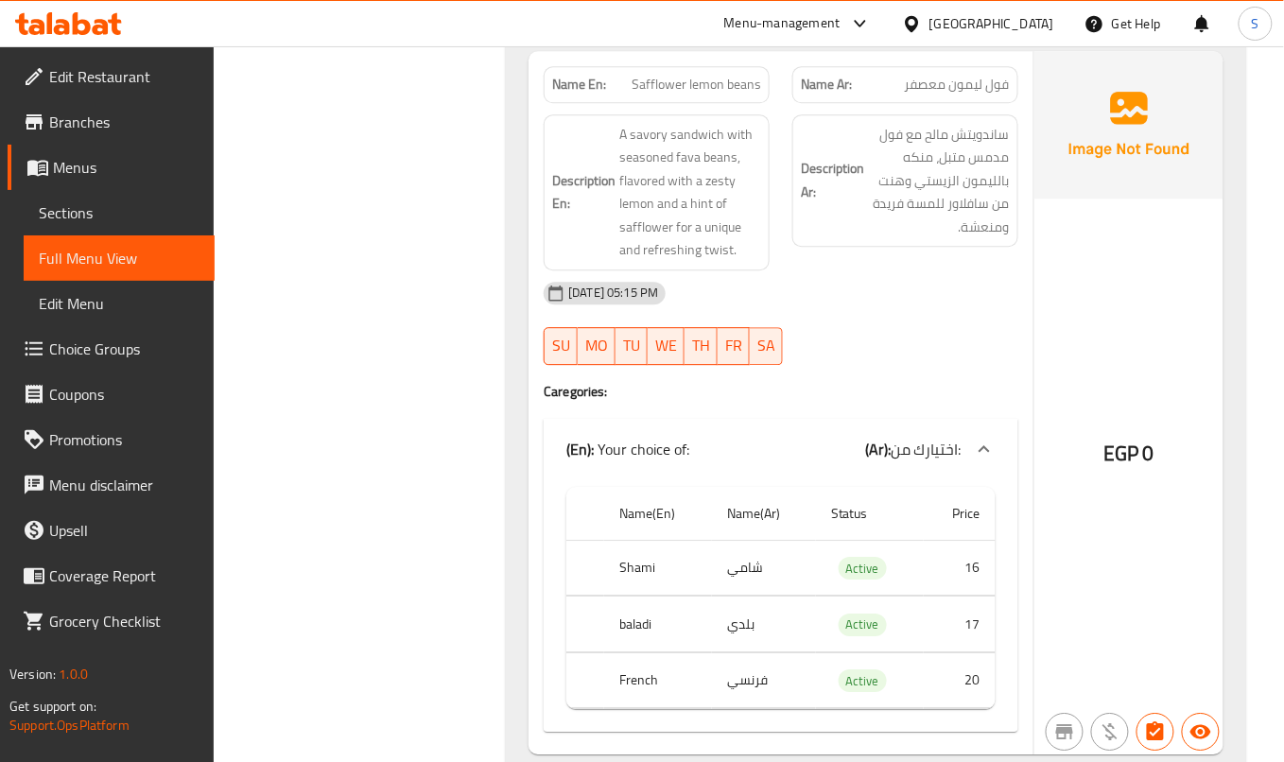
scroll to position [12888, 0]
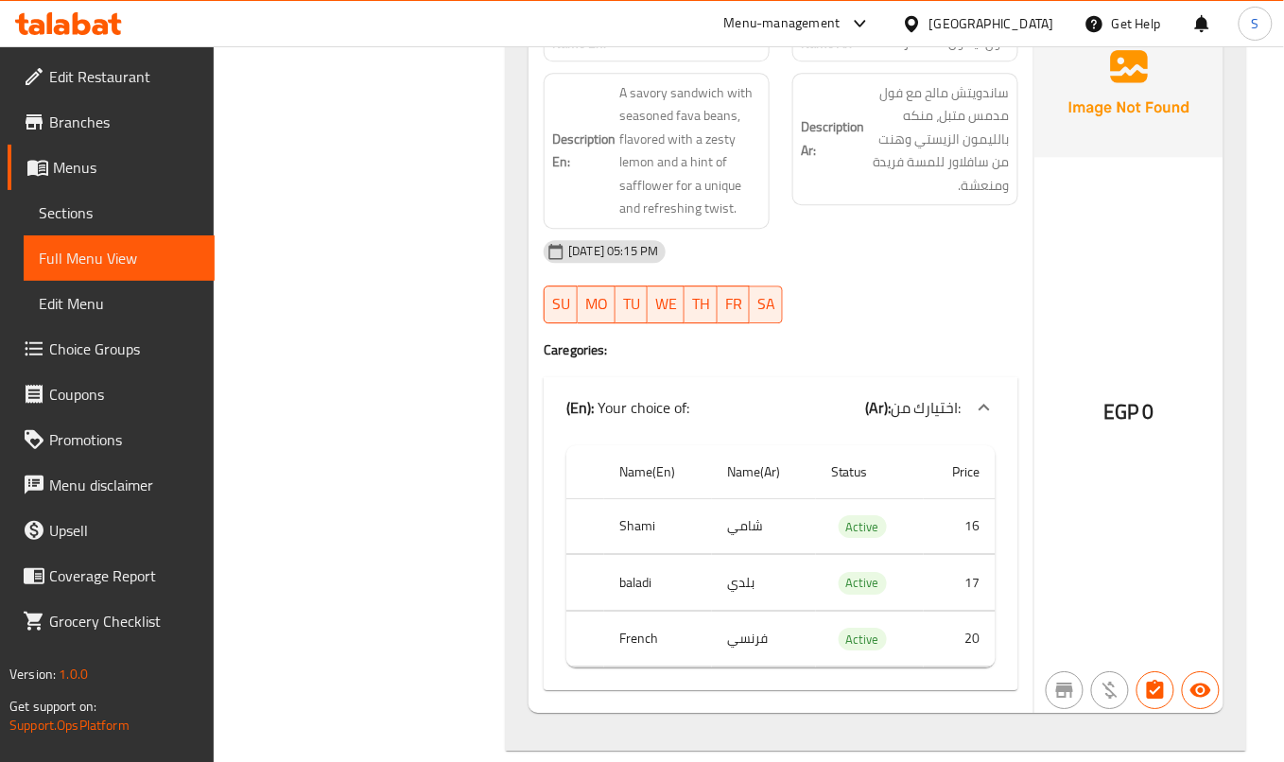
click at [968, 206] on div "Description Ar: ساندويتش مالح مع فول مدمس متبل، منكه بالليمون الزيستي وهنت من س…" at bounding box center [905, 139] width 226 height 133
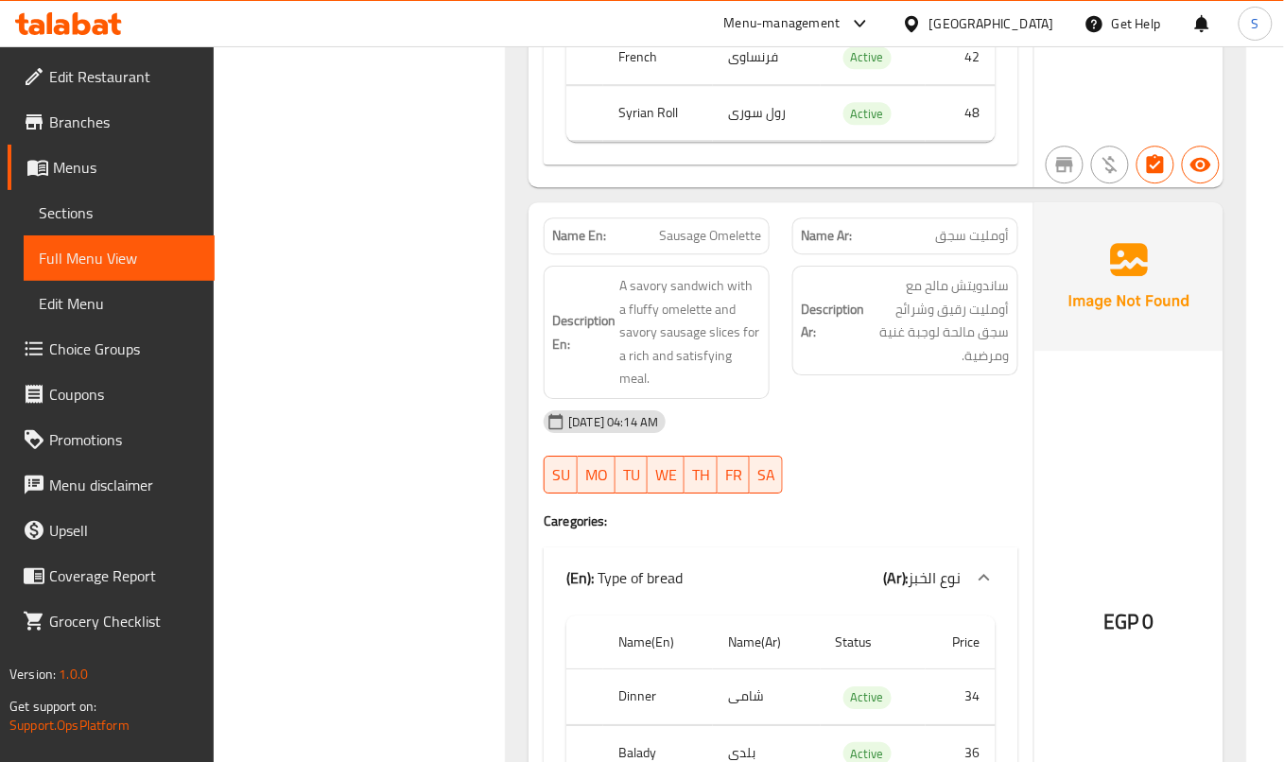
scroll to position [18814, 0]
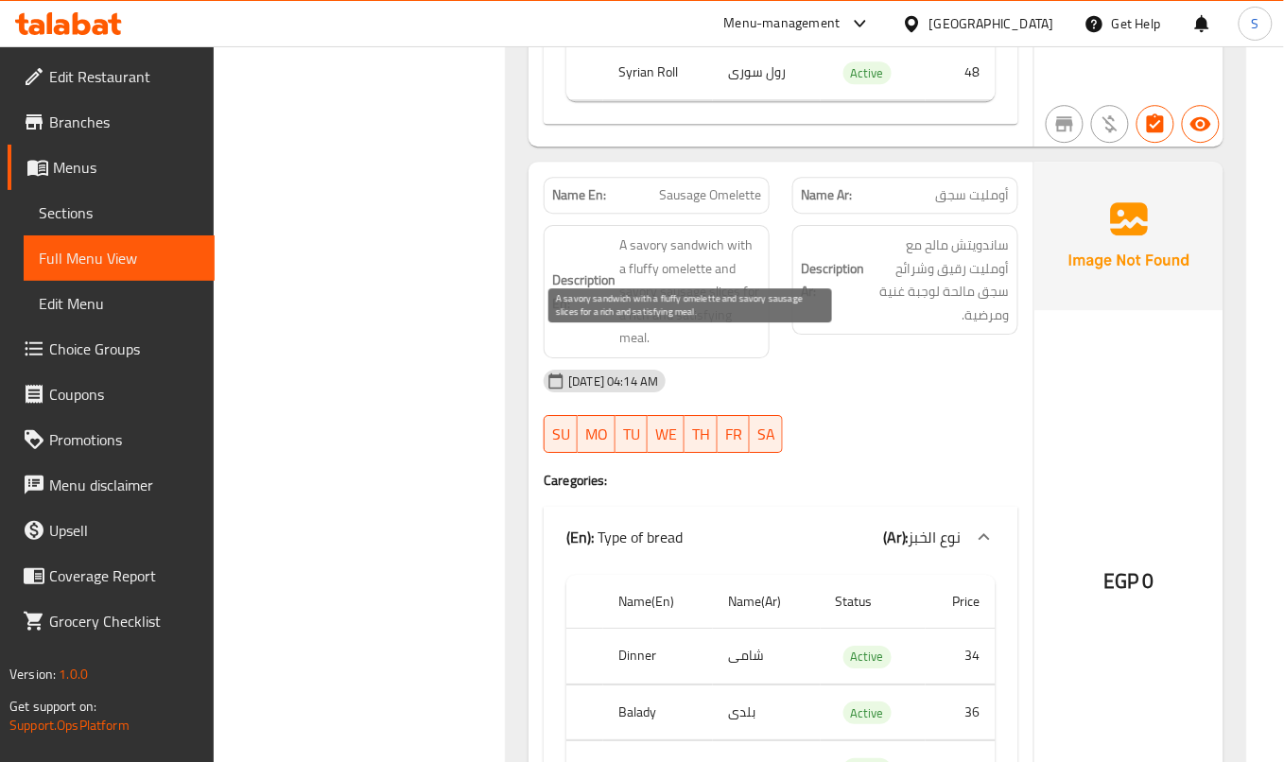
click at [683, 350] on span "A savory sandwich with a fluffy omelette and savory sausage slices for a rich a…" at bounding box center [690, 292] width 142 height 116
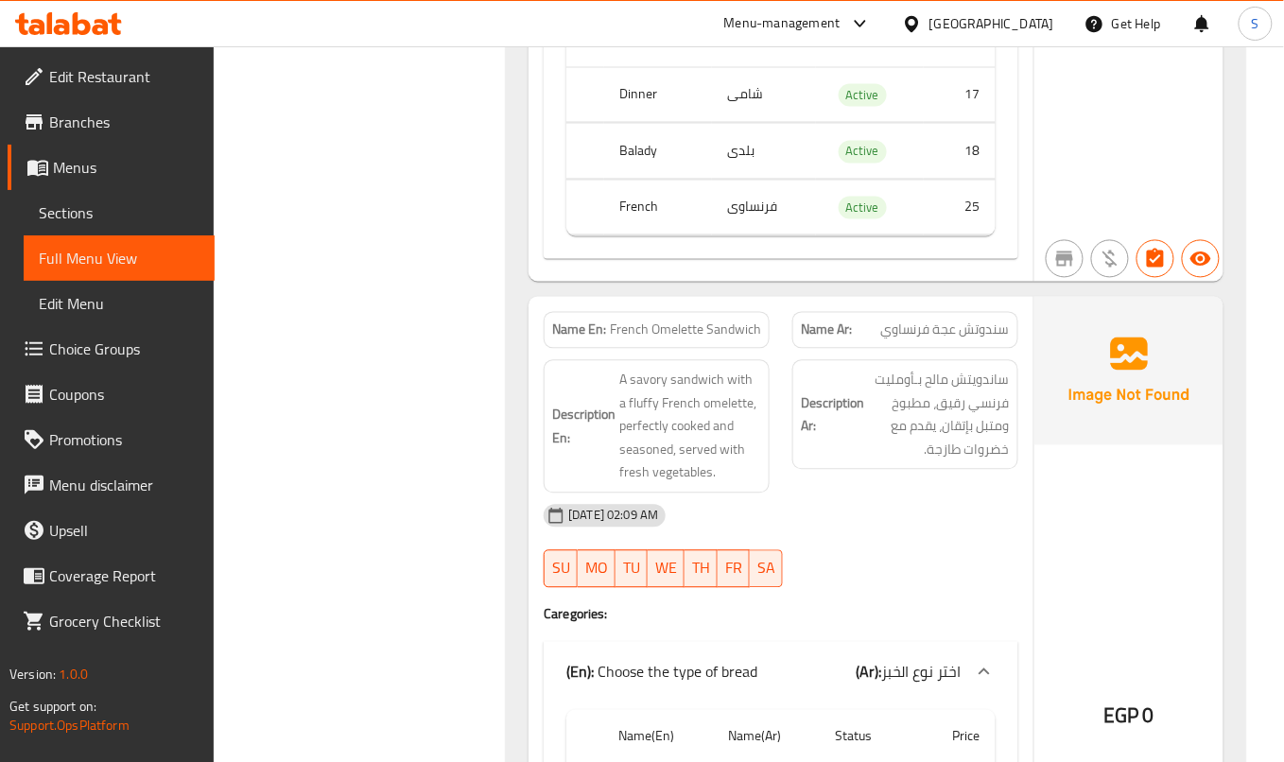
scroll to position [27892, 0]
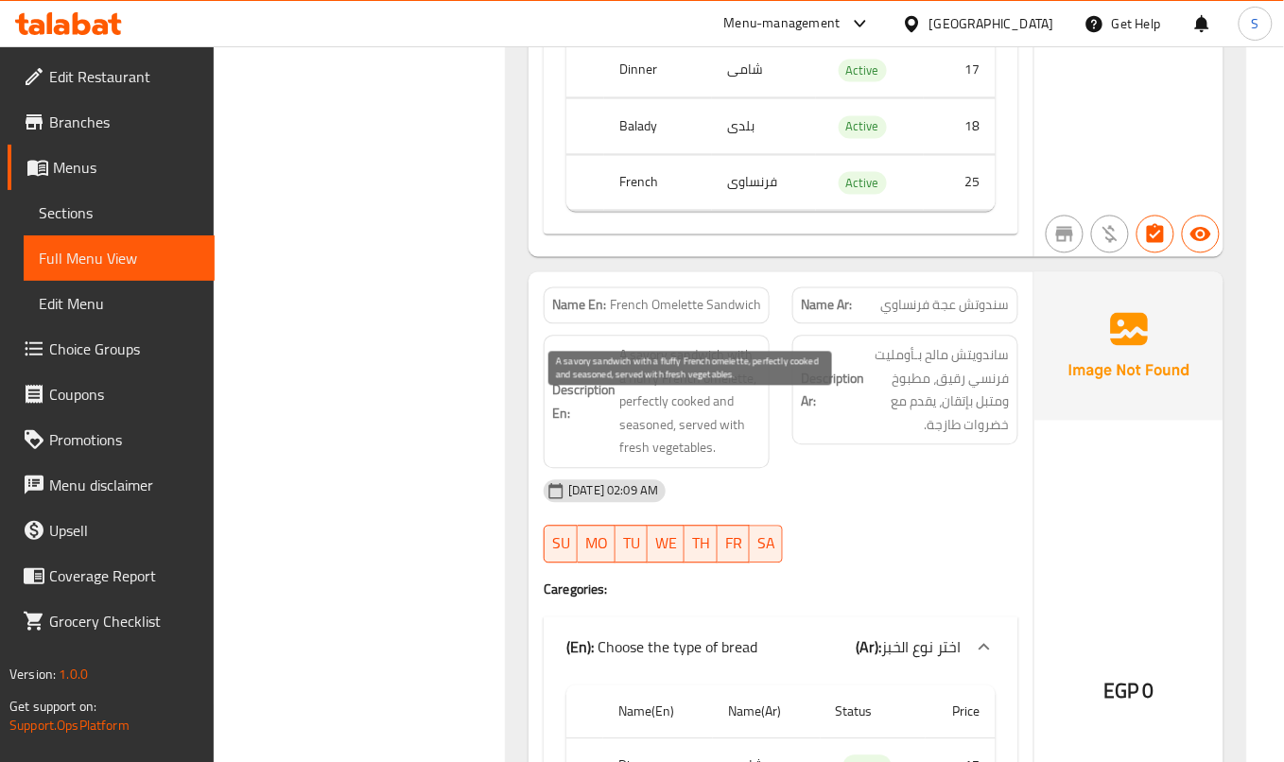
click at [739, 455] on span "A savory sandwich with a fluffy French omelette, perfectly cooked and seasoned,…" at bounding box center [690, 402] width 142 height 116
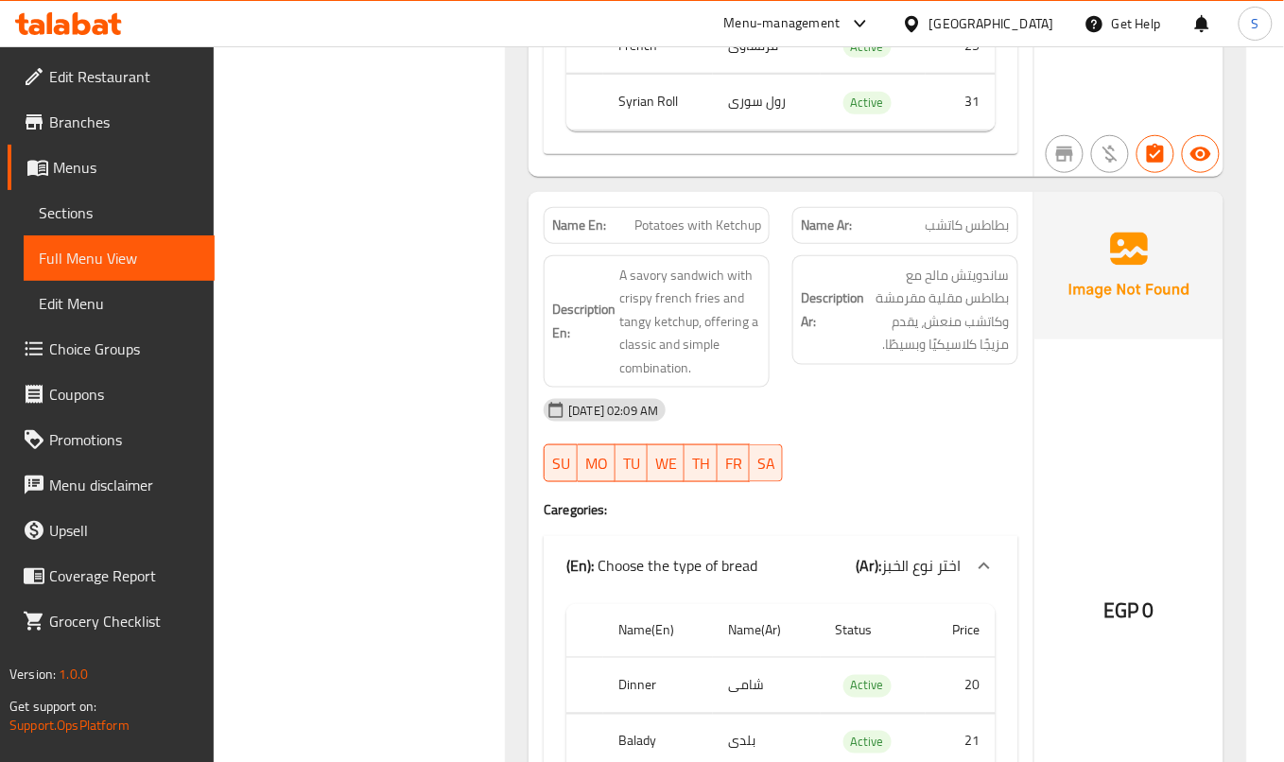
scroll to position [41003, 0]
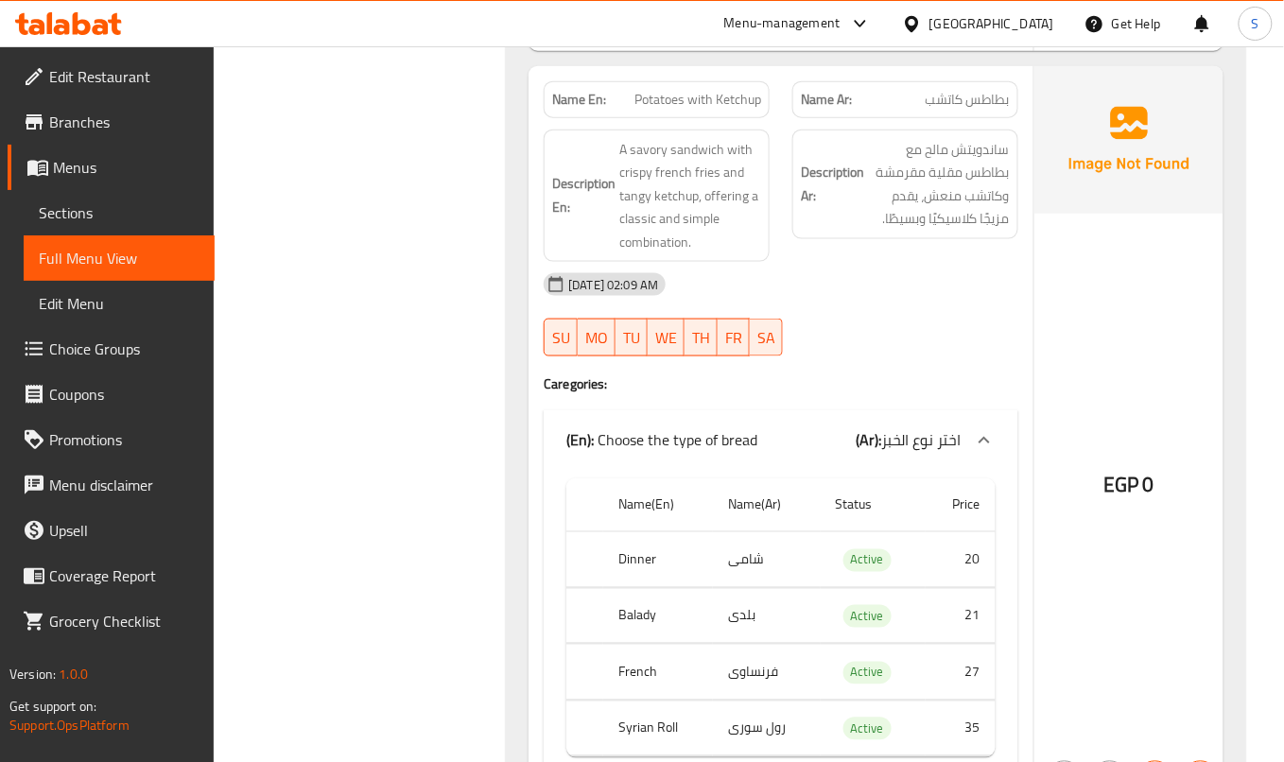
click at [697, 254] on span "A savory sandwich with crispy french fries and tangy ketchup, offering a classi…" at bounding box center [690, 196] width 142 height 116
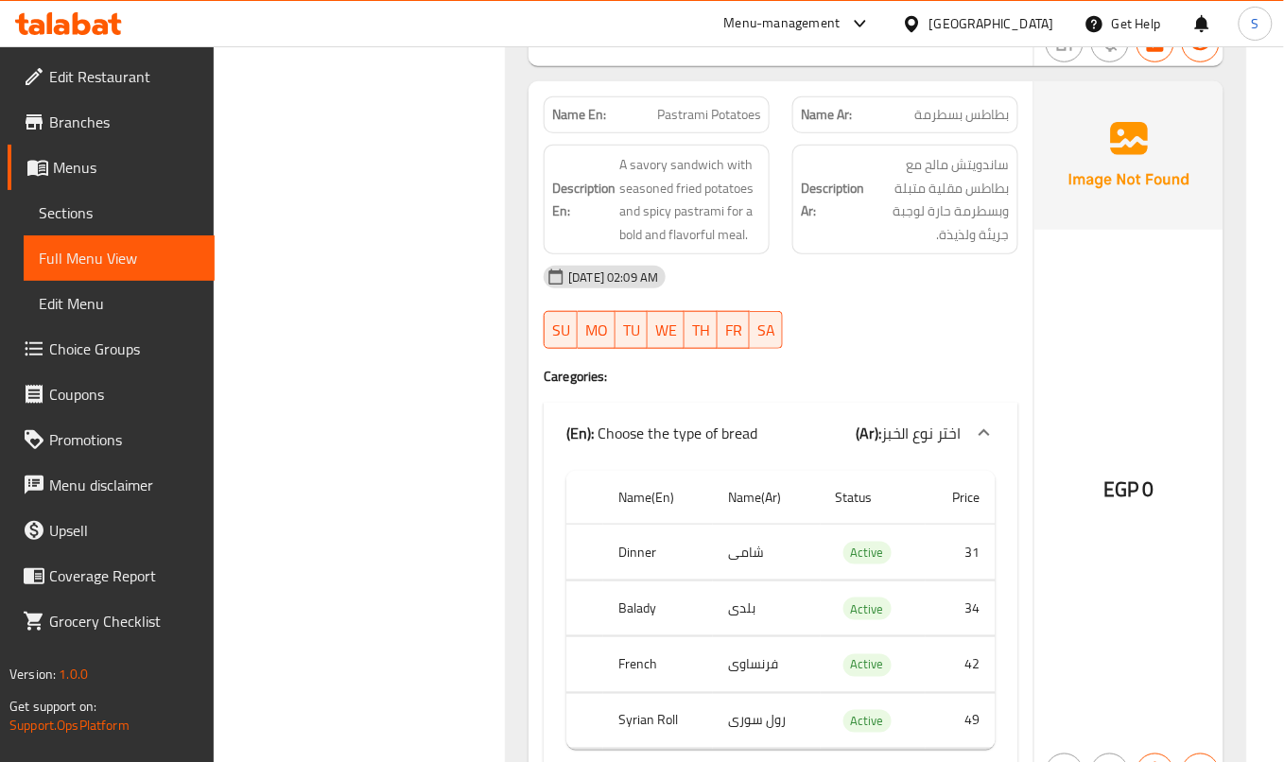
scroll to position [52478, 0]
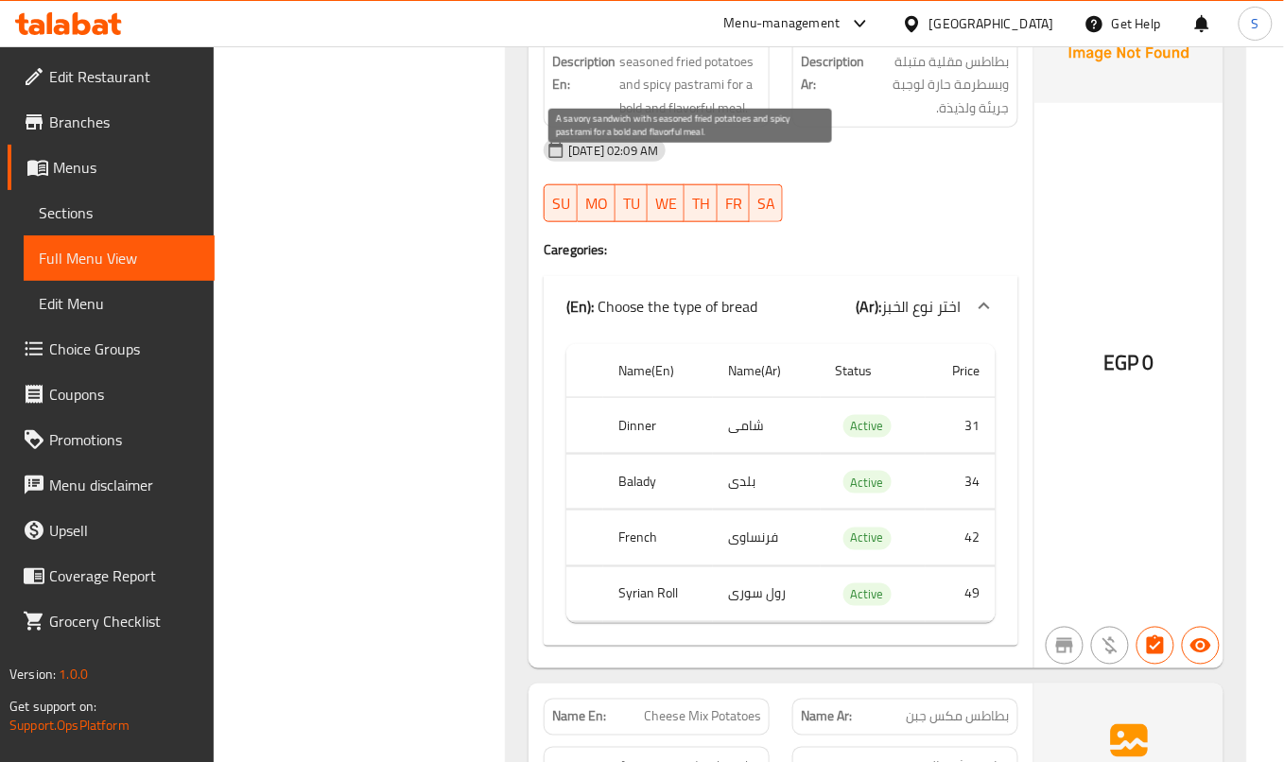
click at [717, 119] on span "A savory sandwich with seasoned fried potatoes and spicy pastrami for a bold an…" at bounding box center [690, 72] width 142 height 93
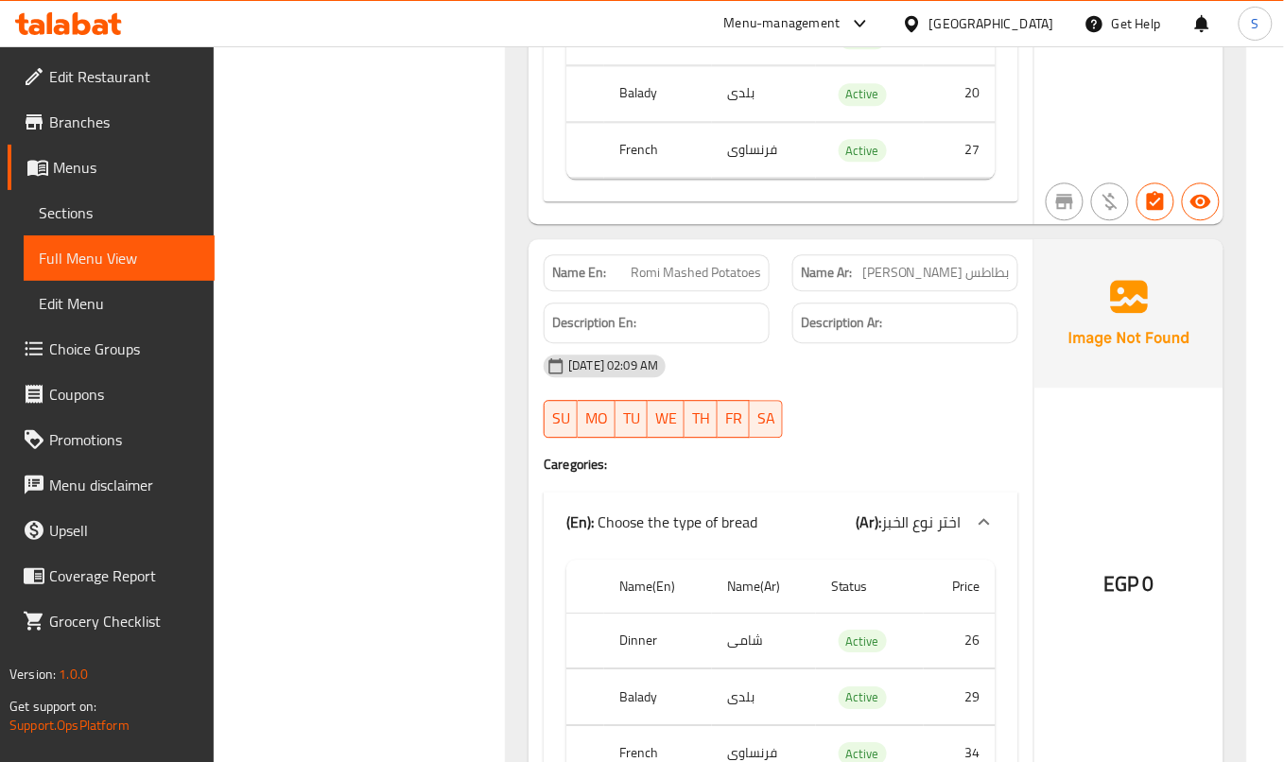
scroll to position [55125, 0]
click at [677, 281] on span "Romi Mashed Potatoes" at bounding box center [696, 271] width 130 height 20
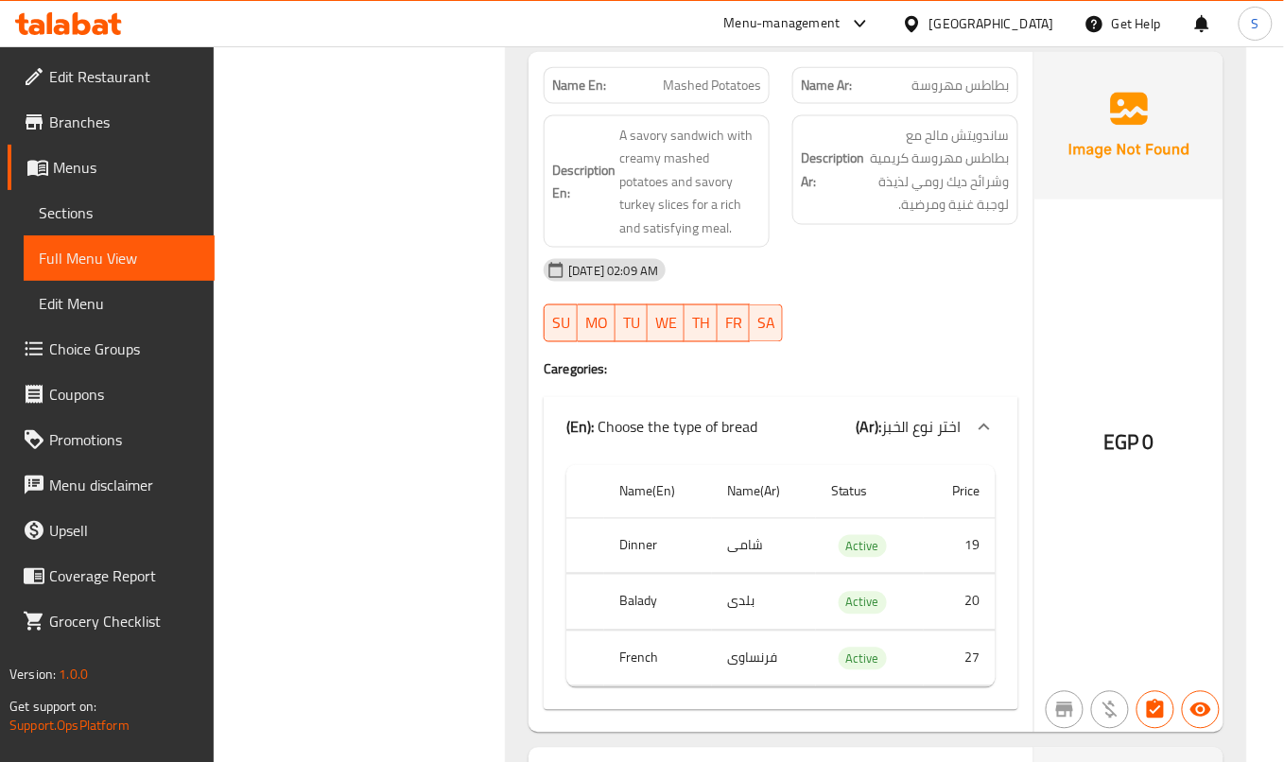
scroll to position [54620, 0]
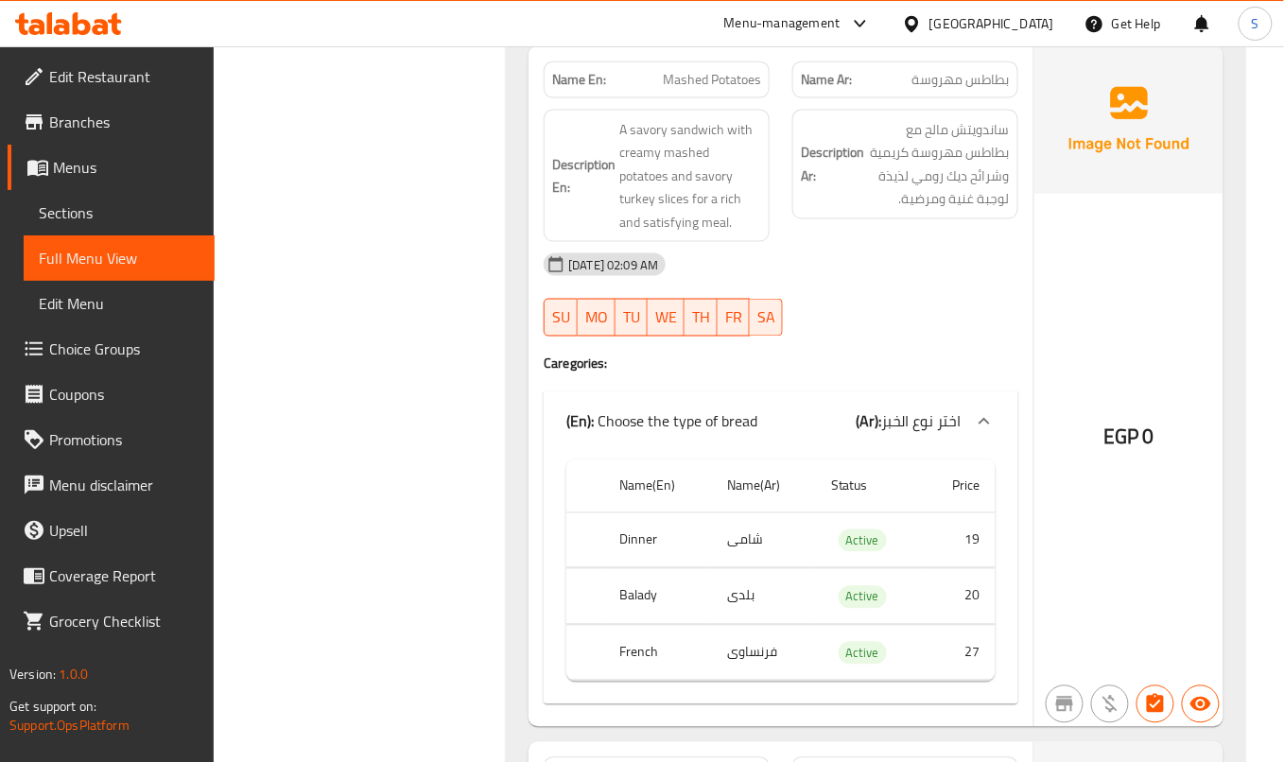
click at [715, 235] on span "A savory sandwich with creamy mashed potatoes and savory turkey slices for a ri…" at bounding box center [690, 176] width 142 height 116
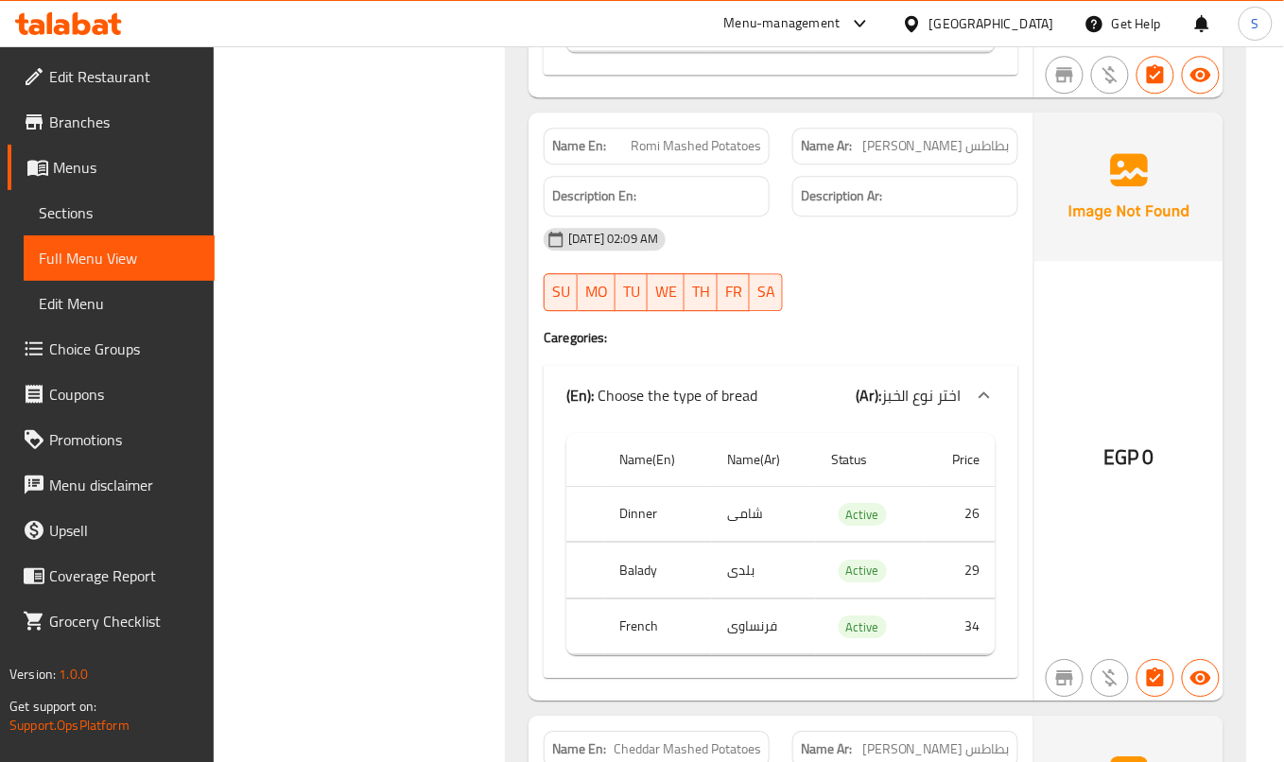
scroll to position [55251, 0]
click at [842, 322] on div at bounding box center [905, 310] width 249 height 23
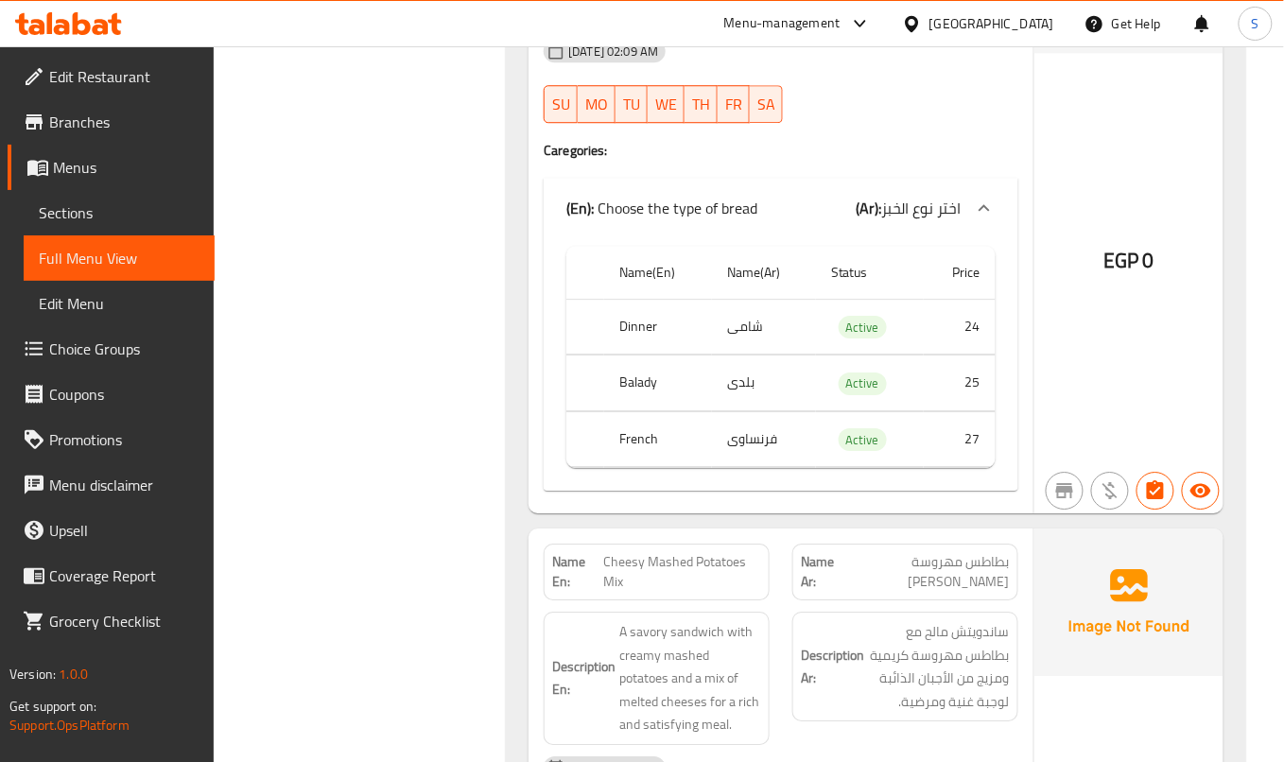
scroll to position [57646, 0]
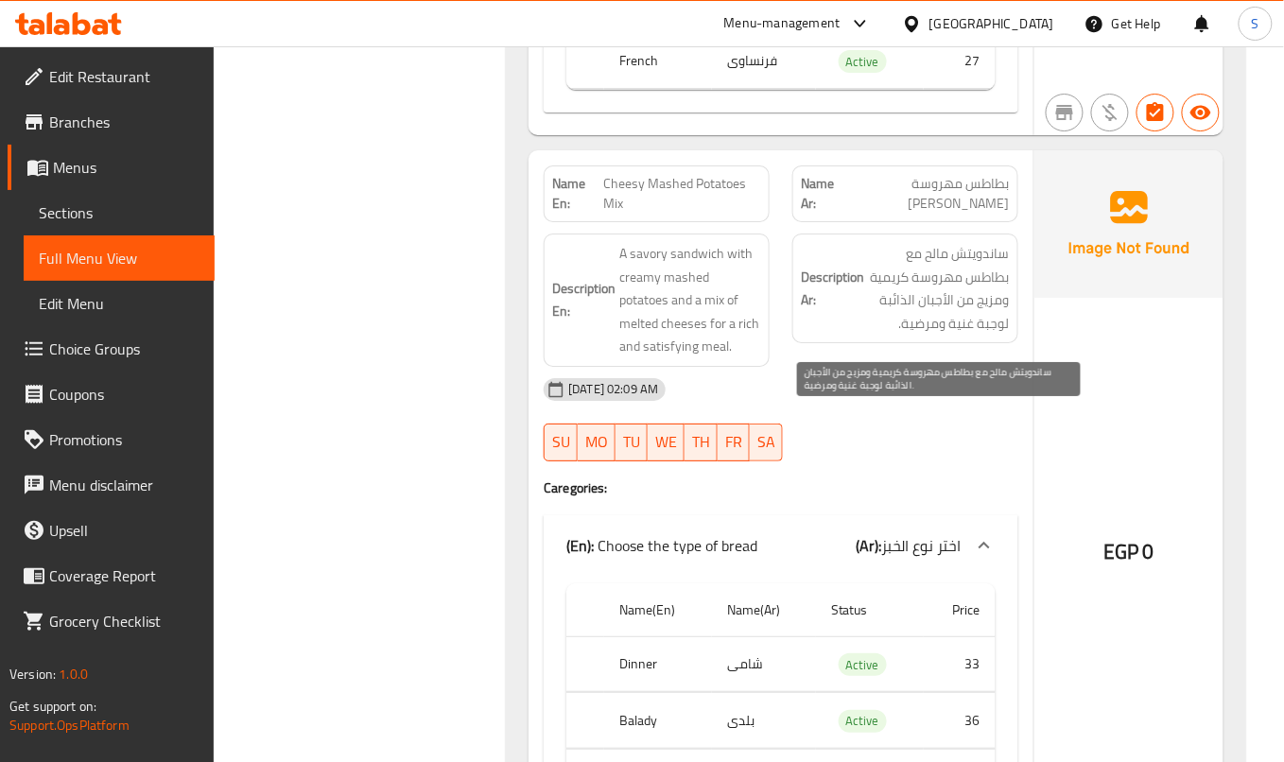
click at [977, 335] on span "ساندويتش مالح مع بطاطس مهروسة كريمية ومزيج من الأجبان الذائبة لوجبة غنية ومرضية." at bounding box center [939, 288] width 142 height 93
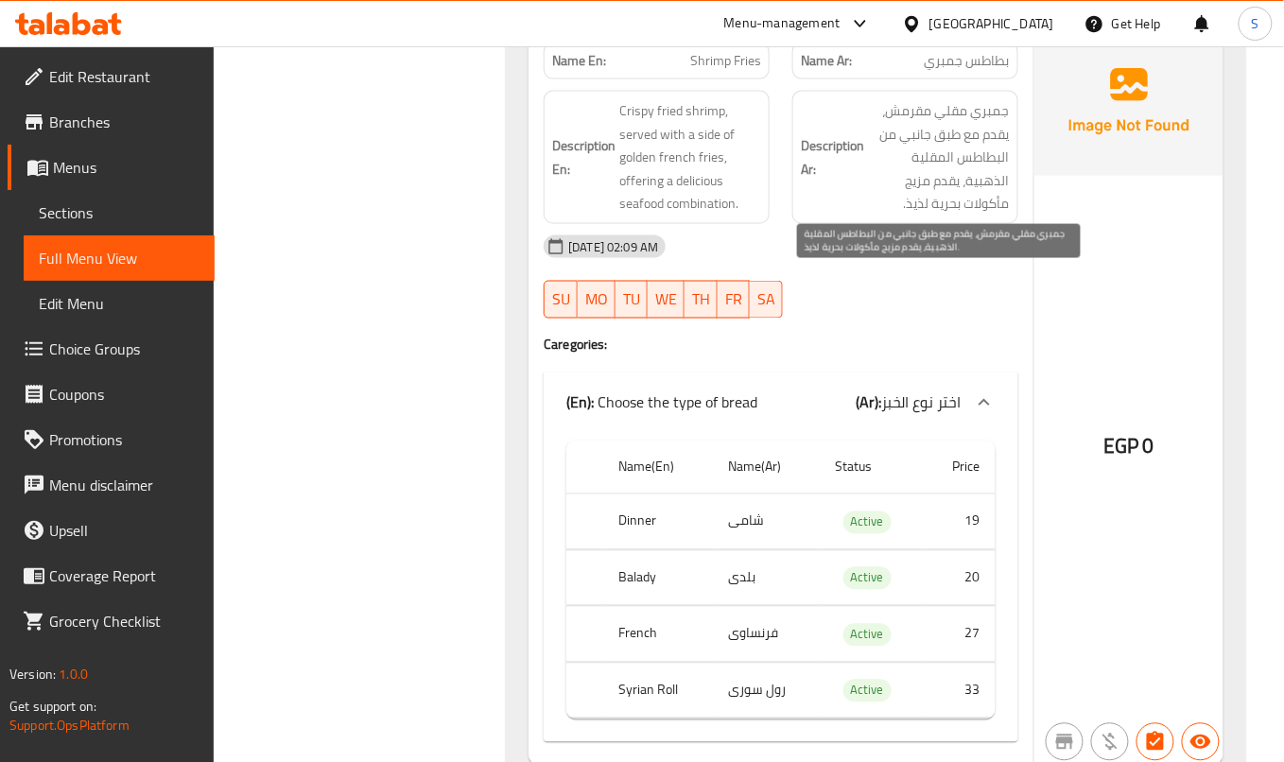
scroll to position [58529, 0]
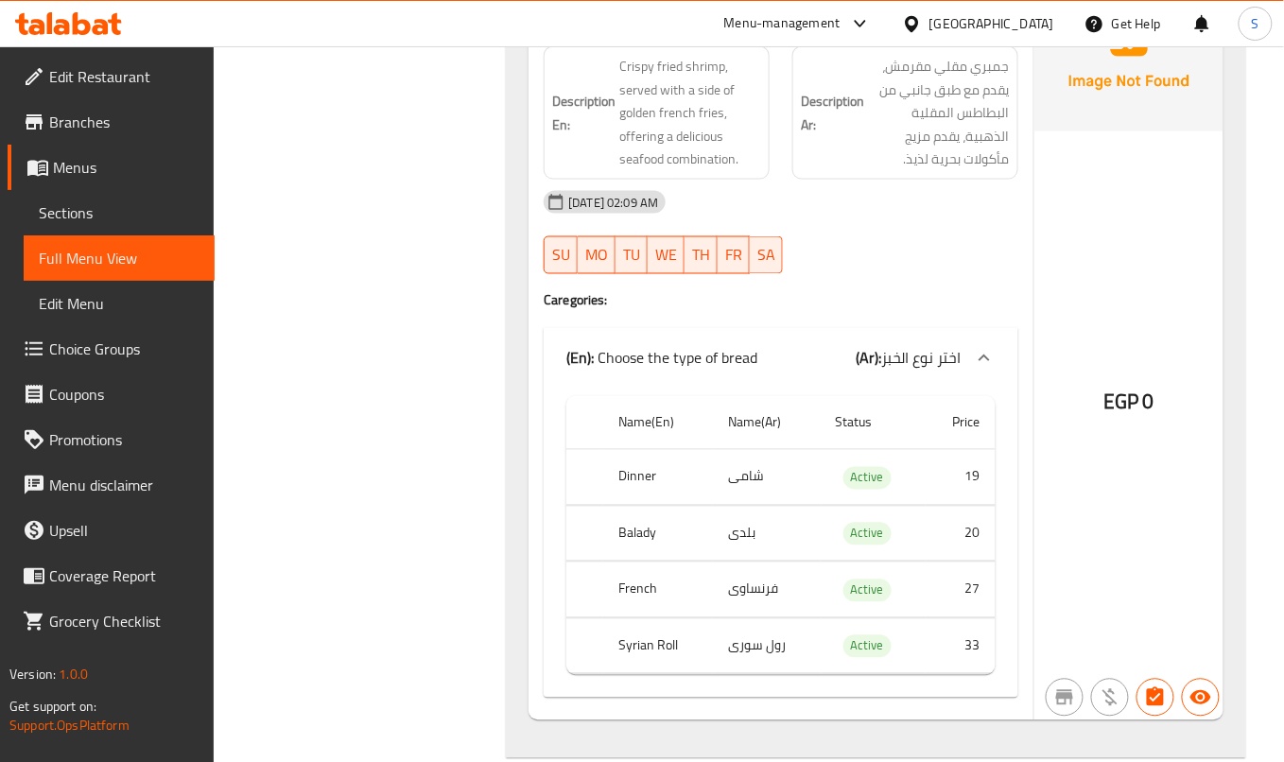
click at [671, 26] on p "Name En: Shrimp Fries" at bounding box center [656, 17] width 209 height 20
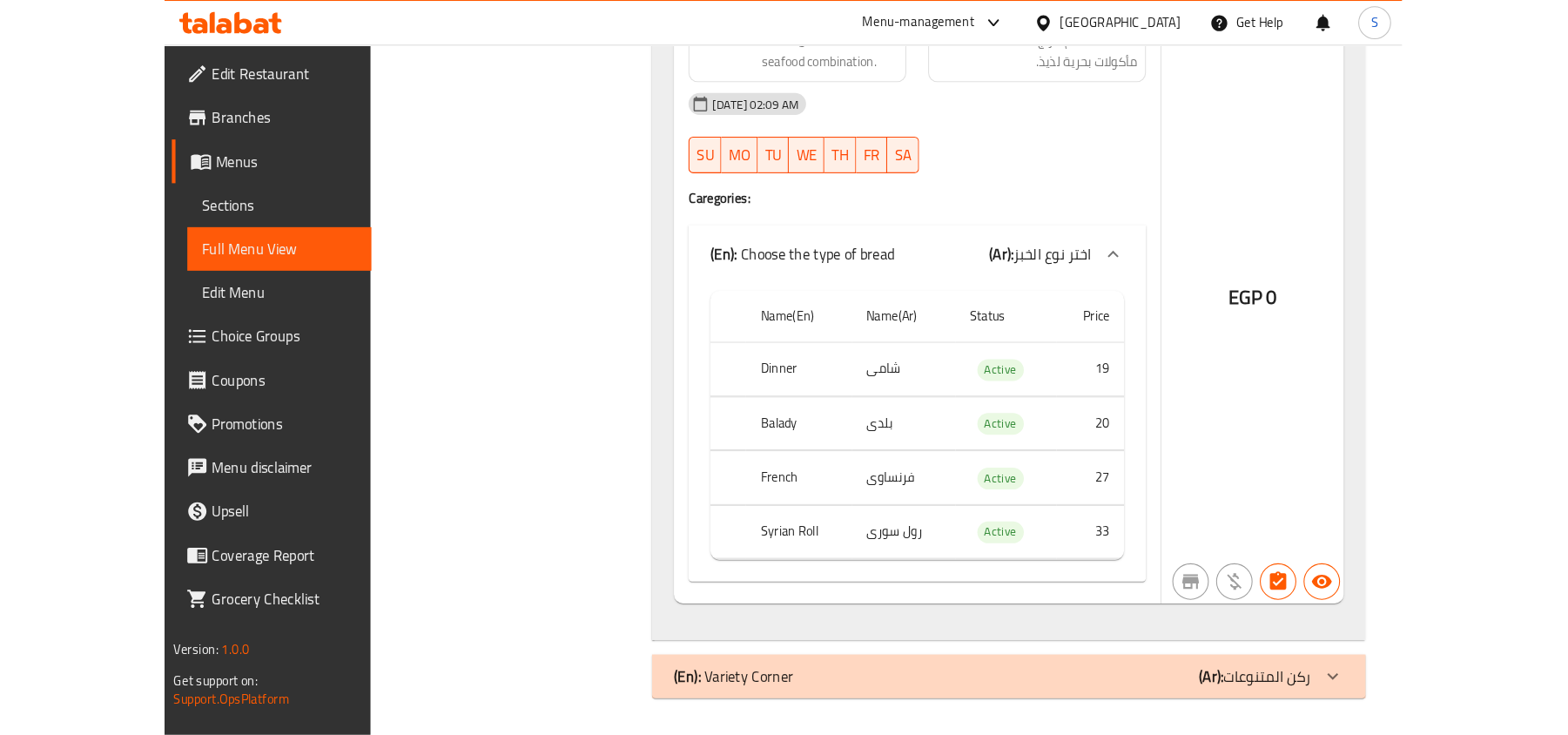
scroll to position [50558, 0]
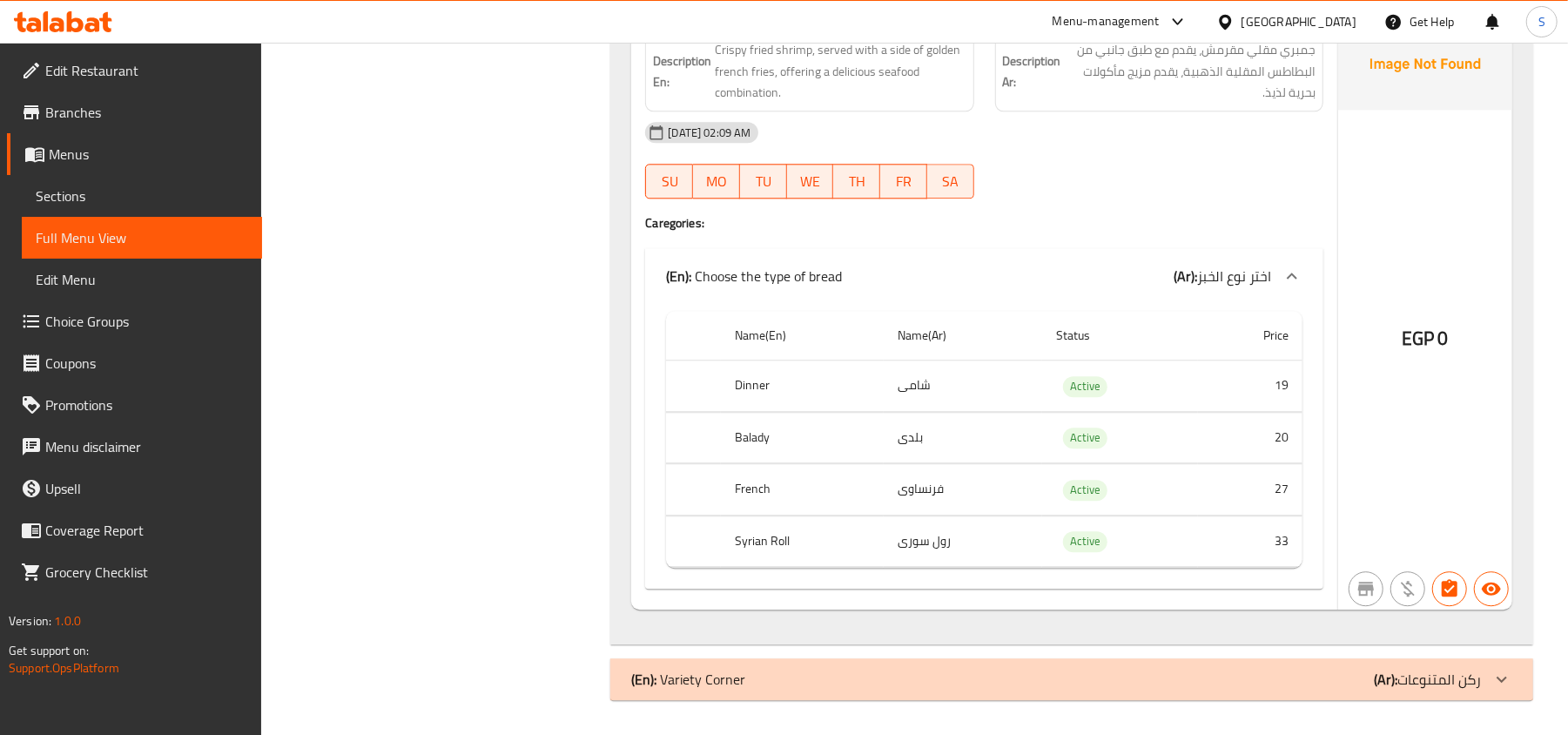
drag, startPoint x: 523, startPoint y: 369, endPoint x: 721, endPoint y: 248, distance: 232.0
click at [1191, 197] on div at bounding box center [1158, 198] width 349 height 21
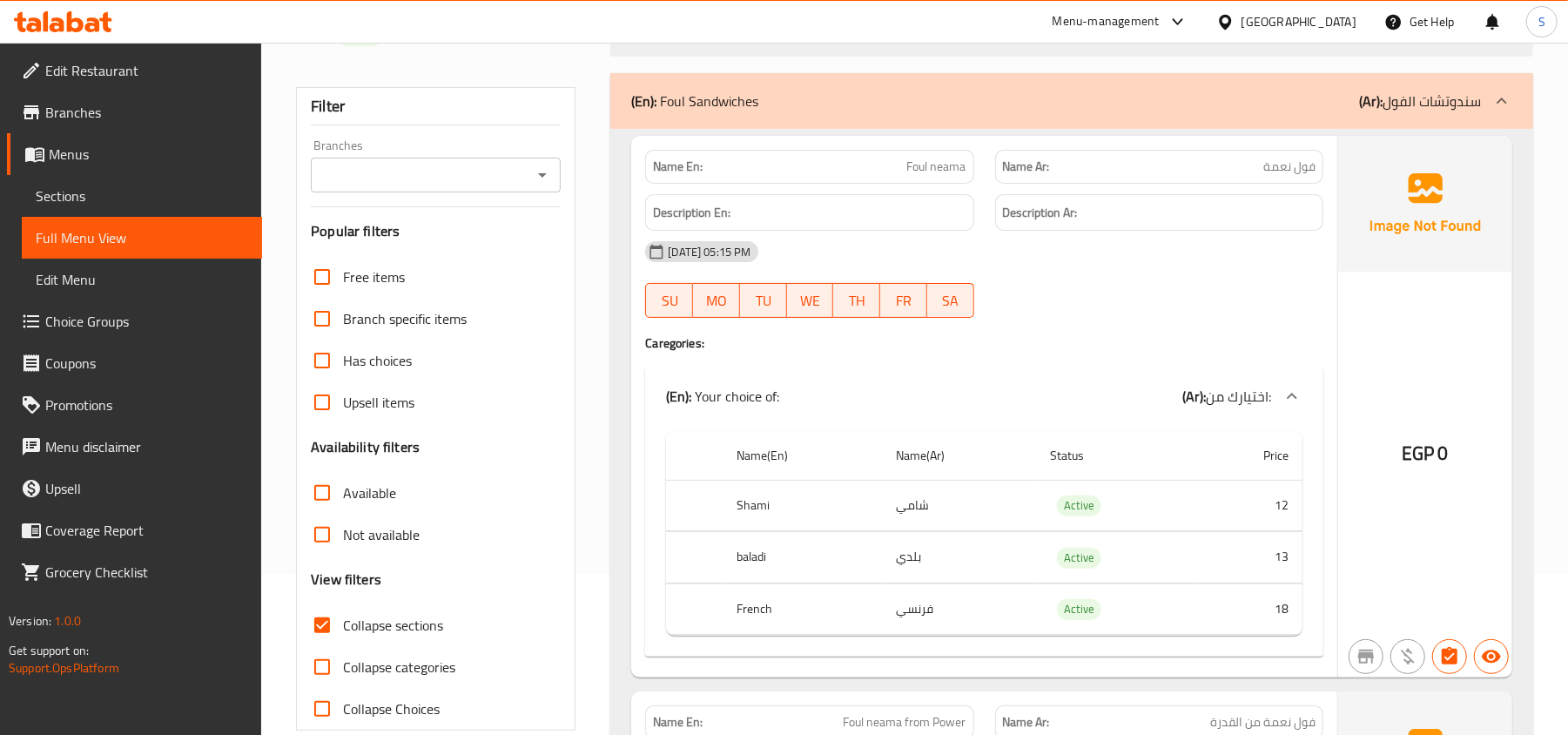
scroll to position [0, 0]
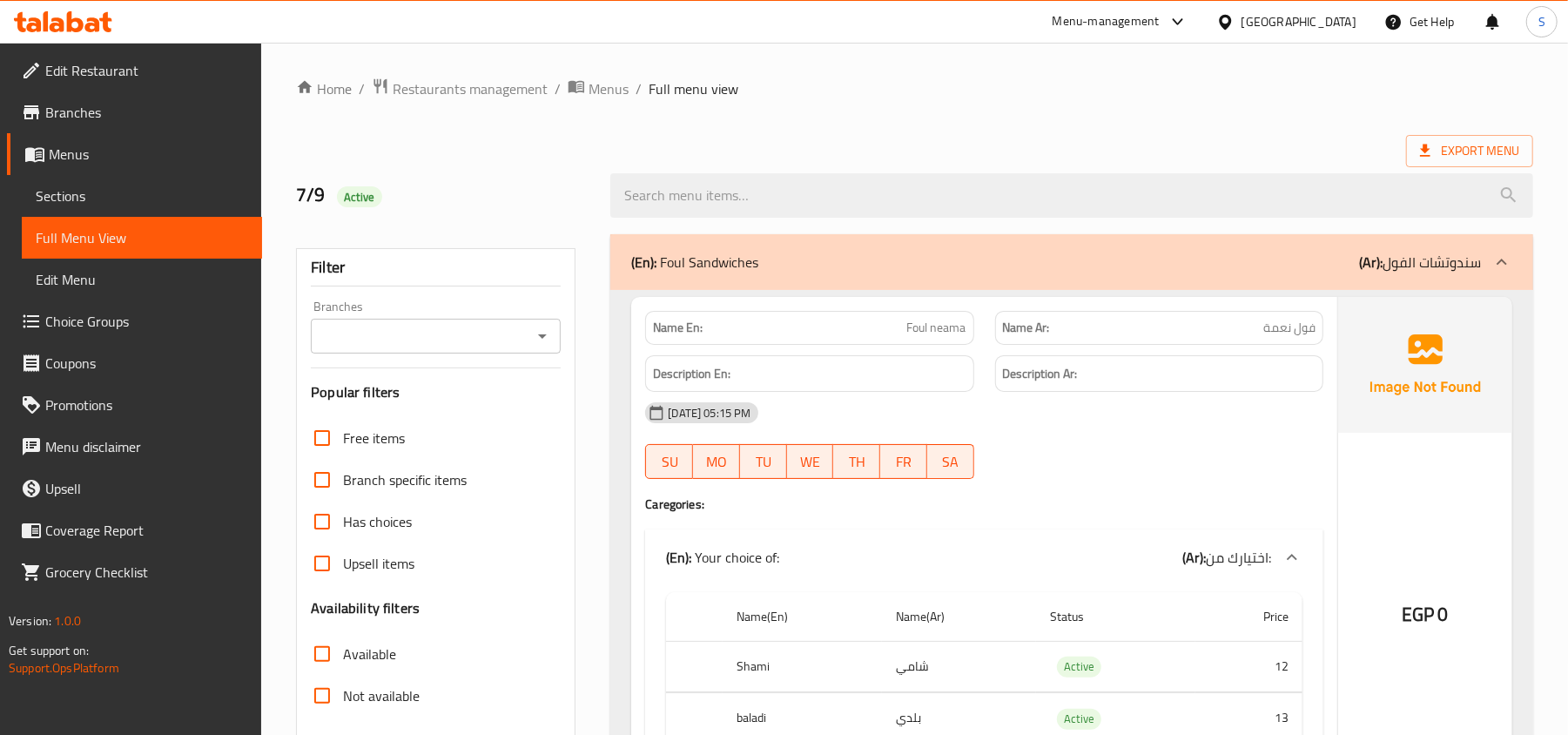
drag, startPoint x: 993, startPoint y: 130, endPoint x: 989, endPoint y: 120, distance: 10.8
click at [1139, 92] on ol "Home / Restaurants management / Menus / Full menu view" at bounding box center [915, 88] width 1237 height 23
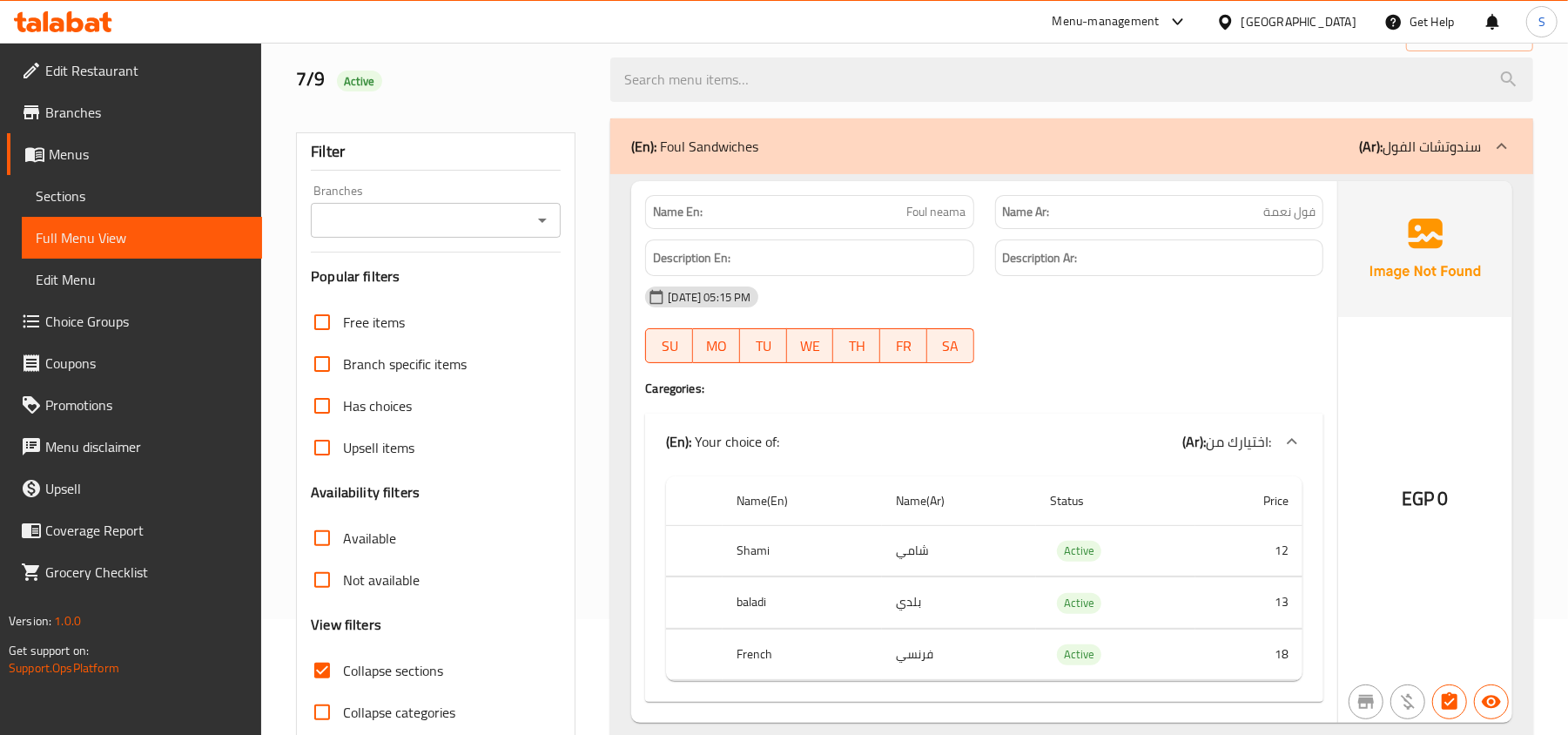
drag, startPoint x: 469, startPoint y: 88, endPoint x: 482, endPoint y: 76, distance: 17.7
click at [468, 88] on h2 "7/9 Active" at bounding box center [443, 79] width 294 height 26
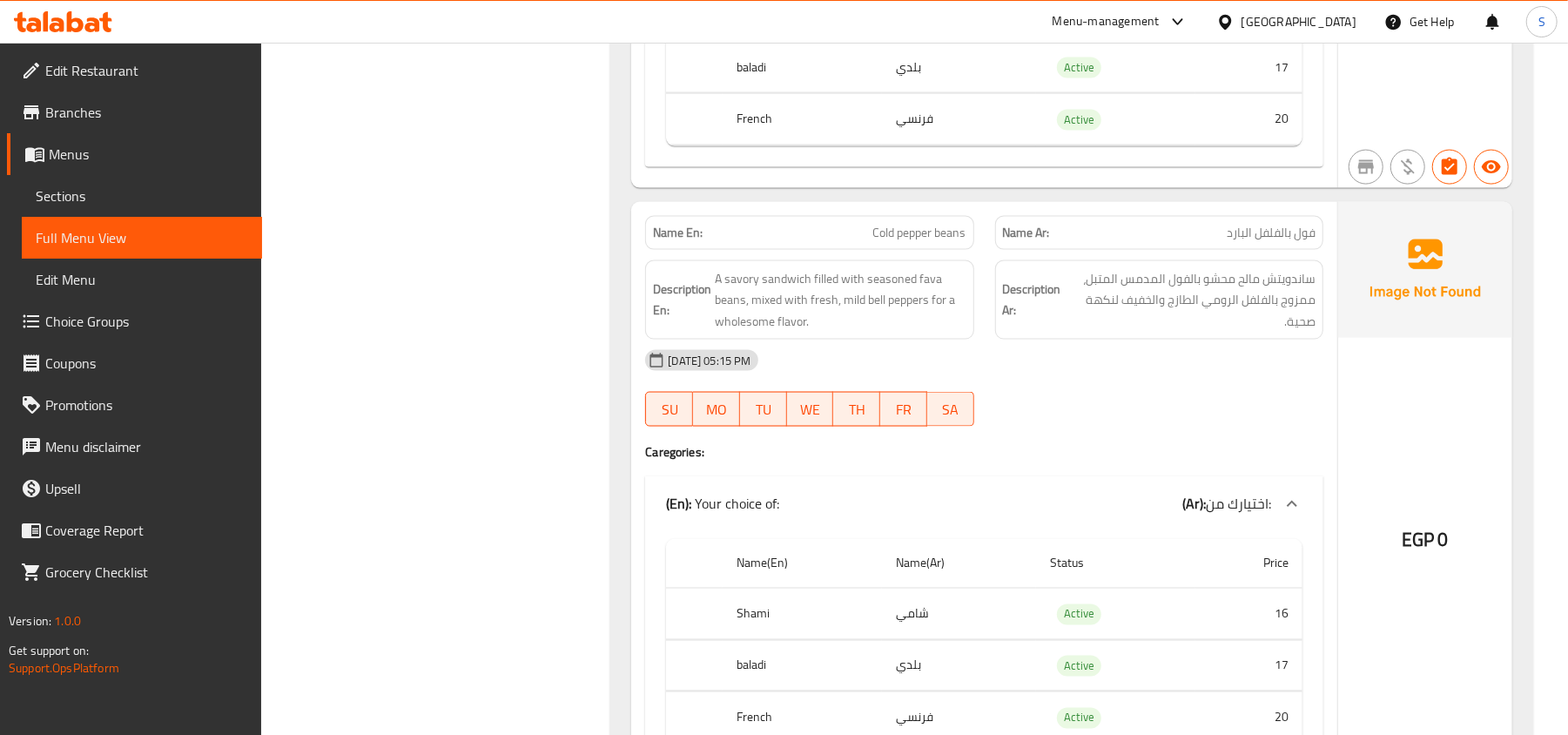
scroll to position [1858, 0]
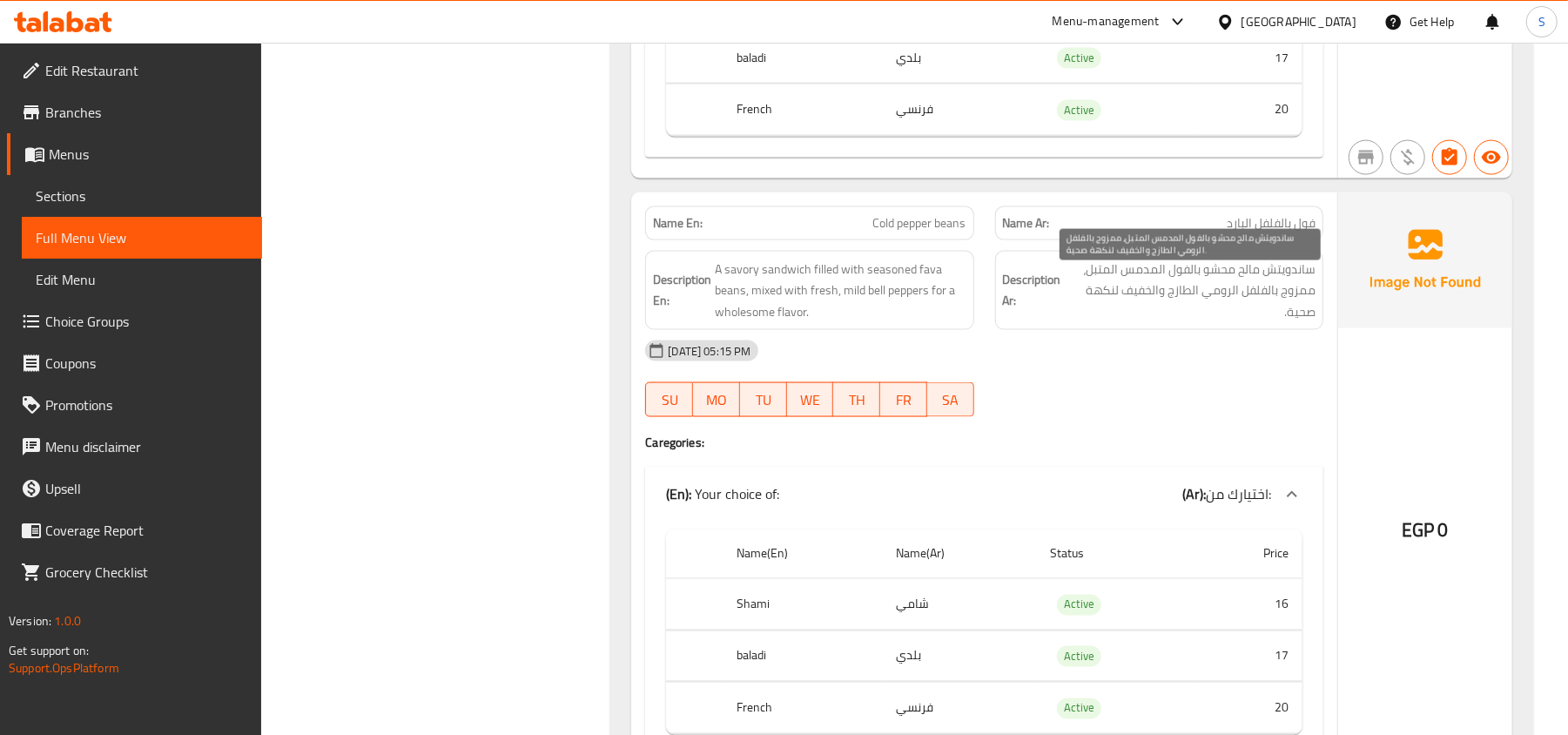
click at [1118, 304] on span "ساندويتش مالح محشو بالفول المدمس المتبل، ممزوج بالفلفل الرومي الطازج والخفيف لن…" at bounding box center [1190, 291] width 250 height 64
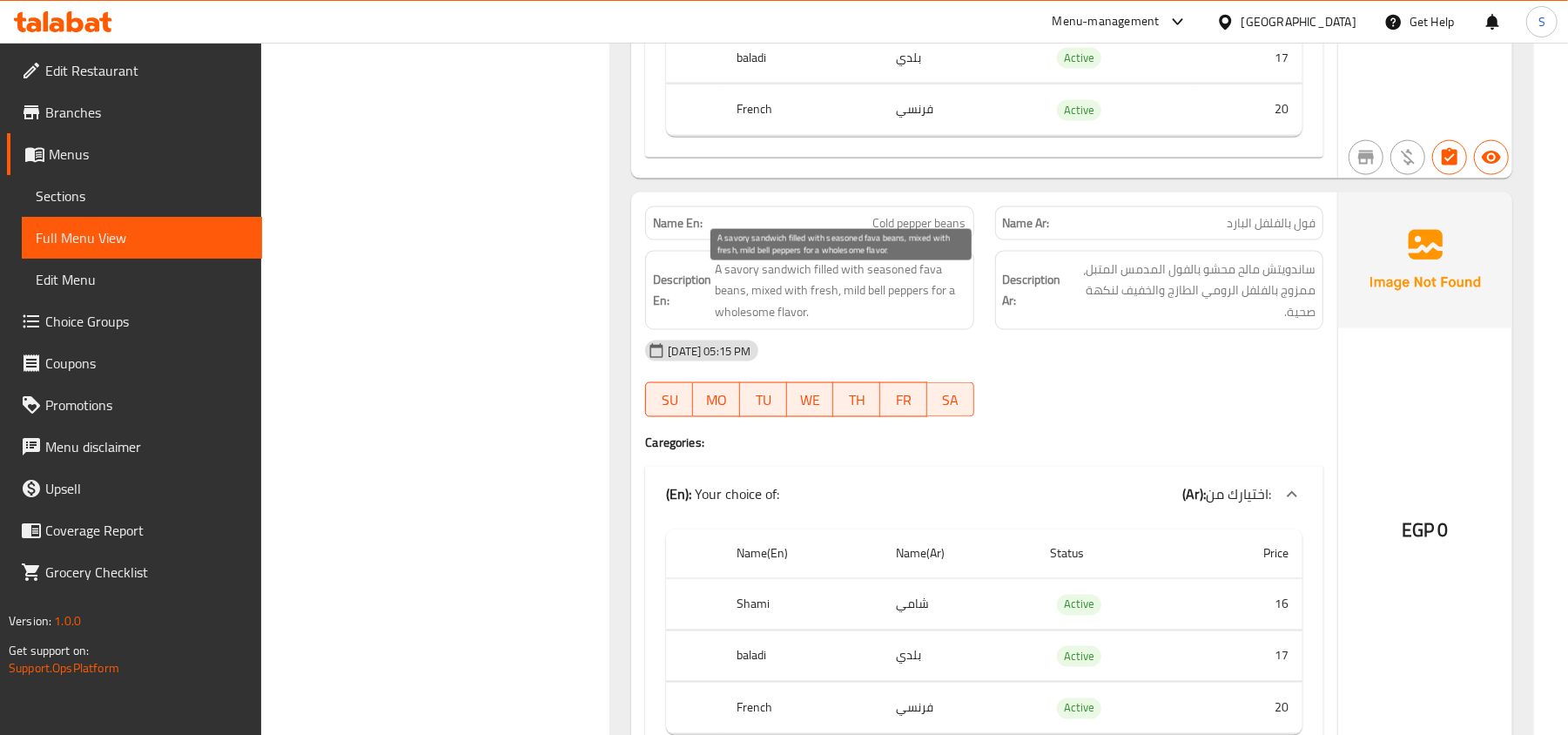
click at [782, 280] on span "A savory sandwich filled with seasoned fava beans, mixed with fresh, mild bell …" at bounding box center [840, 291] width 250 height 64
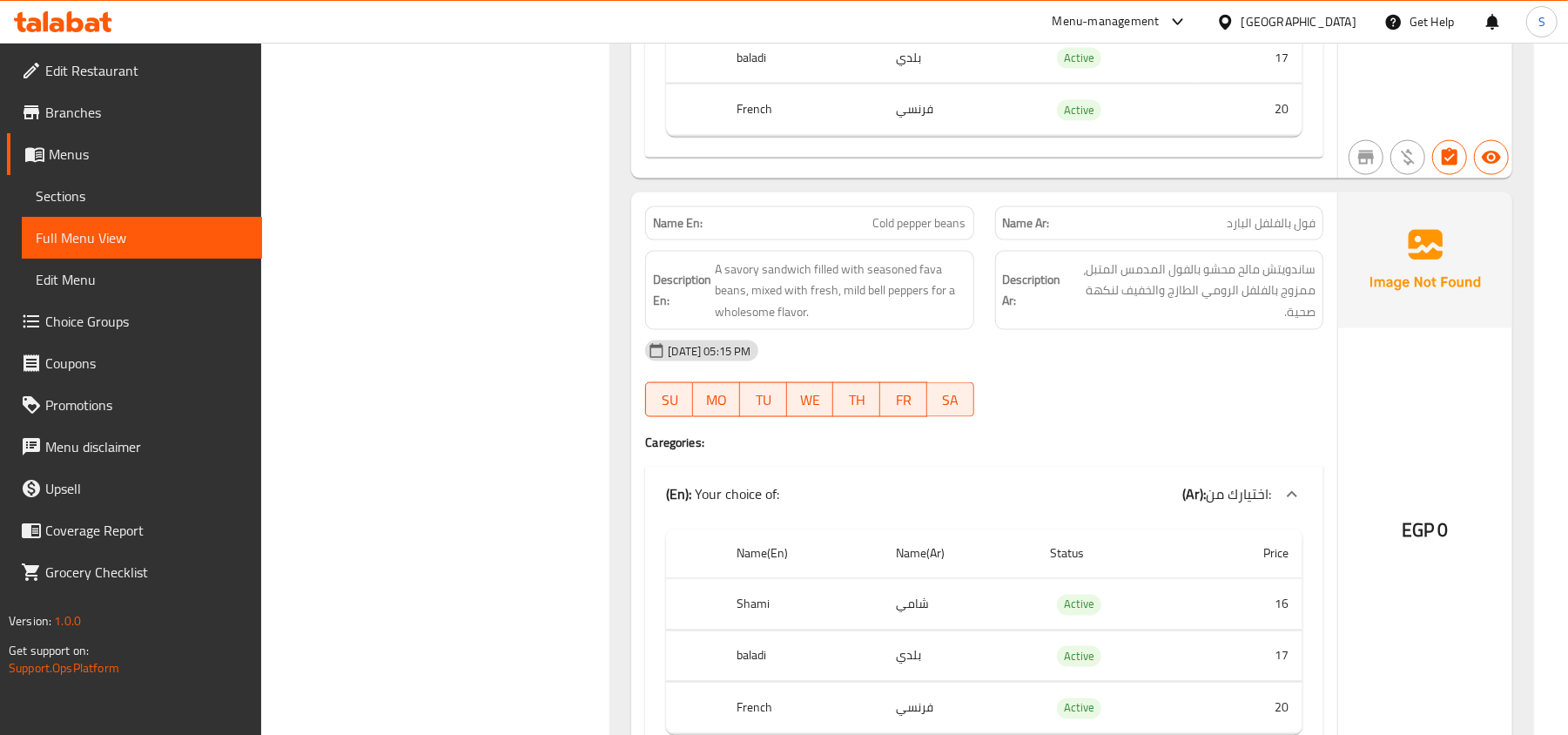
click at [1209, 232] on p "Name Ar: فول بالفلفل البارد" at bounding box center [1158, 224] width 312 height 18
click at [707, 301] on strong "Description En:" at bounding box center [681, 290] width 58 height 42
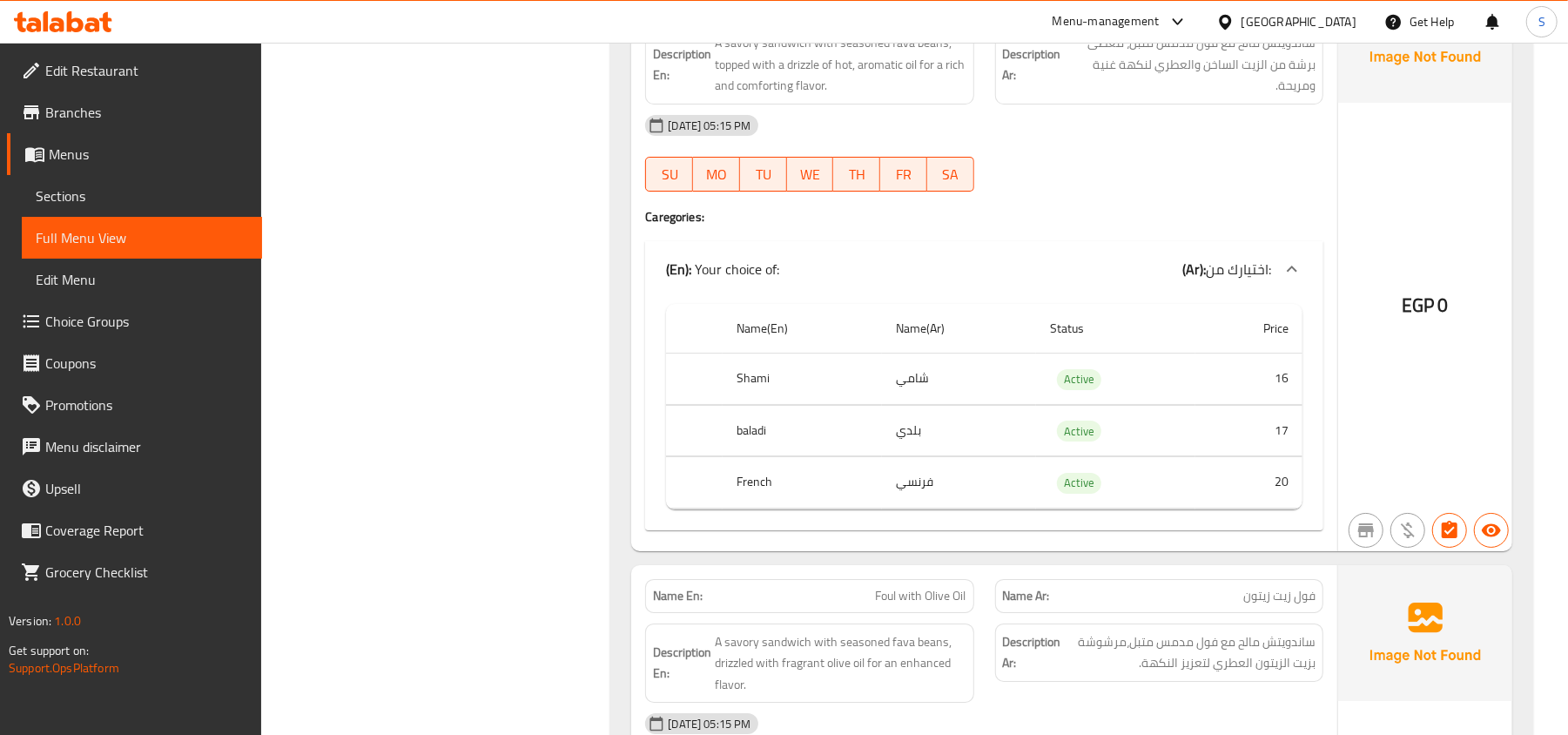
scroll to position [4529, 0]
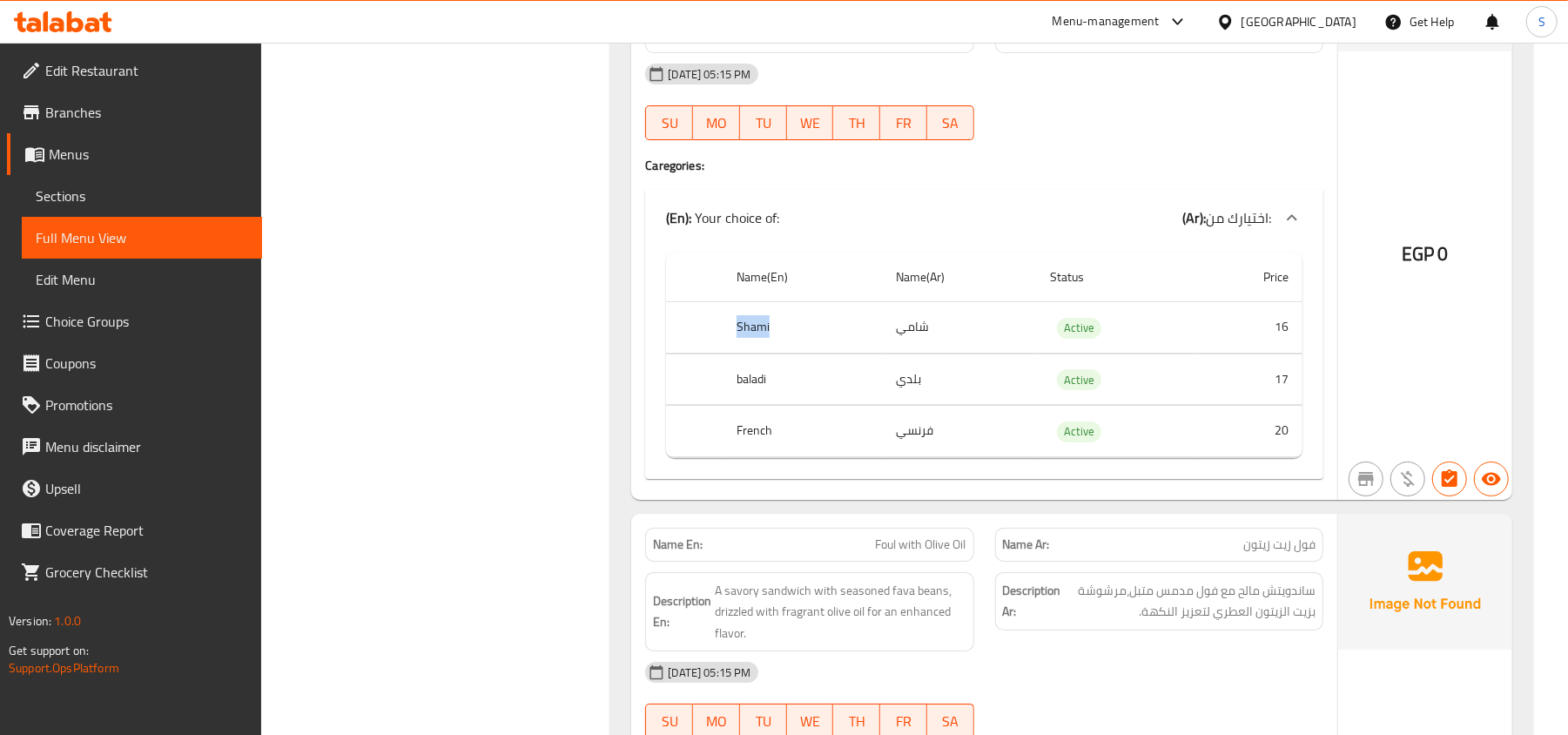
drag, startPoint x: 738, startPoint y: 357, endPoint x: 784, endPoint y: 367, distance: 47.1
click at [784, 354] on th "Shami" at bounding box center [802, 328] width 159 height 52
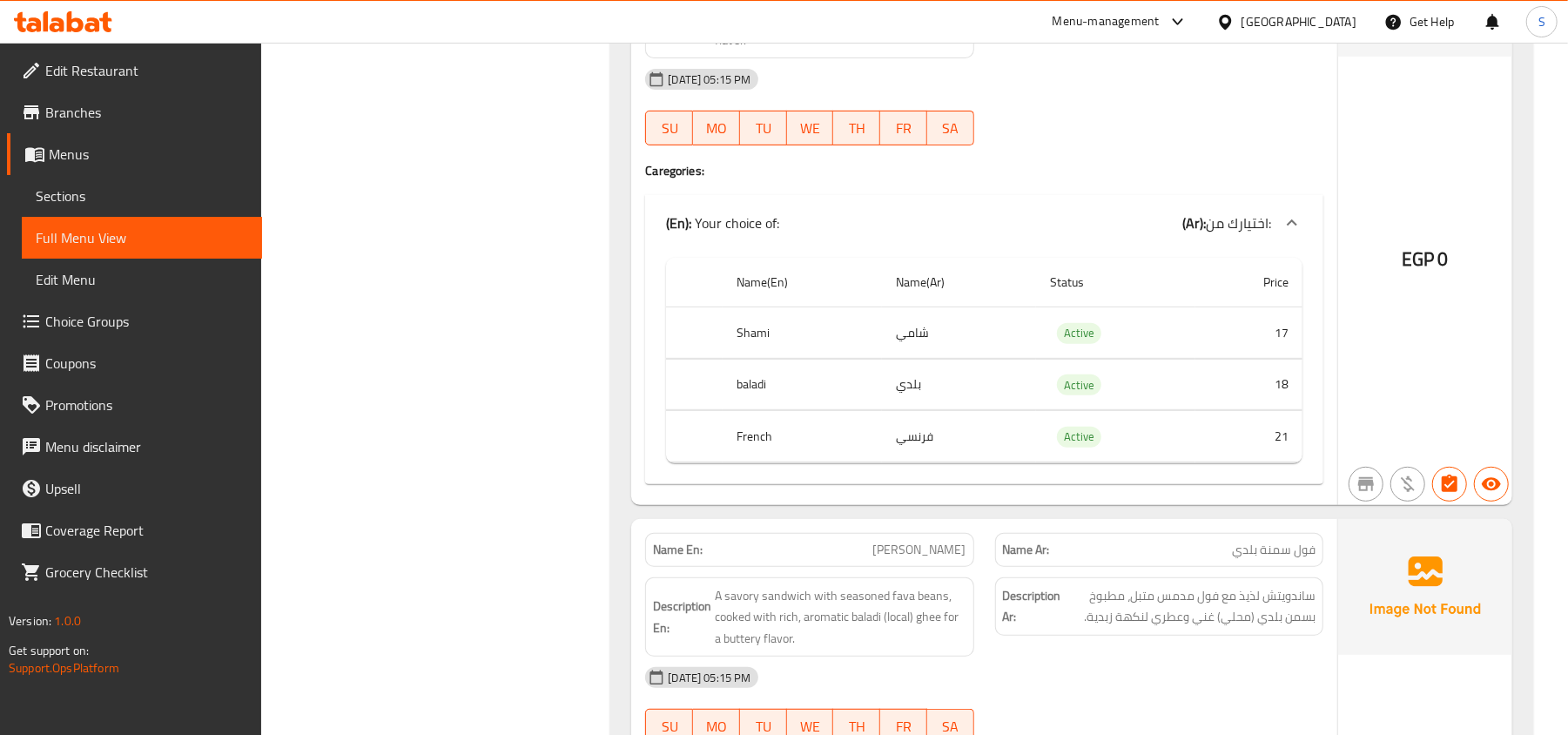
drag, startPoint x: 877, startPoint y: 366, endPoint x: 985, endPoint y: 366, distance: 108.0
click at [985, 359] on tr "Shami شامي Active 17" at bounding box center [983, 333] width 636 height 52
click at [930, 359] on td "شامي" at bounding box center [958, 333] width 154 height 52
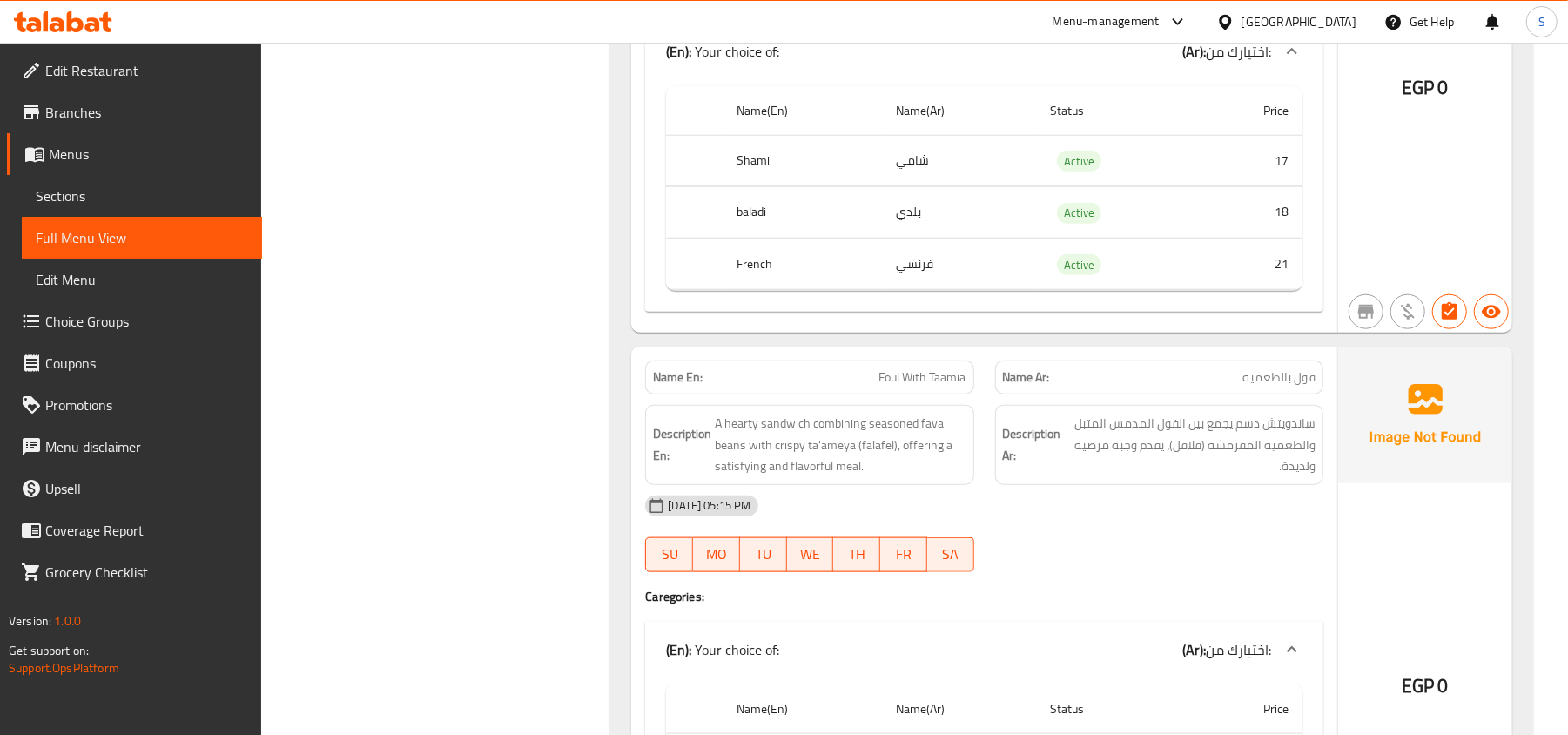
scroll to position [5840, 0]
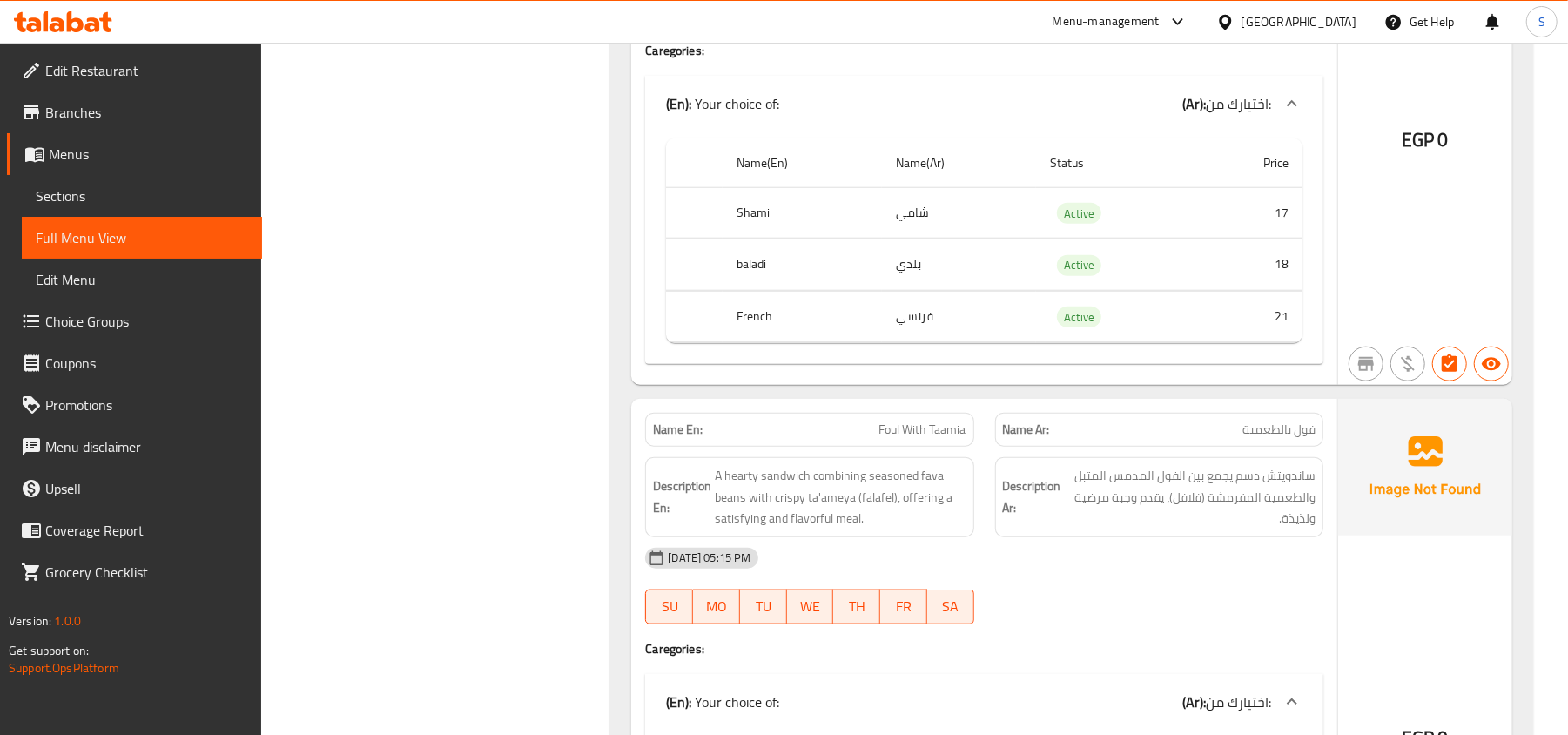
click at [736, 239] on th "Shami" at bounding box center [802, 213] width 159 height 52
click at [753, 239] on th "Shami" at bounding box center [802, 213] width 159 height 52
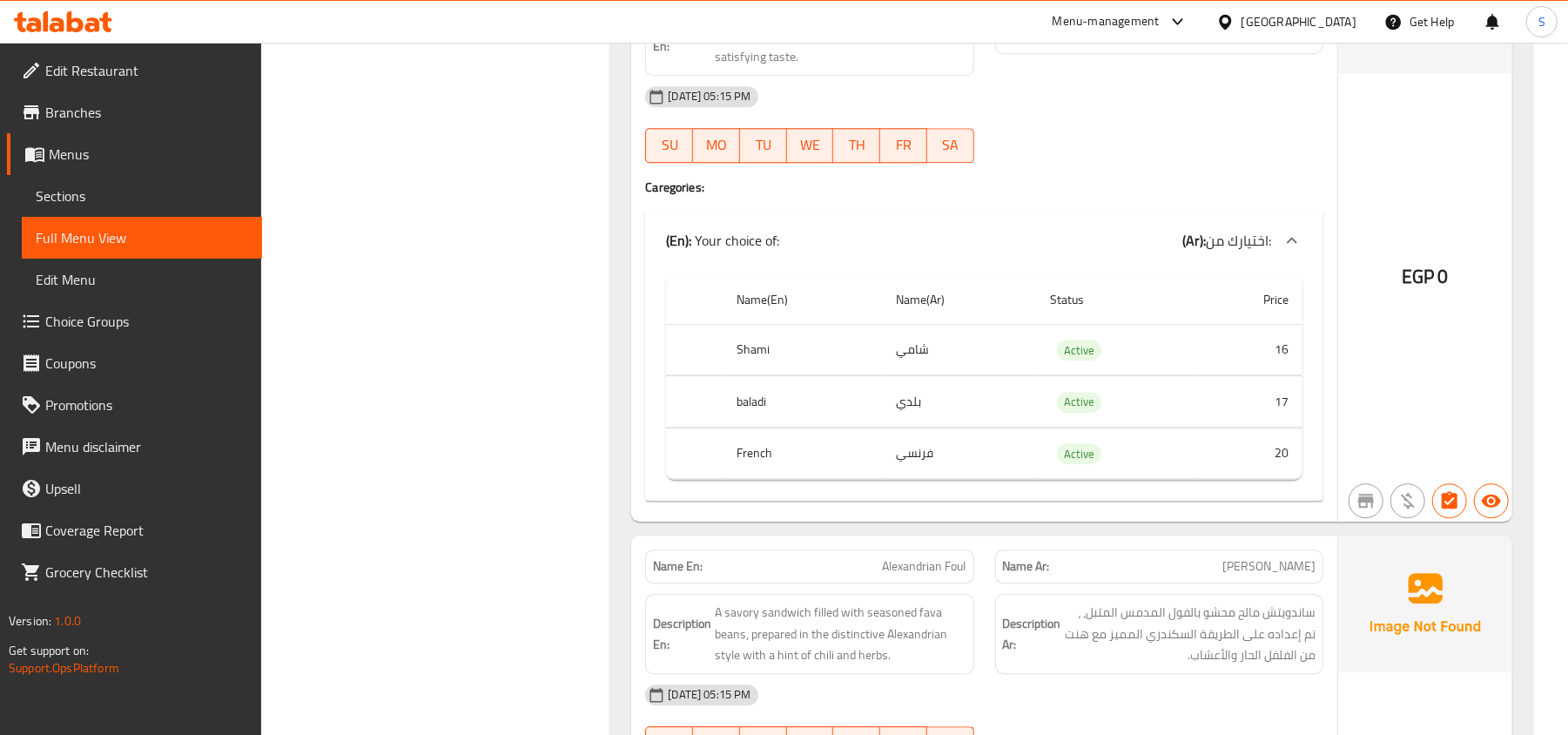
scroll to position [3308, 0]
click at [900, 585] on div "Name En: Alexandrian Foul" at bounding box center [809, 568] width 328 height 34
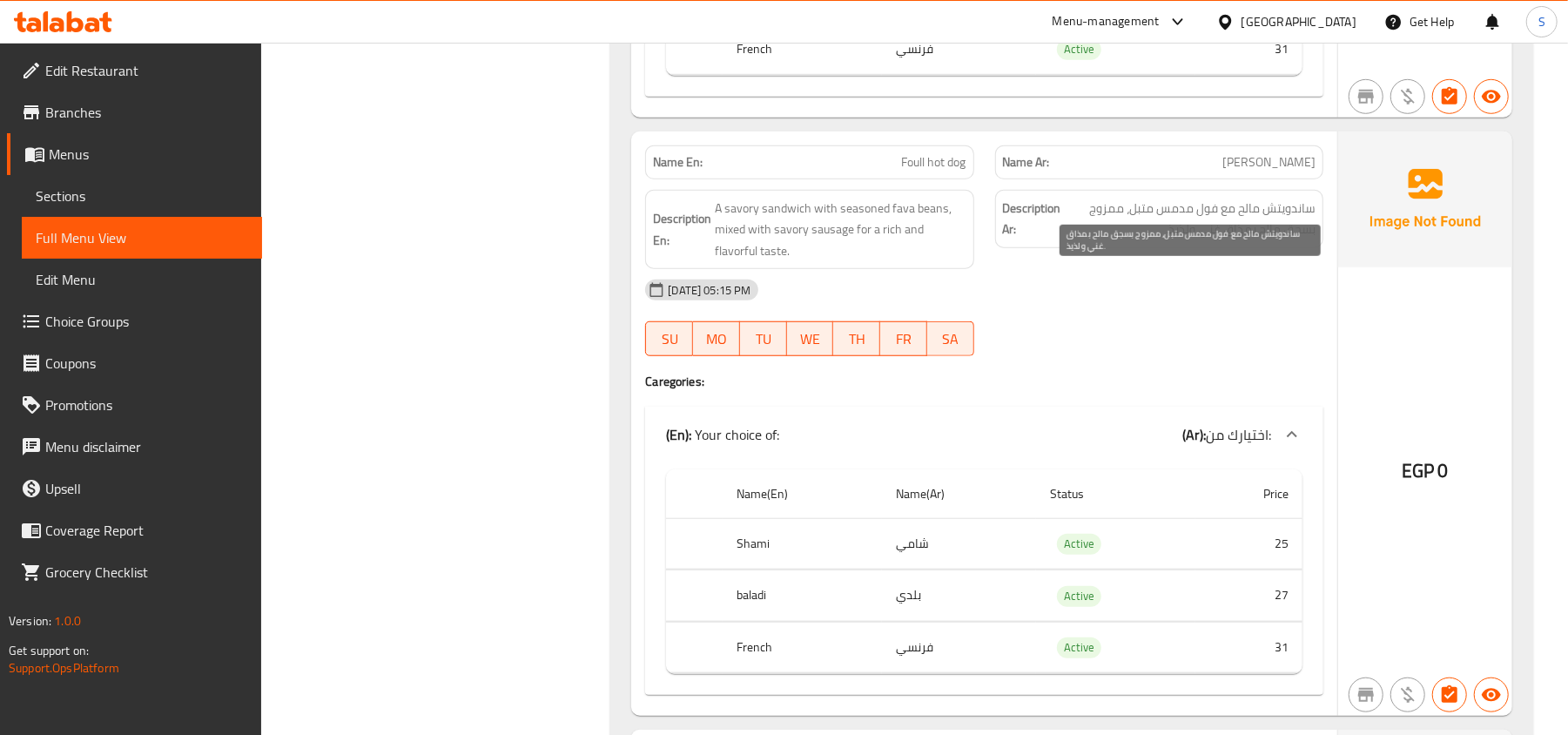
scroll to position [10335, 0]
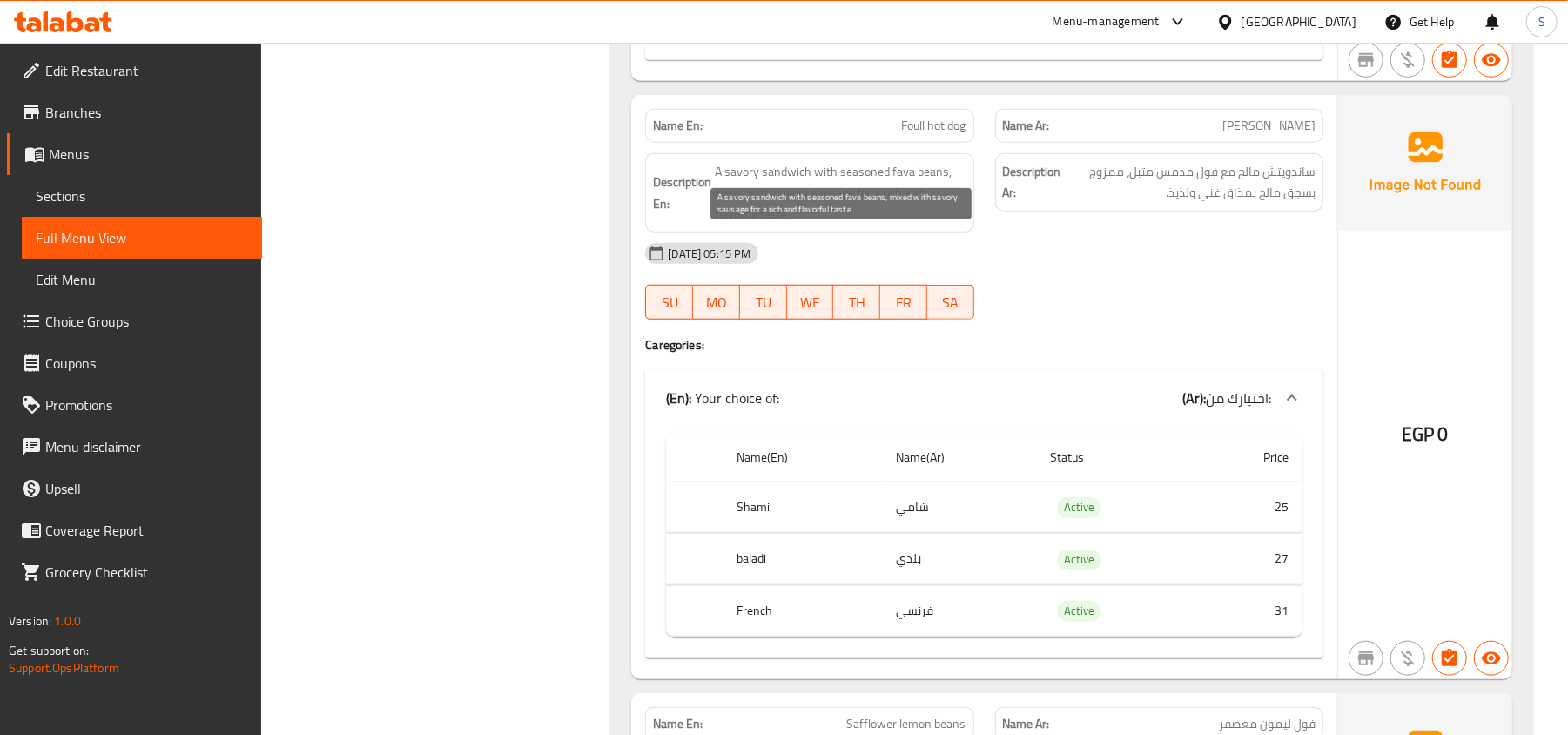
click at [746, 226] on span "A savory sandwich with seasoned fava beans, mixed with savory sausage for a ric…" at bounding box center [840, 193] width 250 height 64
click at [1226, 135] on p "Name Ar: فول سوسيس" at bounding box center [1158, 126] width 312 height 18
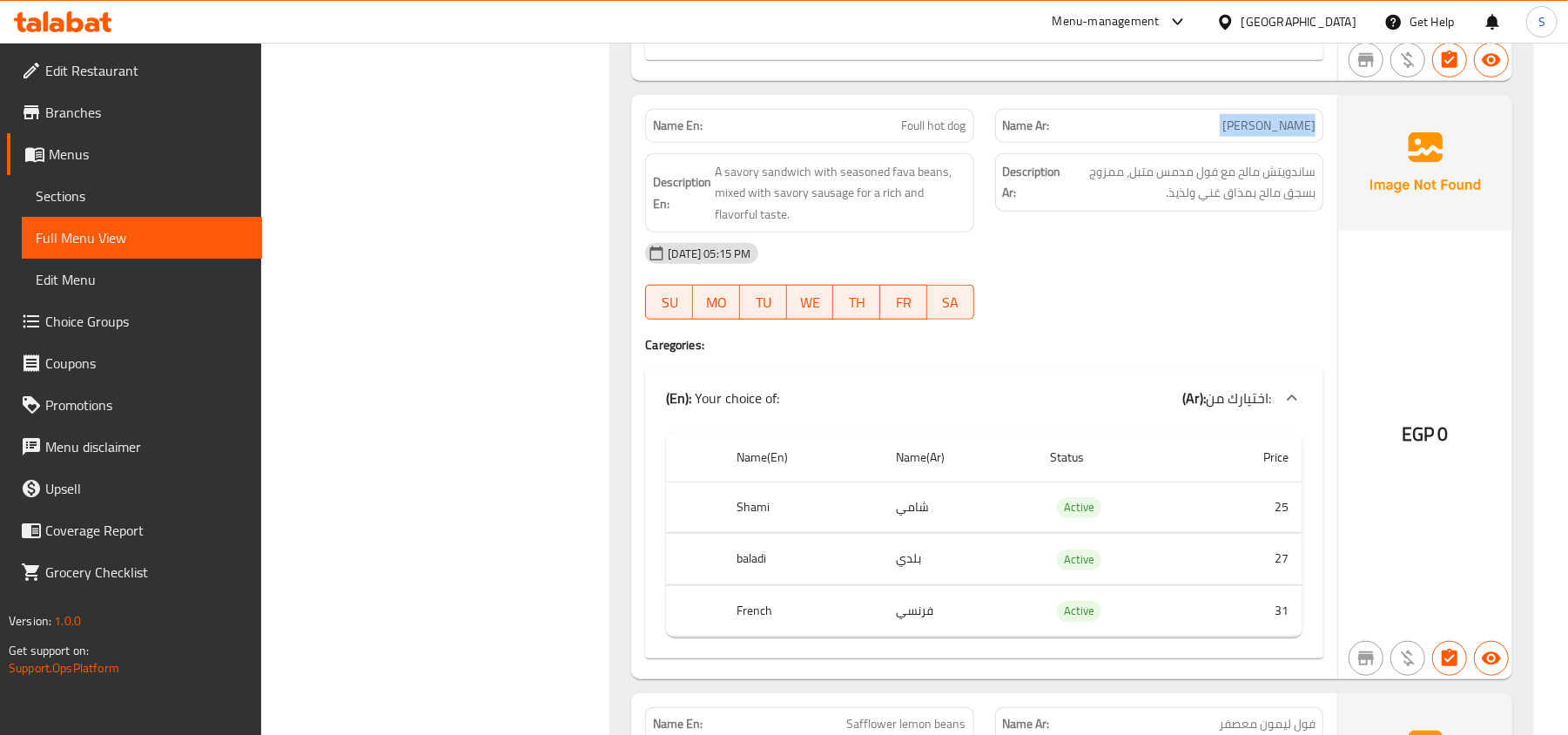
click at [1226, 135] on p "Name Ar: فول سوسيس" at bounding box center [1158, 126] width 312 height 18
click at [937, 135] on span "Foull hot dog" at bounding box center [935, 126] width 64 height 18
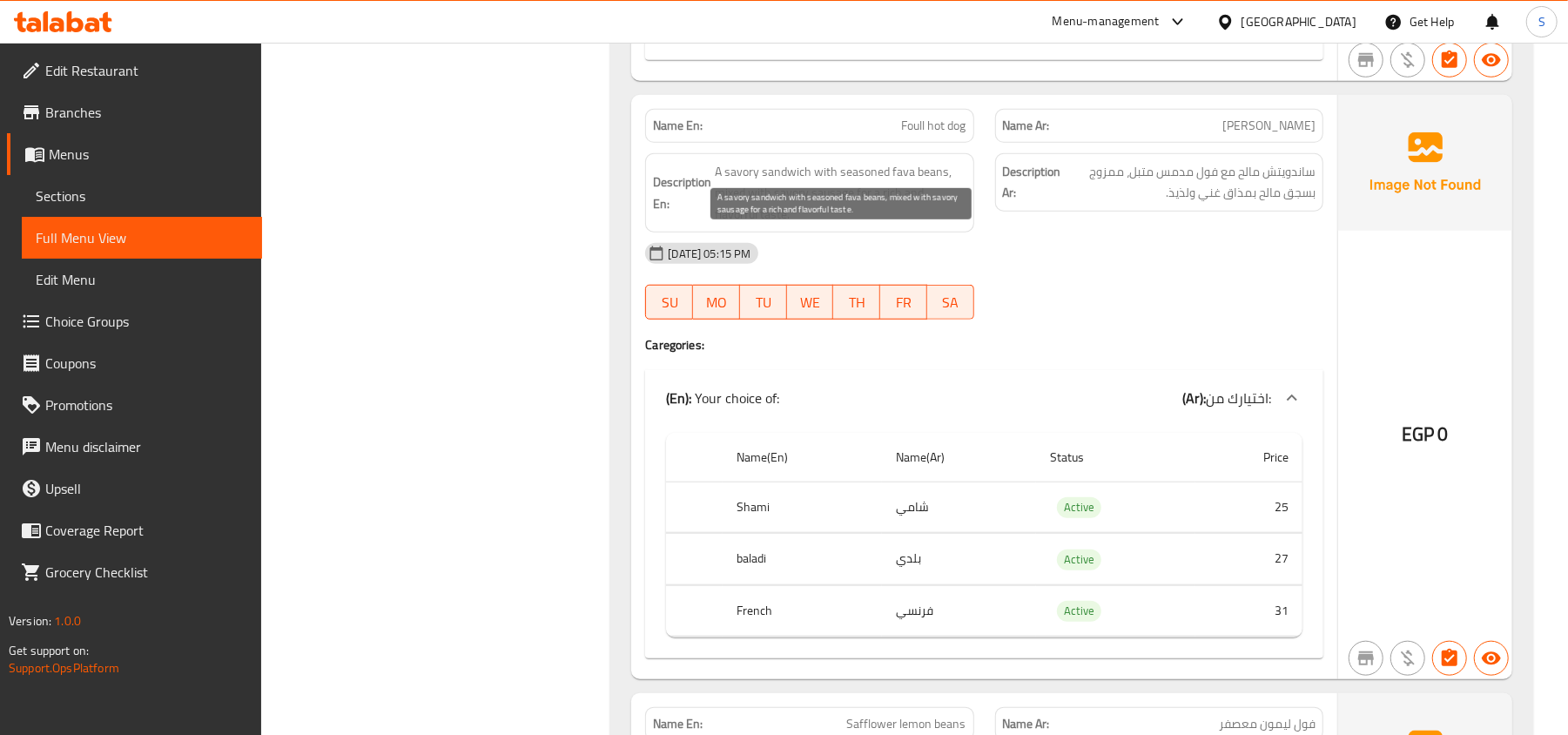
click at [882, 226] on span "A savory sandwich with seasoned fava beans, mixed with savory sausage for a ric…" at bounding box center [840, 193] width 250 height 64
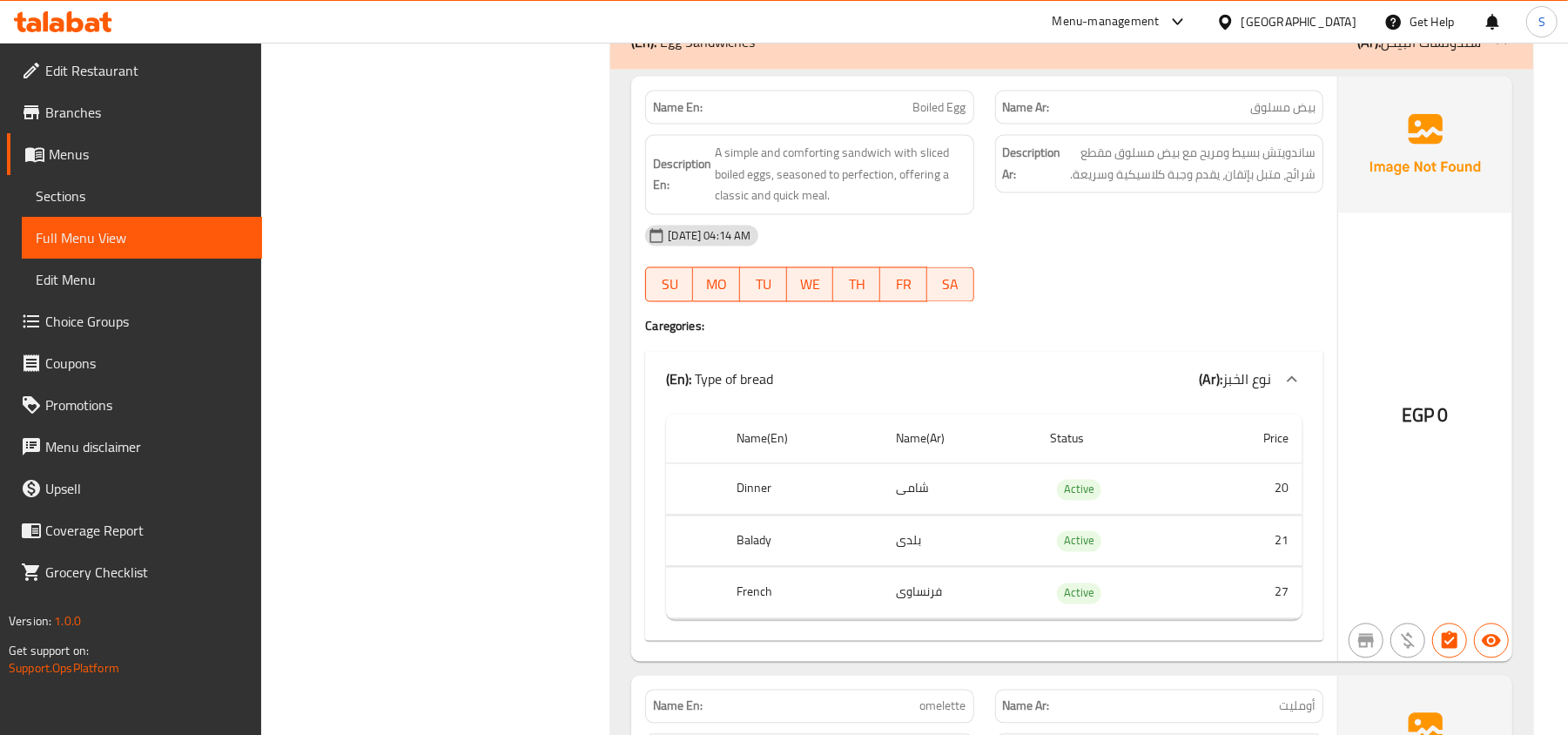
scroll to position [11613, 0]
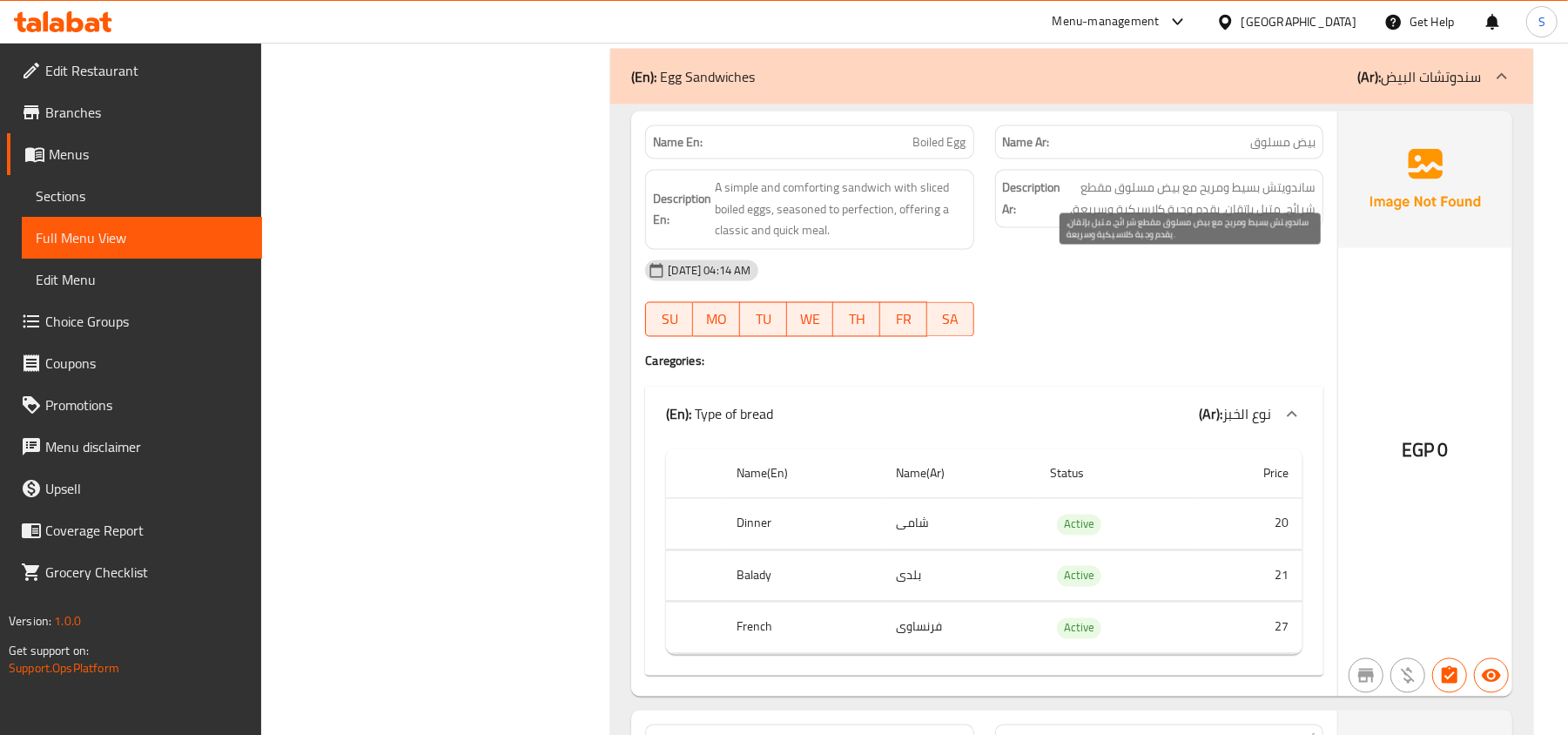
click at [1220, 220] on span "ساندويتش بسيط ومريح مع بيض مسلوق مقطع شرائح، متبل بإتقان، يقدم وجبة كلاسيكية وس…" at bounding box center [1190, 199] width 250 height 42
click at [1272, 220] on span "ساندويتش بسيط ومريح مع بيض مسلوق مقطع شرائح، متبل بإتقان، يقدم وجبة كلاسيكية وس…" at bounding box center [1190, 199] width 250 height 42
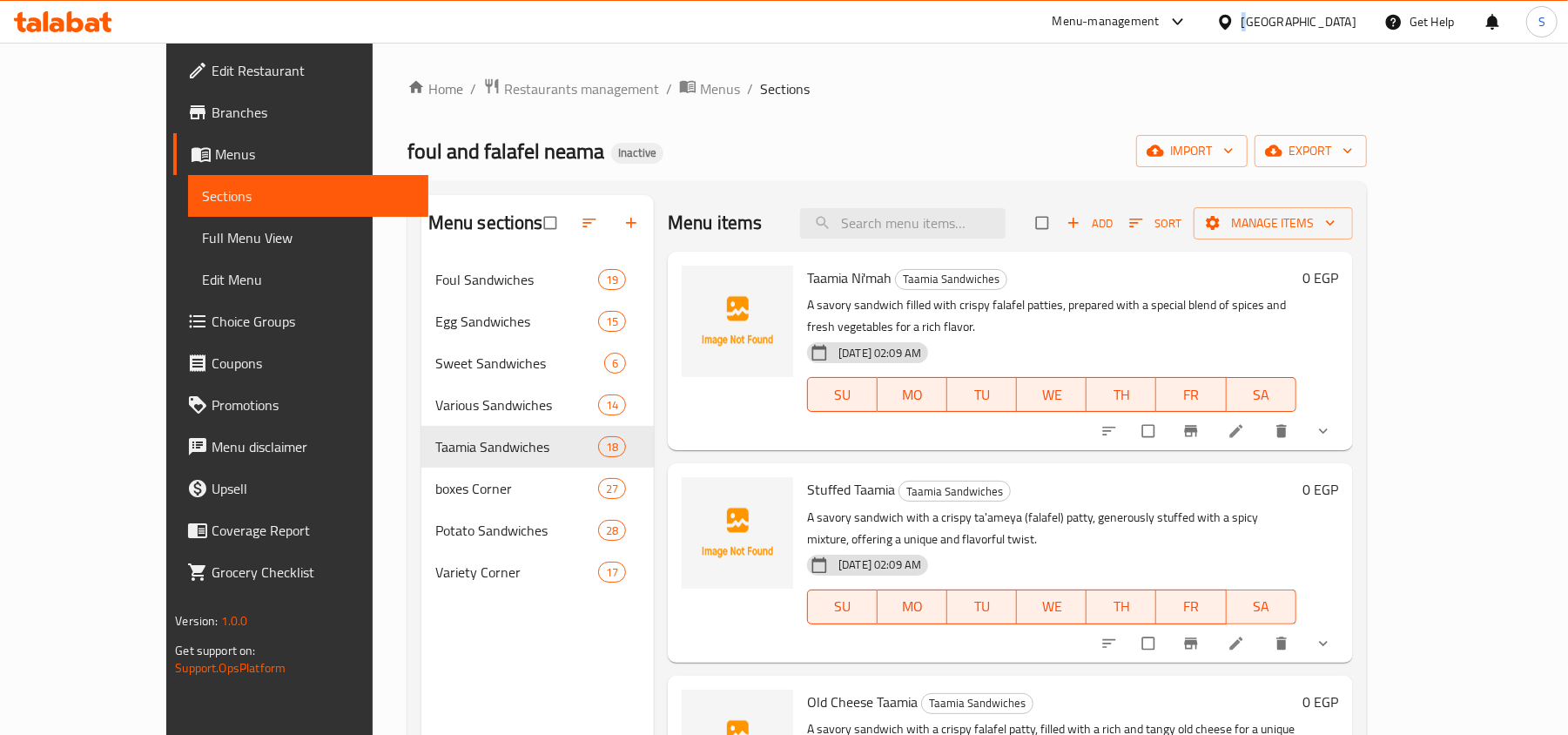
click at [1330, 21] on div "[GEOGRAPHIC_DATA]" at bounding box center [1298, 21] width 115 height 19
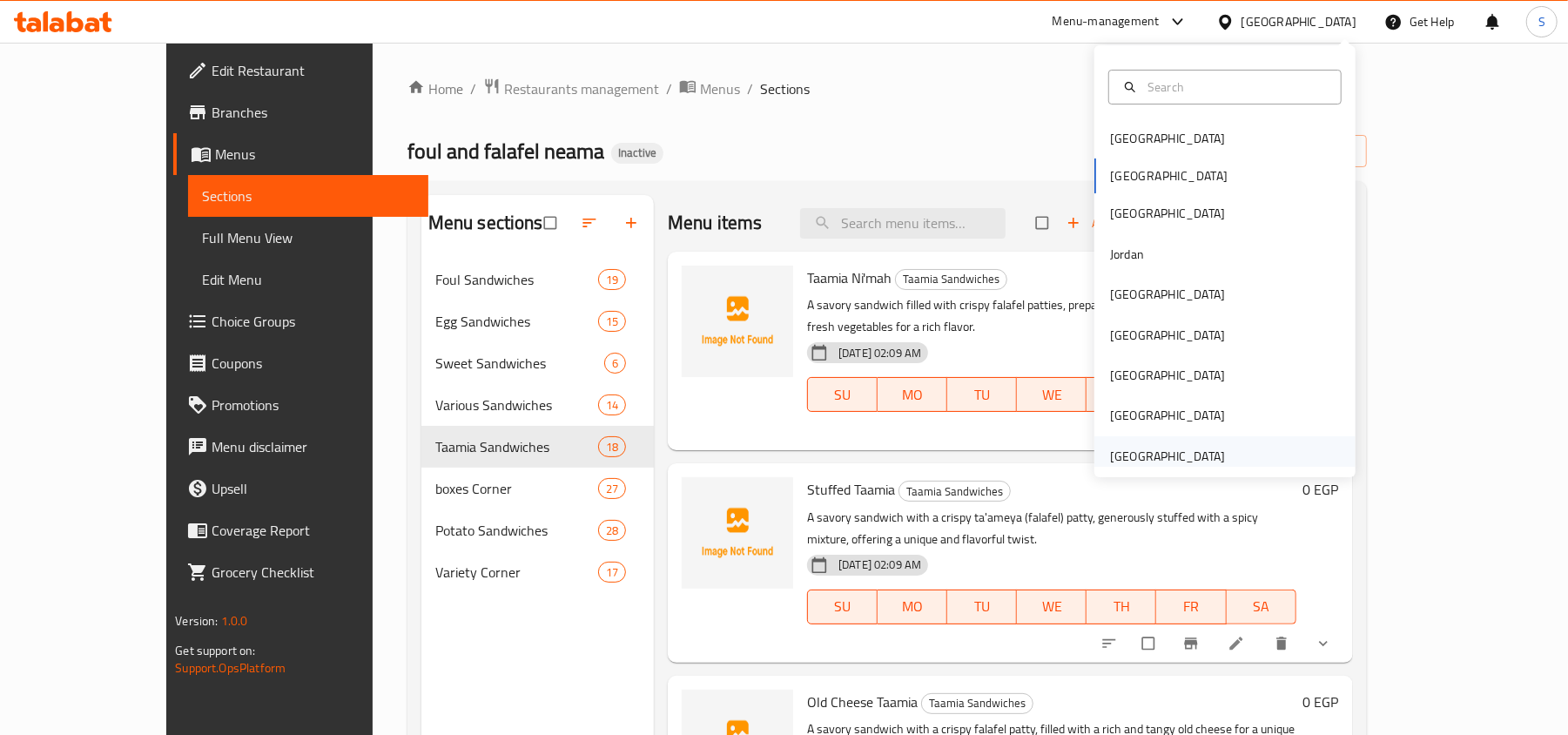
click at [1147, 450] on div "United Arab Emirates" at bounding box center [1167, 456] width 115 height 19
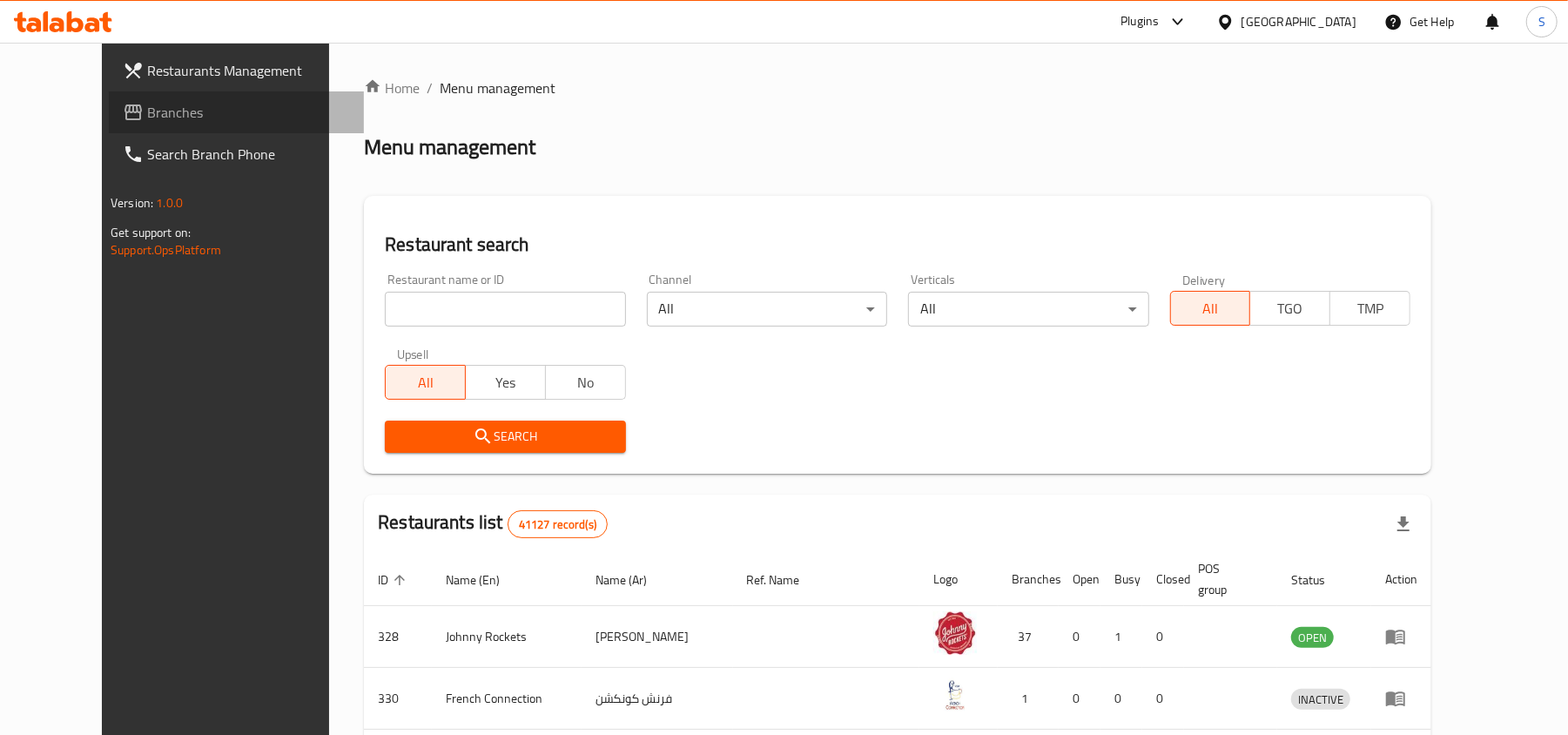
click at [164, 103] on span "Branches" at bounding box center [249, 112] width 203 height 21
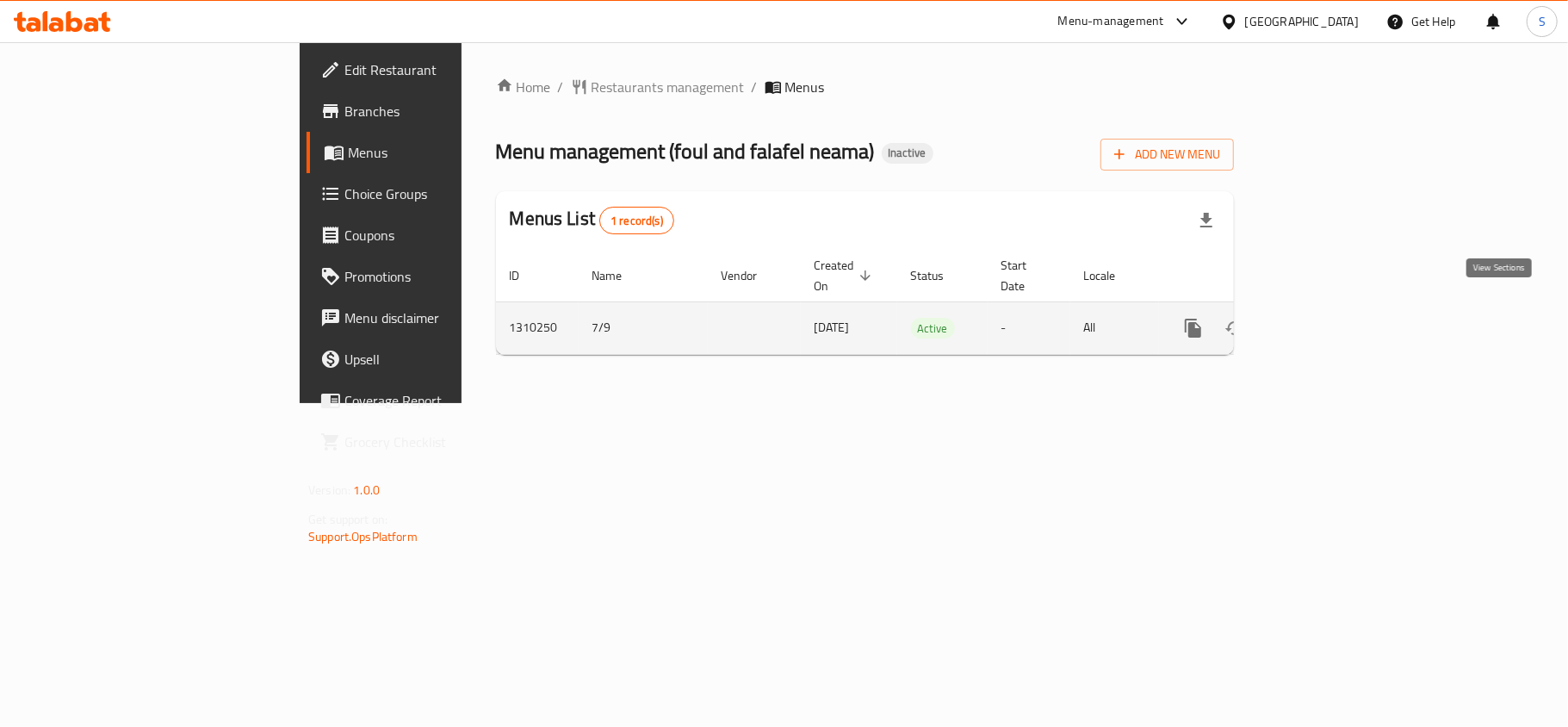
click at [1328, 318] on icon "enhanced table" at bounding box center [1317, 328] width 21 height 21
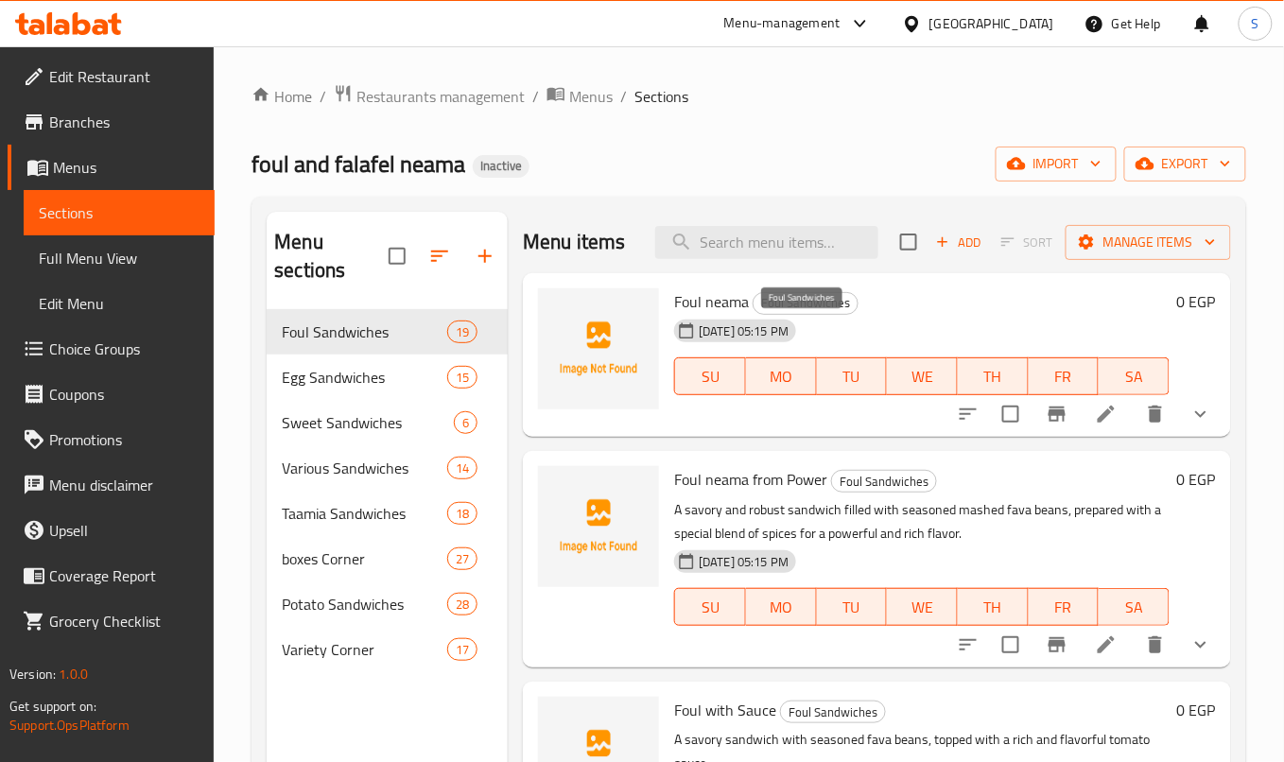
click at [791, 314] on span "Foul Sandwiches" at bounding box center [806, 303] width 104 height 22
copy div "Foul Sandwiches"
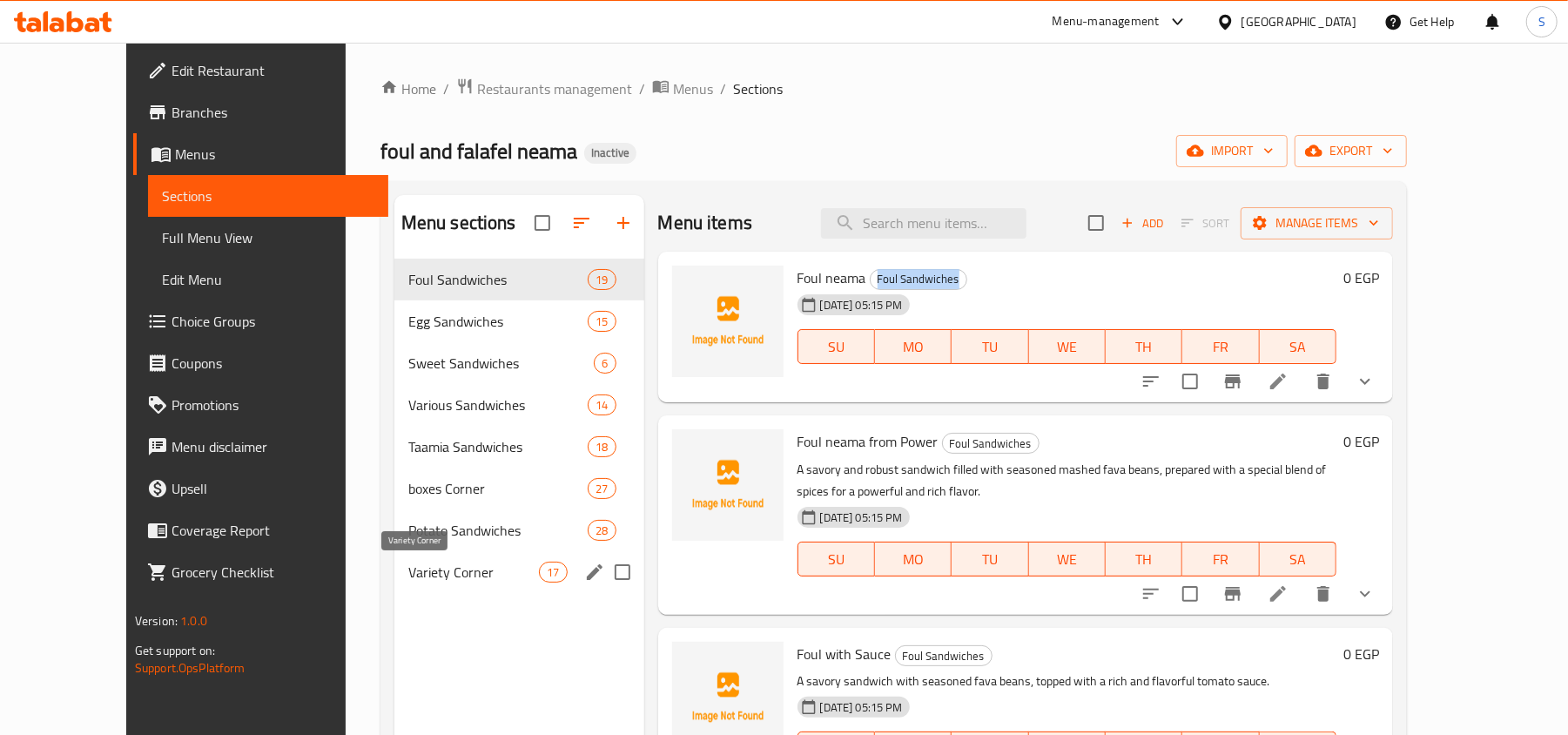
click at [408, 576] on span "Variety Corner" at bounding box center [473, 572] width 132 height 21
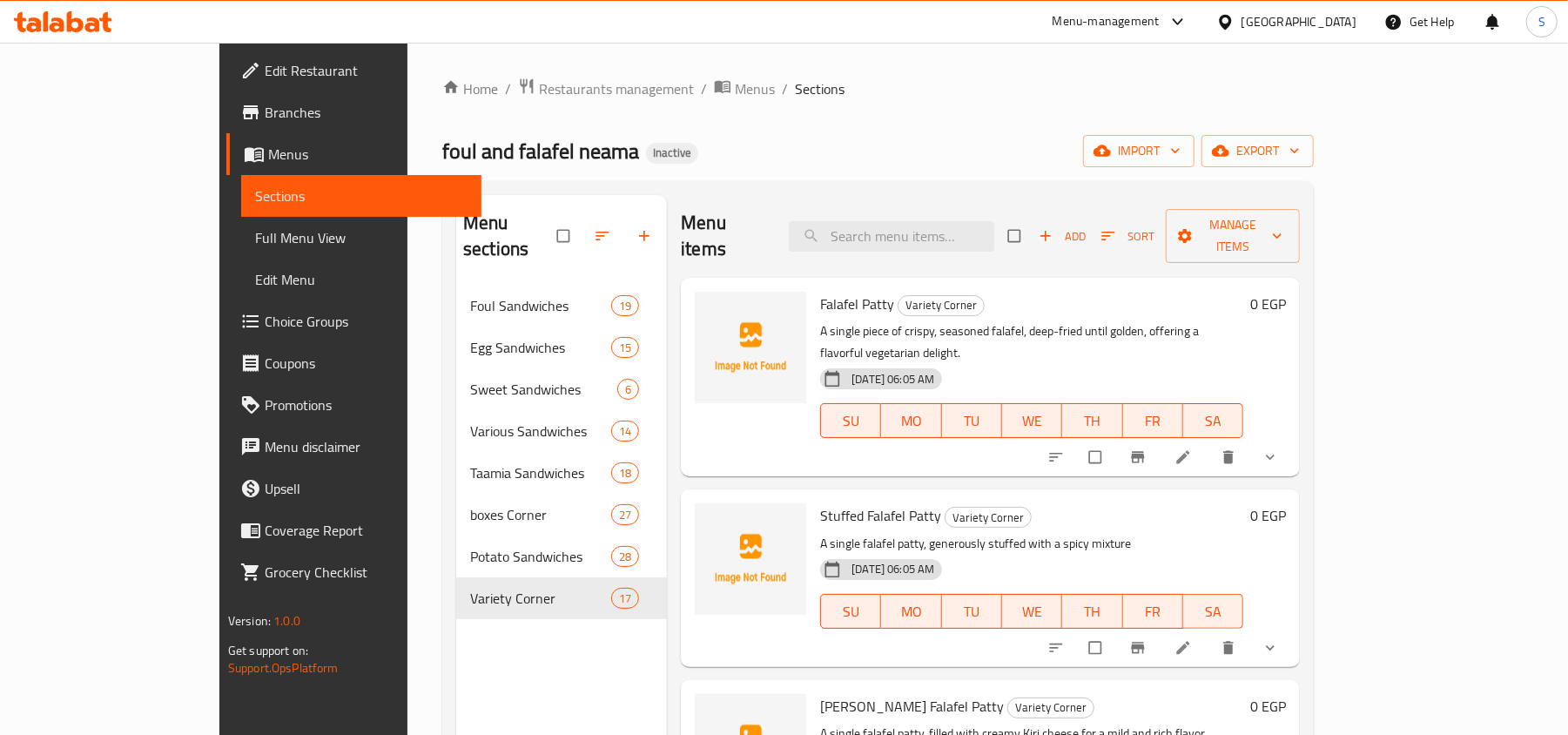
click at [255, 239] on span "Full Menu View" at bounding box center [361, 238] width 213 height 21
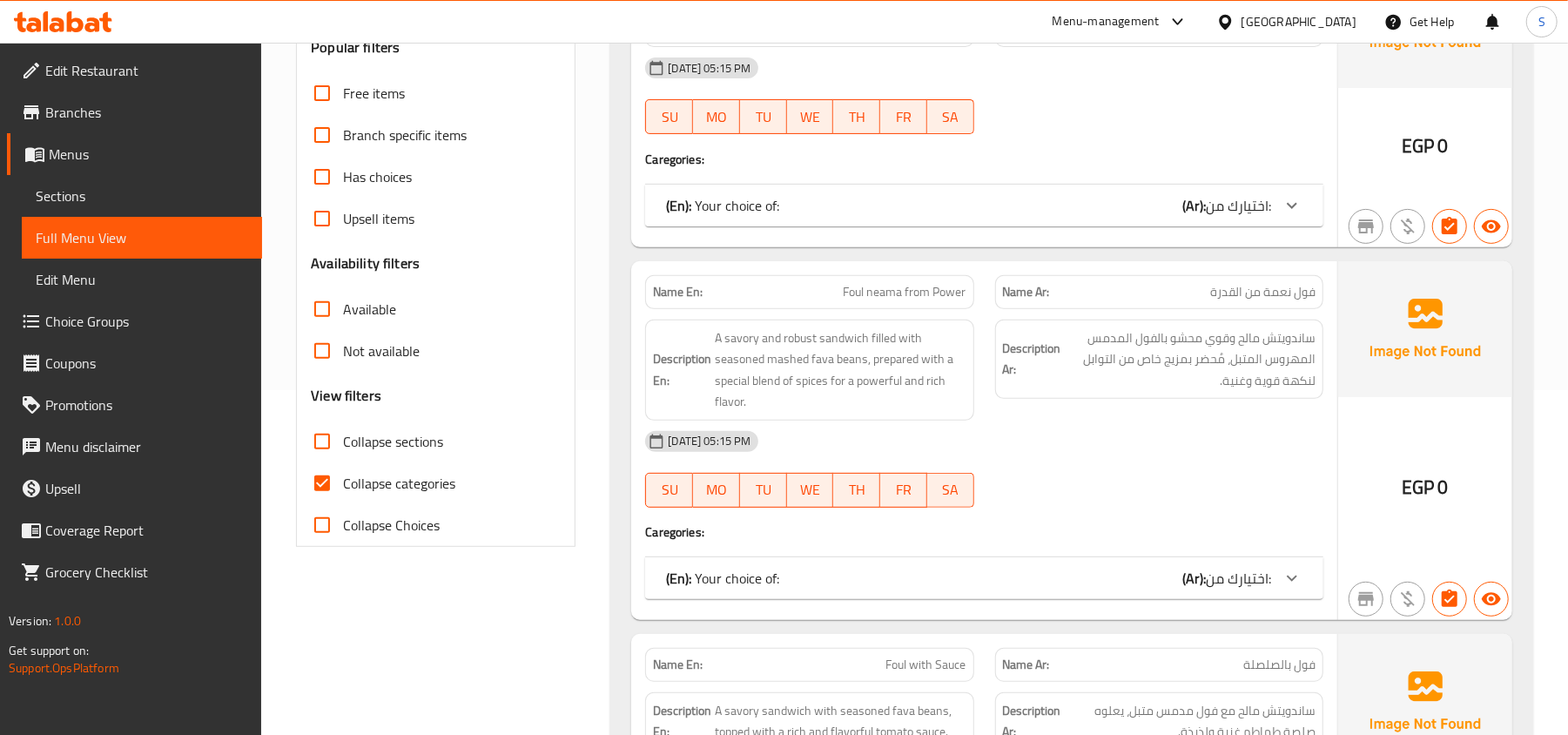
scroll to position [348, 0]
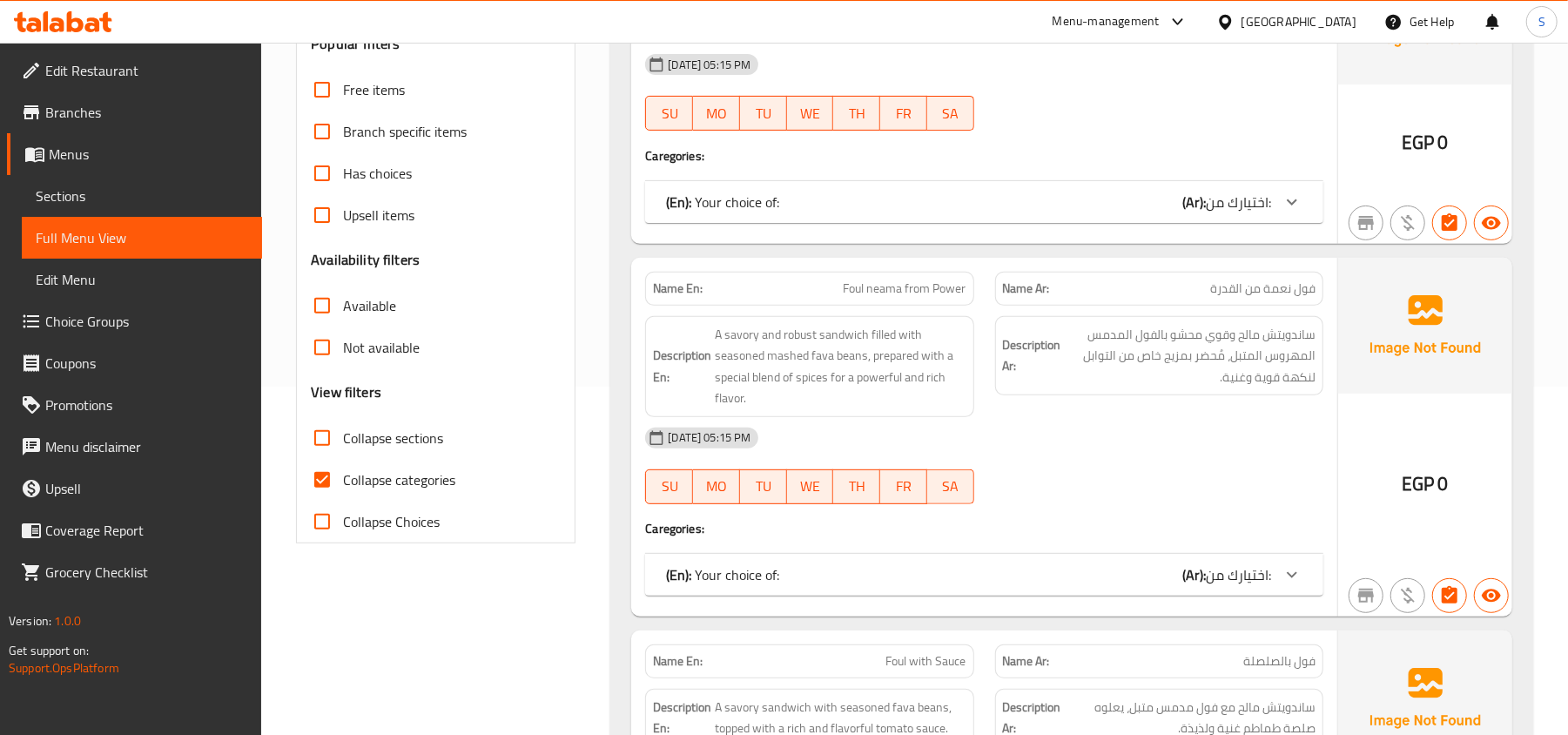
click at [374, 475] on span "Collapse categories" at bounding box center [400, 480] width 112 height 21
click at [343, 475] on input "Collapse categories" at bounding box center [321, 479] width 41 height 41
checkbox input "false"
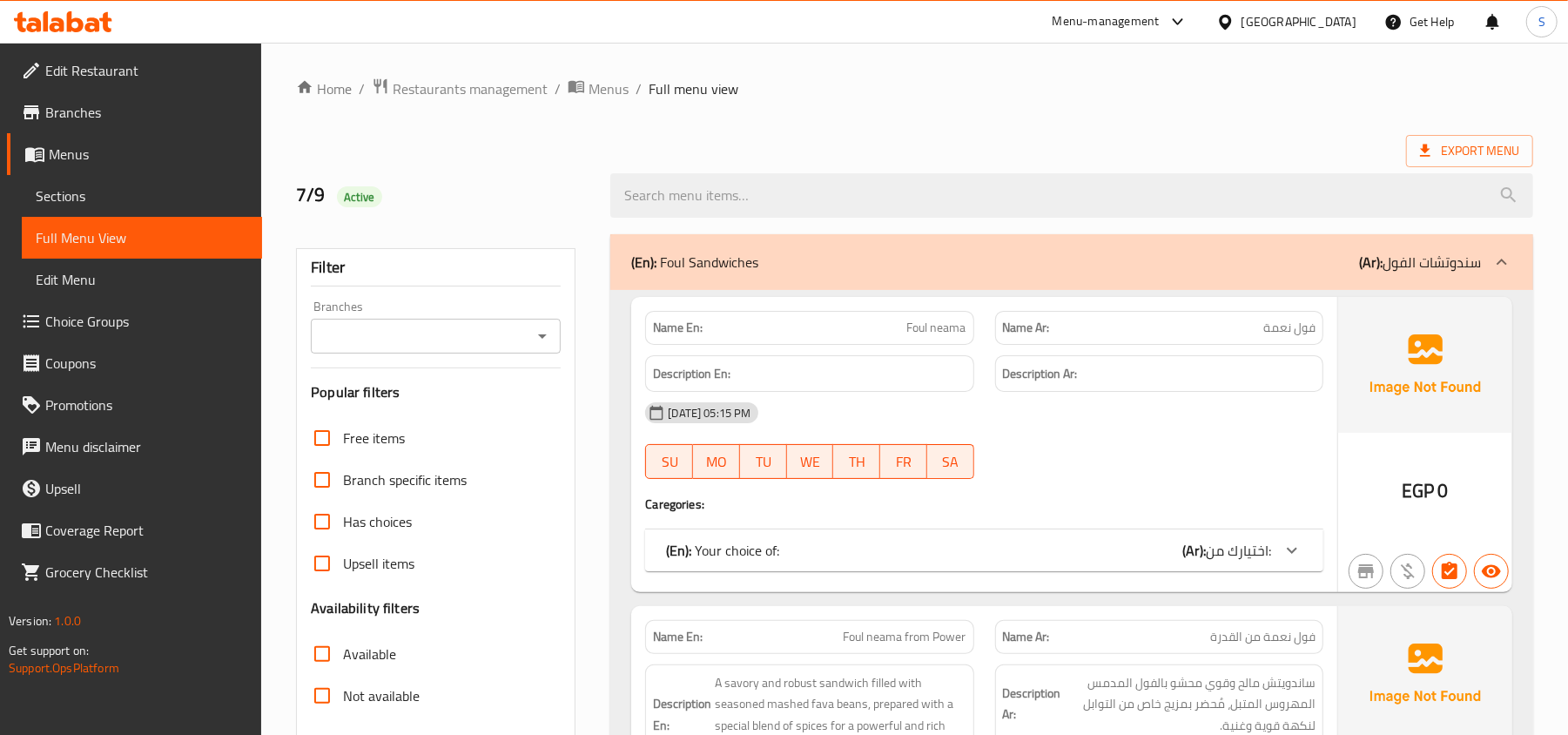
click at [92, 16] on icon at bounding box center [63, 21] width 99 height 21
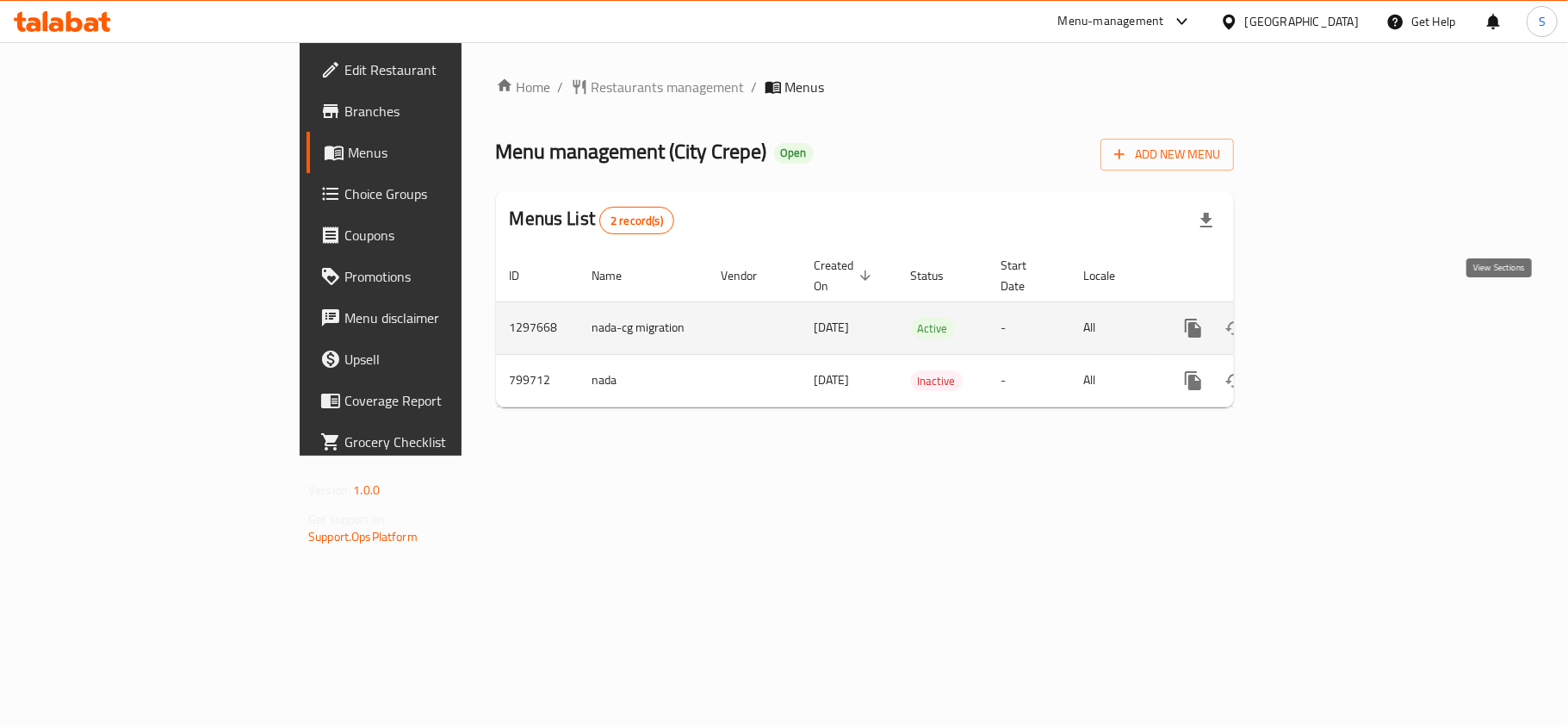
click at [1328, 318] on icon "enhanced table" at bounding box center [1317, 328] width 21 height 21
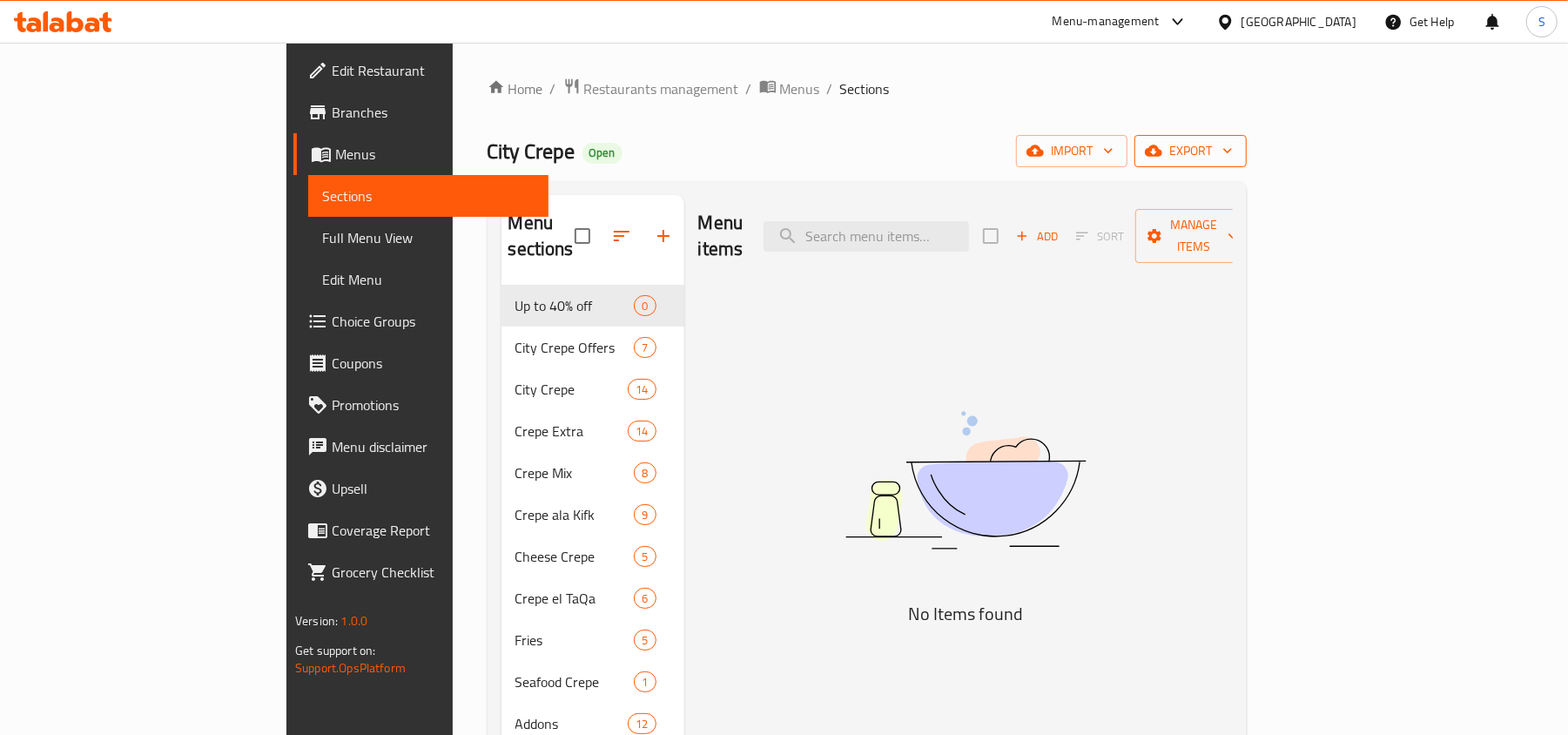
click at [1233, 150] on span "export" at bounding box center [1191, 151] width 85 height 22
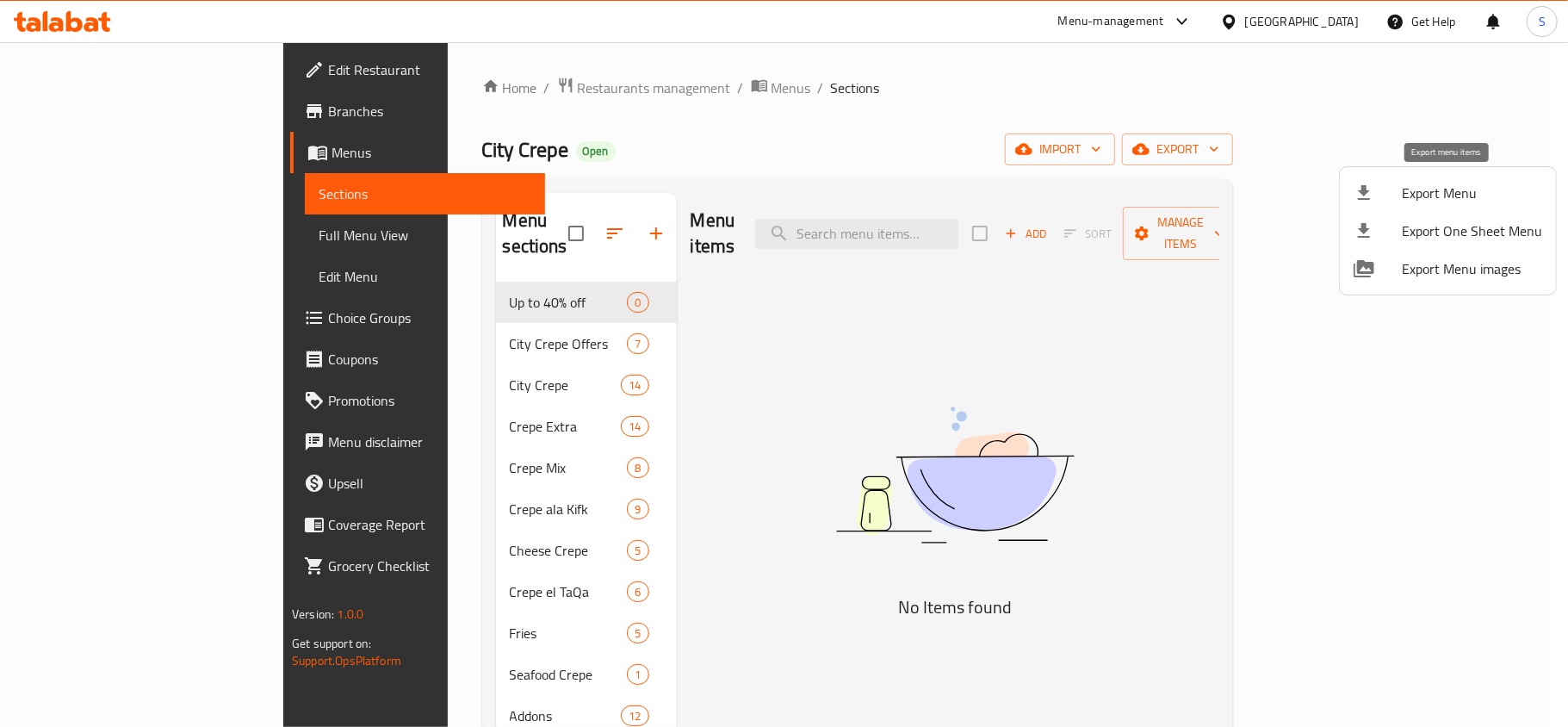
click at [1434, 188] on span "Export Menu" at bounding box center [1471, 192] width 140 height 21
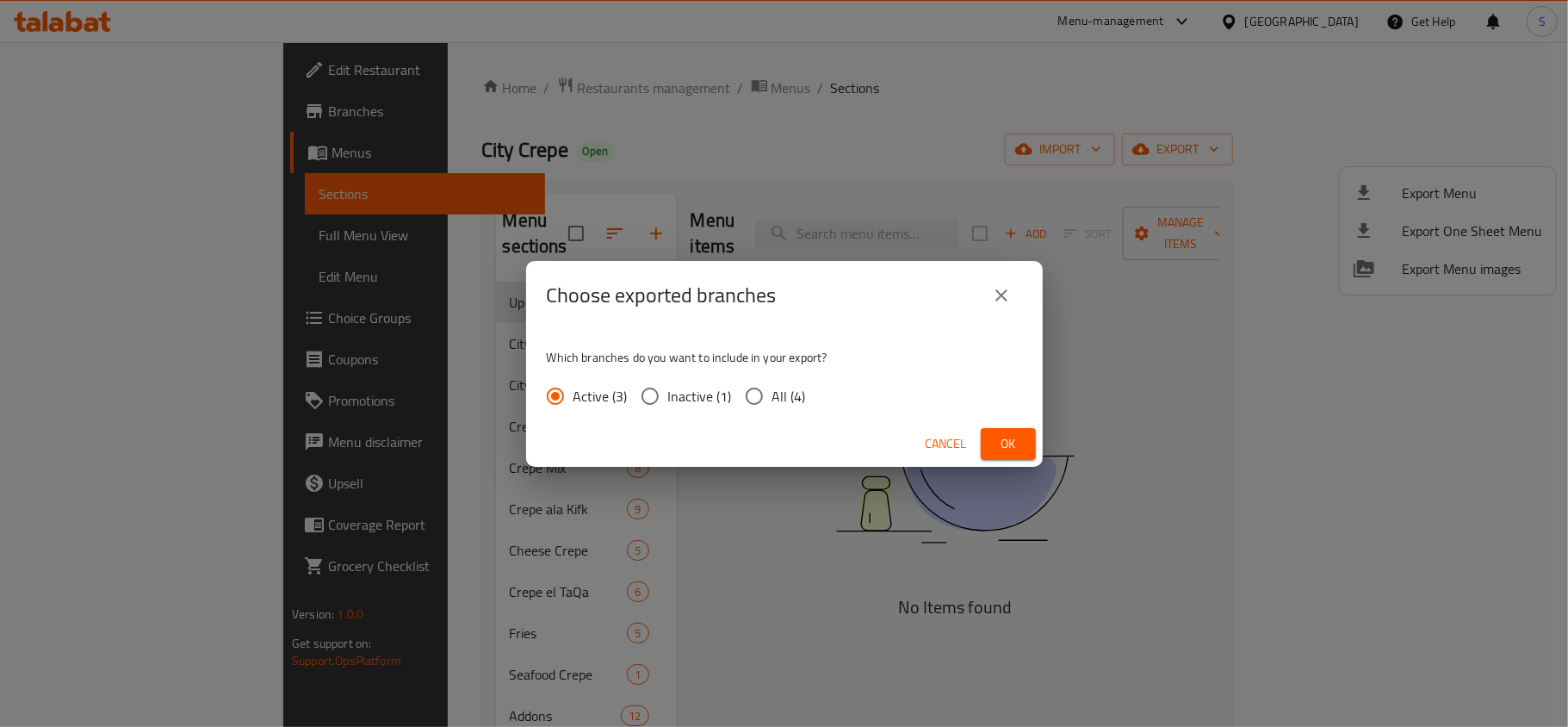
click at [806, 390] on div "Active (3) Inactive (1) All (4)" at bounding box center [683, 396] width 273 height 36
click at [772, 394] on span "All (4)" at bounding box center [789, 396] width 34 height 21
click at [772, 394] on input "All (4)" at bounding box center [754, 396] width 36 height 36
radio input "true"
drag, startPoint x: 1020, startPoint y: 442, endPoint x: 1016, endPoint y: 208, distance: 234.0
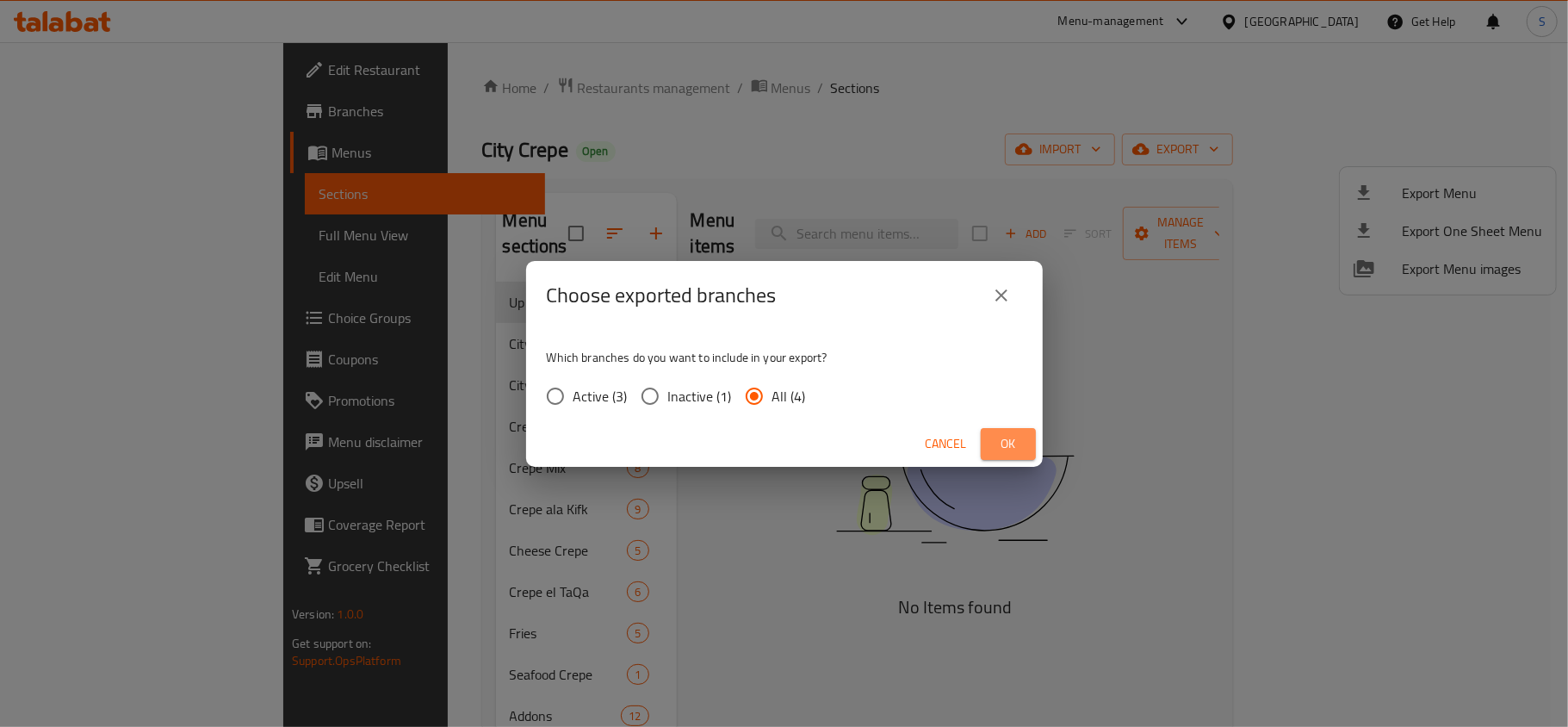
click at [1020, 439] on span "Ok" at bounding box center [1008, 445] width 27 height 22
